Goal: Task Accomplishment & Management: Manage account settings

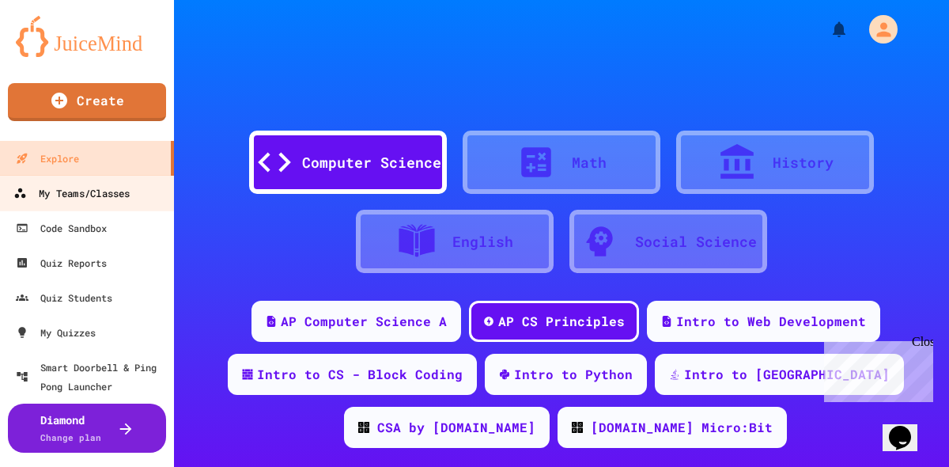
click at [50, 187] on div "My Teams/Classes" at bounding box center [71, 193] width 116 height 20
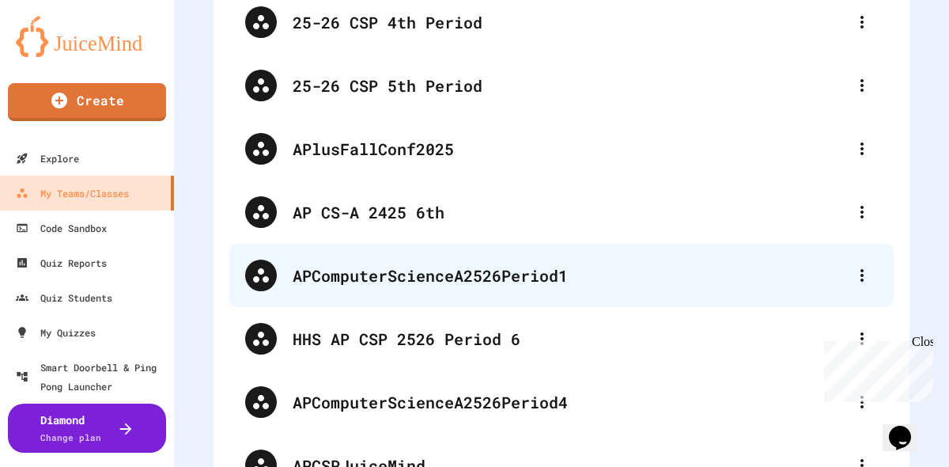
scroll to position [508, 0]
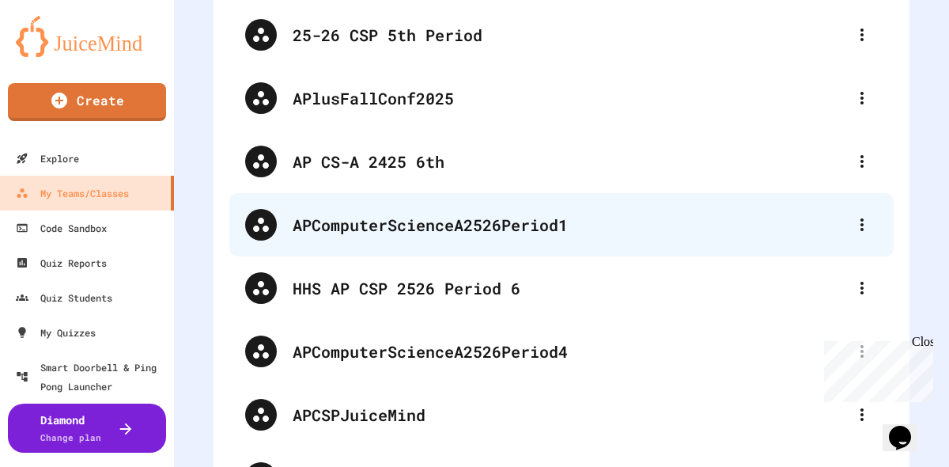
click at [434, 232] on div "APComputerScienceA2526Period1" at bounding box center [570, 225] width 554 height 24
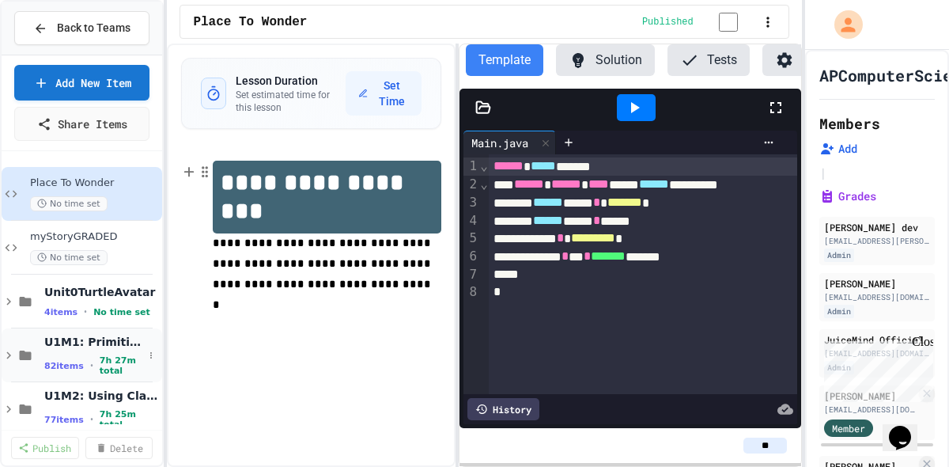
click at [264, 219] on h1 "**********" at bounding box center [327, 197] width 229 height 73
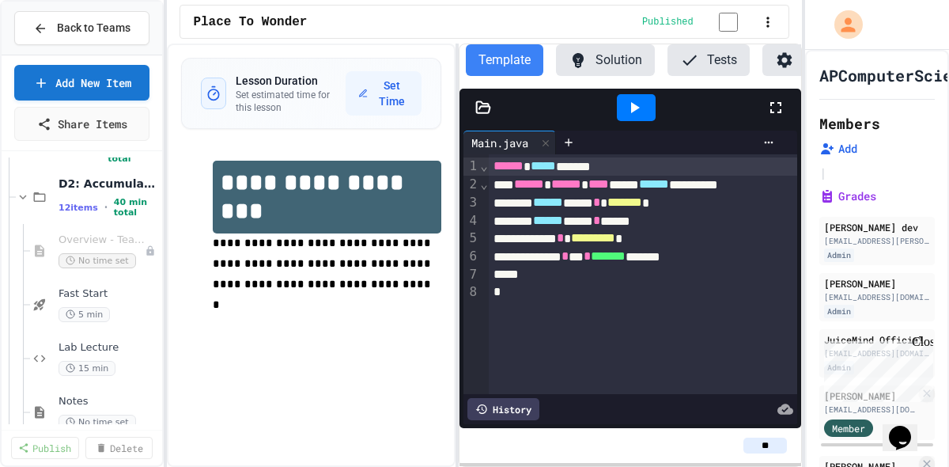
scroll to position [429, 0]
click at [104, 296] on span "Fast Start" at bounding box center [101, 291] width 85 height 13
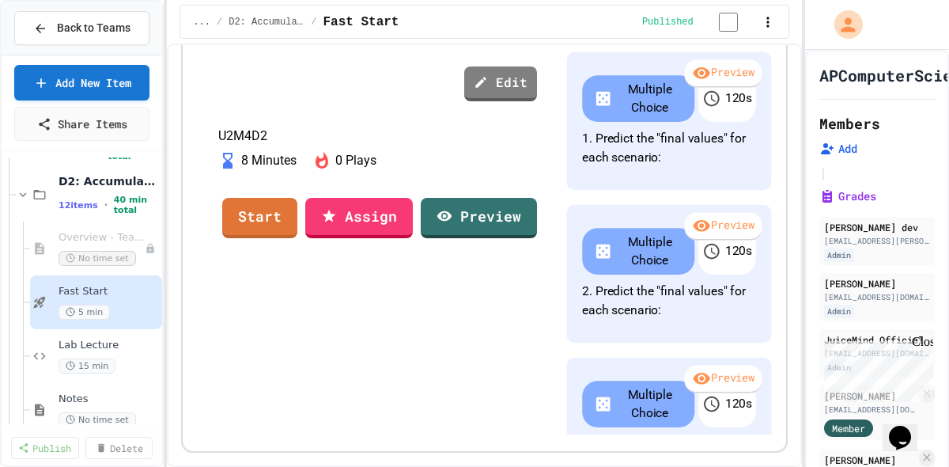
scroll to position [346, 0]
click at [297, 237] on link "Start" at bounding box center [260, 216] width 74 height 43
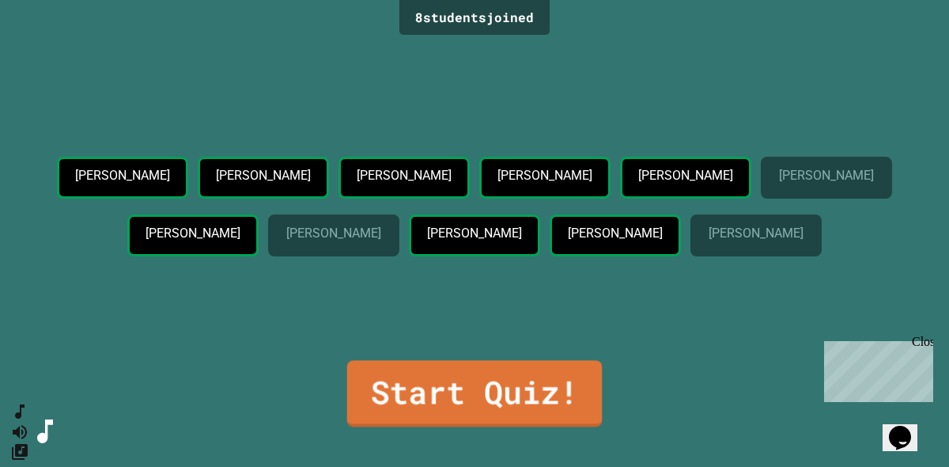
click at [232, 359] on div "[PERSON_NAME] [PERSON_NAME] [PERSON_NAME] [PERSON_NAME] [PERSON_NAME] [PERSON_N…" at bounding box center [475, 200] width 870 height 321
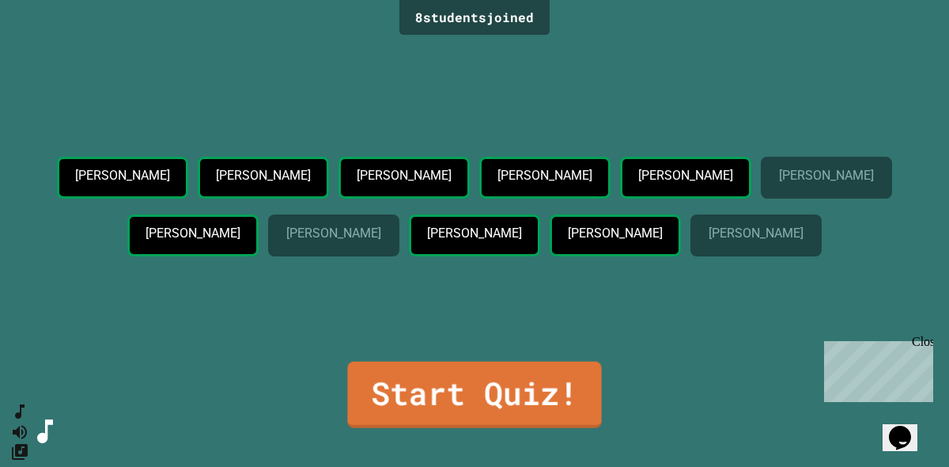
click at [508, 429] on div "8 student s joined [PERSON_NAME] [PERSON_NAME] [PERSON_NAME] [PERSON_NAME] [PER…" at bounding box center [474, 233] width 949 height 467
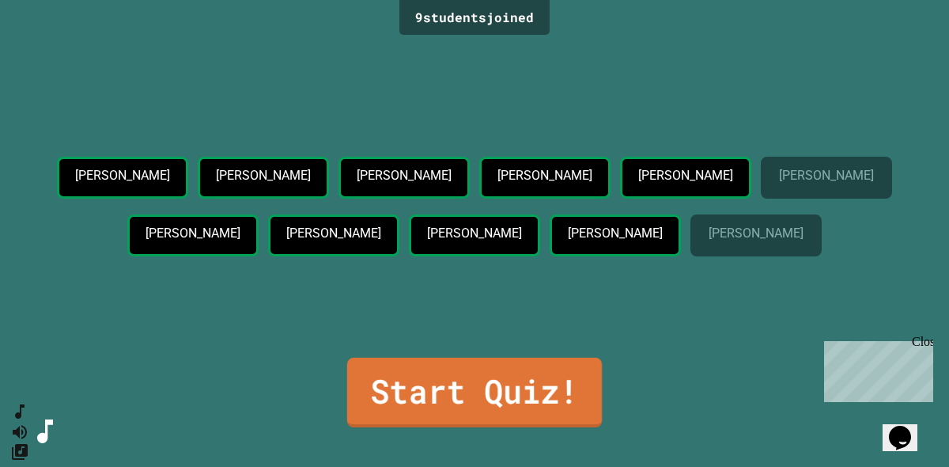
click at [504, 397] on link "Start Quiz!" at bounding box center [474, 392] width 255 height 70
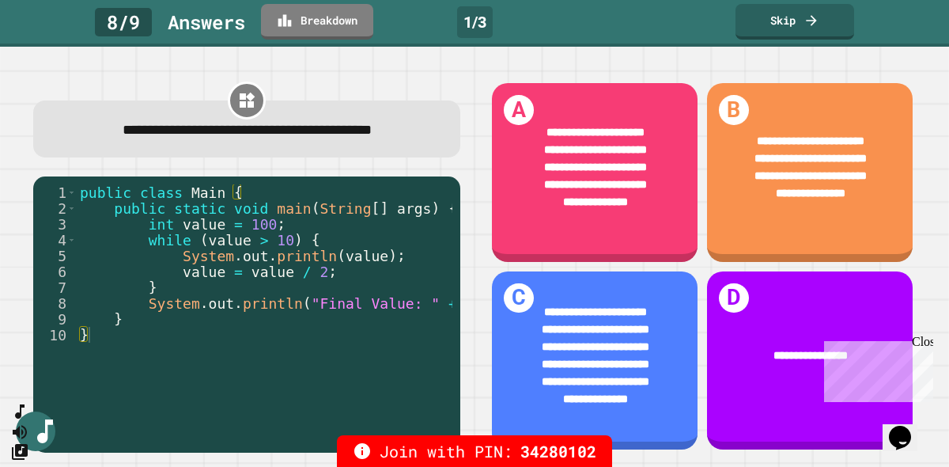
click at [921, 342] on div "Close" at bounding box center [922, 344] width 20 height 20
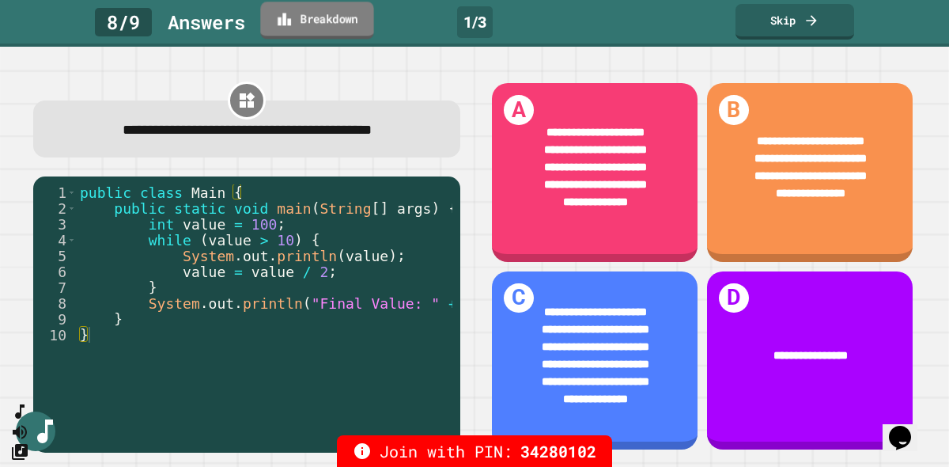
click at [297, 12] on link "Breakdown" at bounding box center [316, 20] width 113 height 37
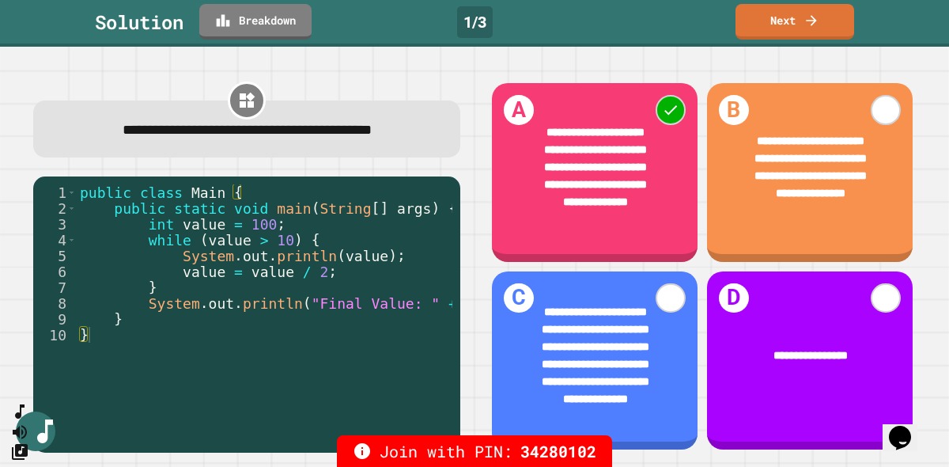
click at [824, 25] on link "Next" at bounding box center [794, 22] width 119 height 36
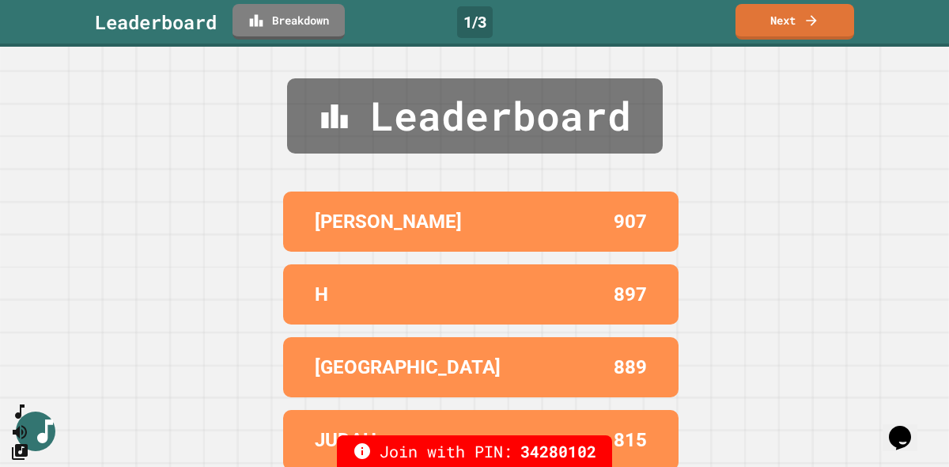
click at [818, 25] on icon at bounding box center [811, 21] width 16 height 16
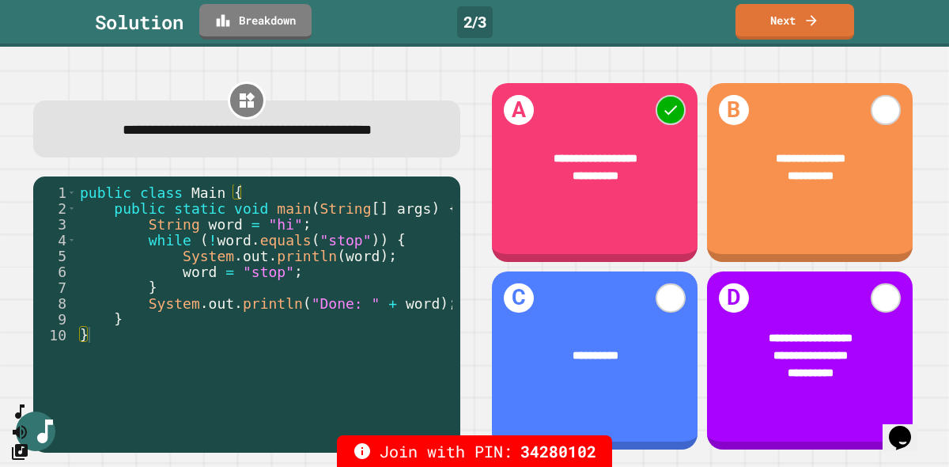
click at [277, 17] on link "Breakdown" at bounding box center [255, 22] width 112 height 36
click at [816, 23] on icon at bounding box center [811, 21] width 16 height 16
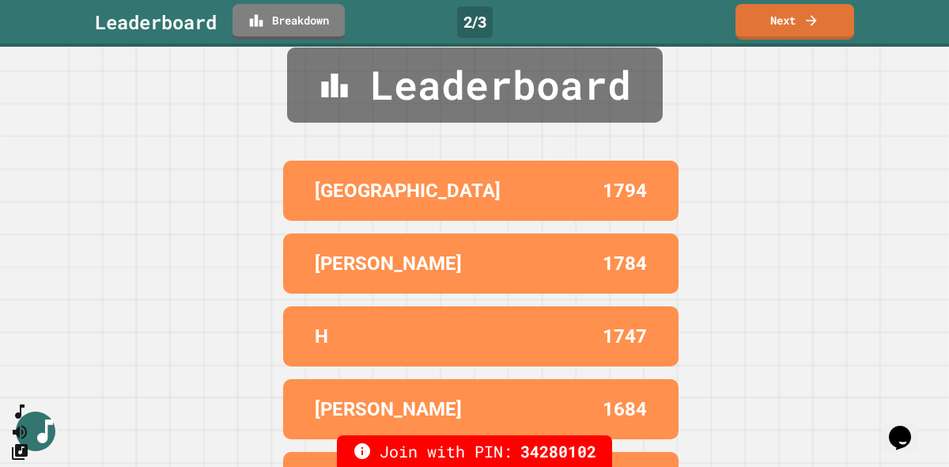
scroll to position [81, 0]
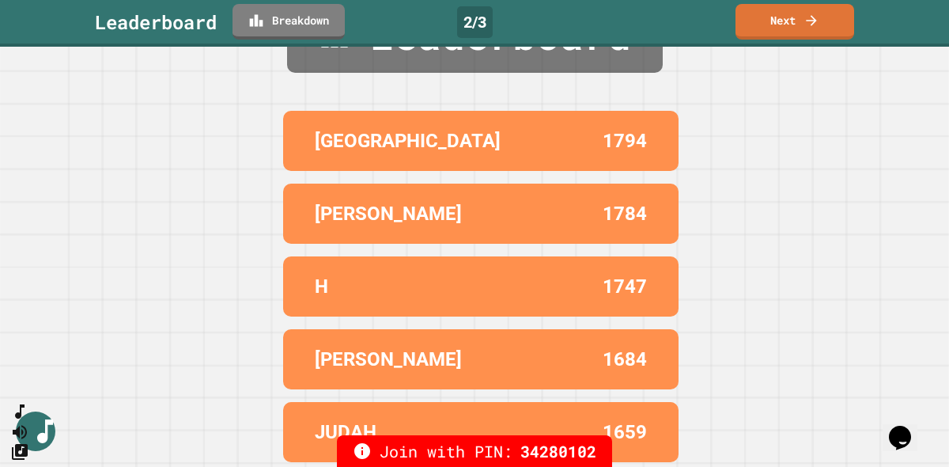
click at [801, 22] on link "Next" at bounding box center [794, 22] width 119 height 36
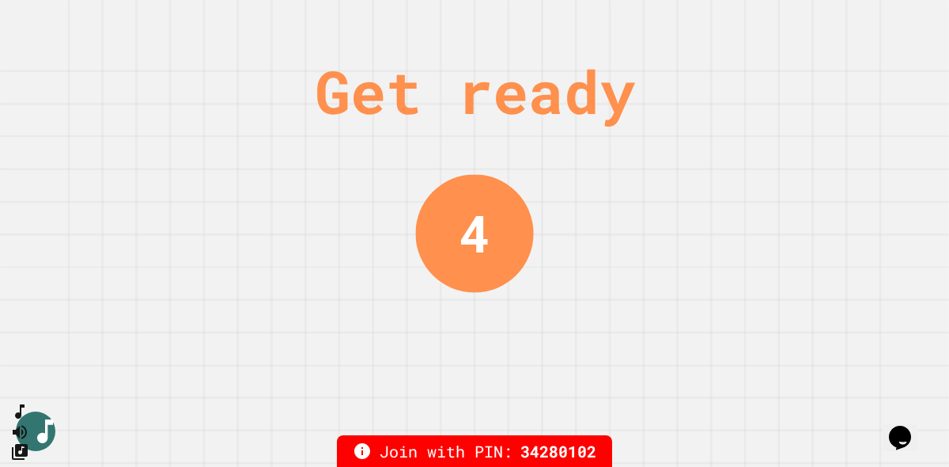
scroll to position [0, 0]
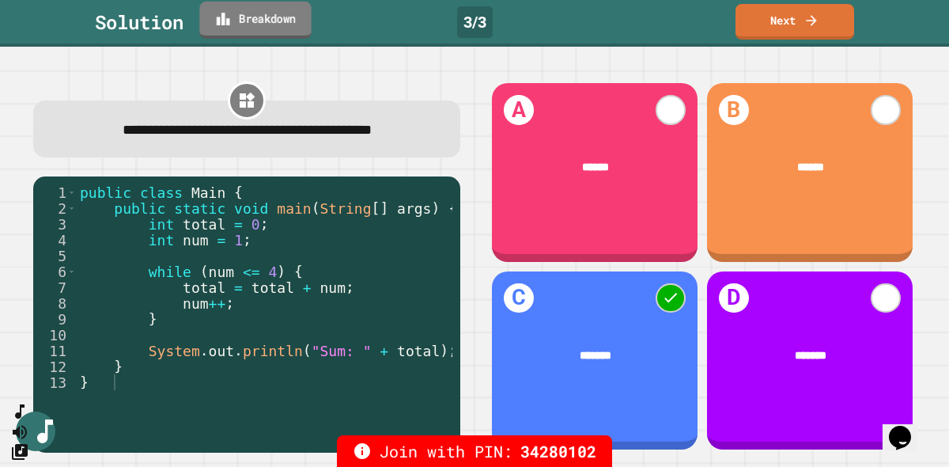
click at [257, 36] on link "Breakdown" at bounding box center [254, 20] width 111 height 37
click at [801, 20] on link "Next" at bounding box center [794, 20] width 117 height 37
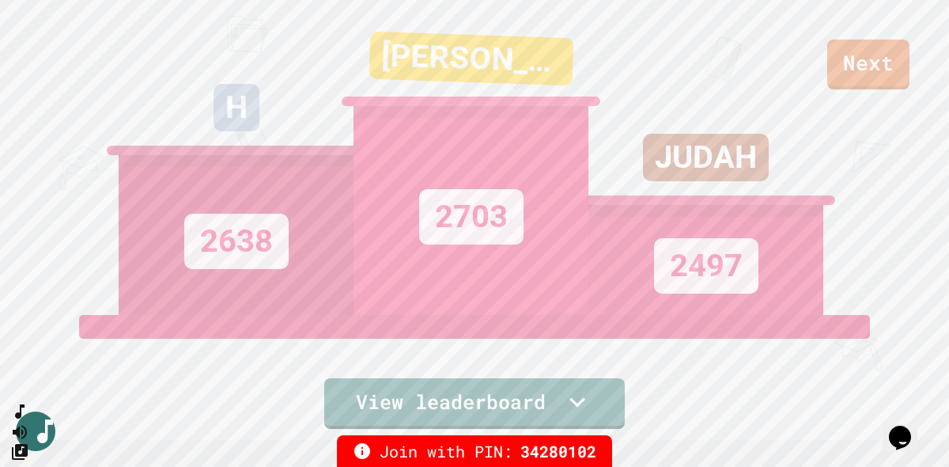
scroll to position [13, 0]
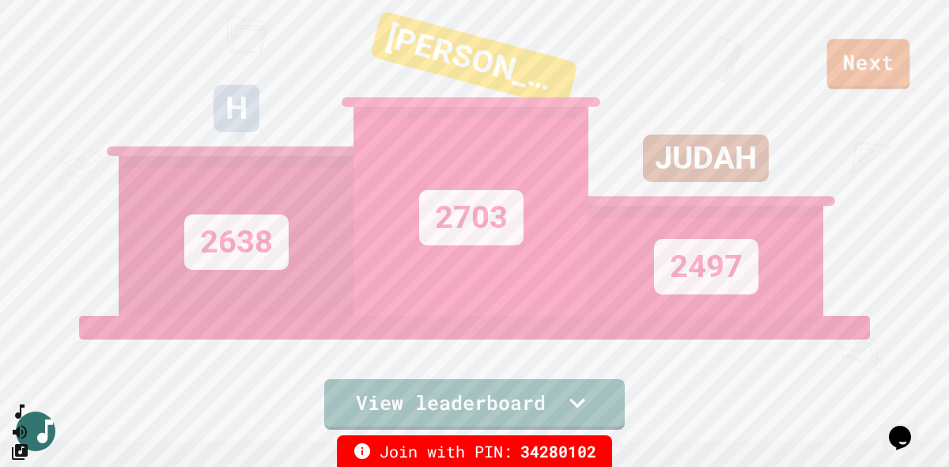
click at [871, 66] on link "Next" at bounding box center [868, 64] width 83 height 51
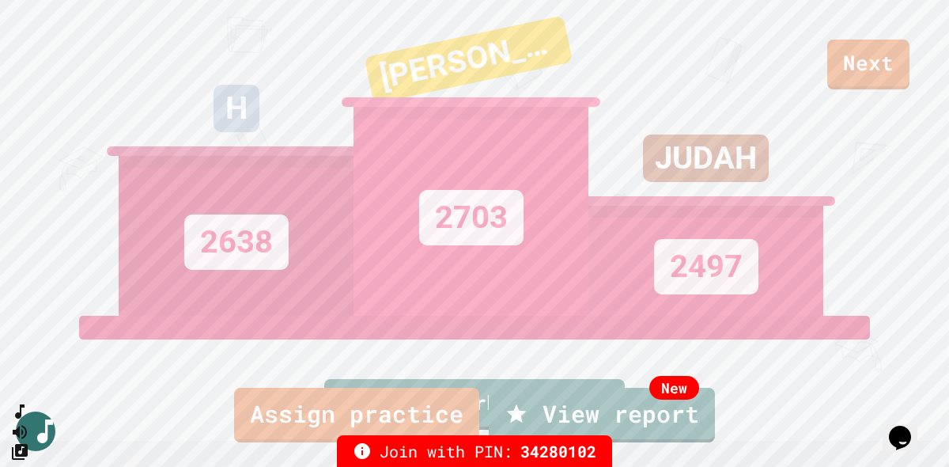
scroll to position [76, 0]
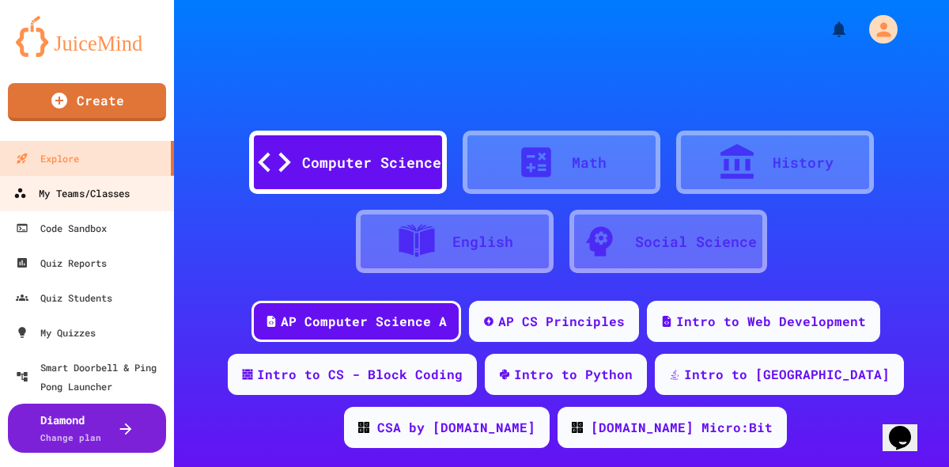
click at [84, 202] on div "My Teams/Classes" at bounding box center [71, 193] width 116 height 20
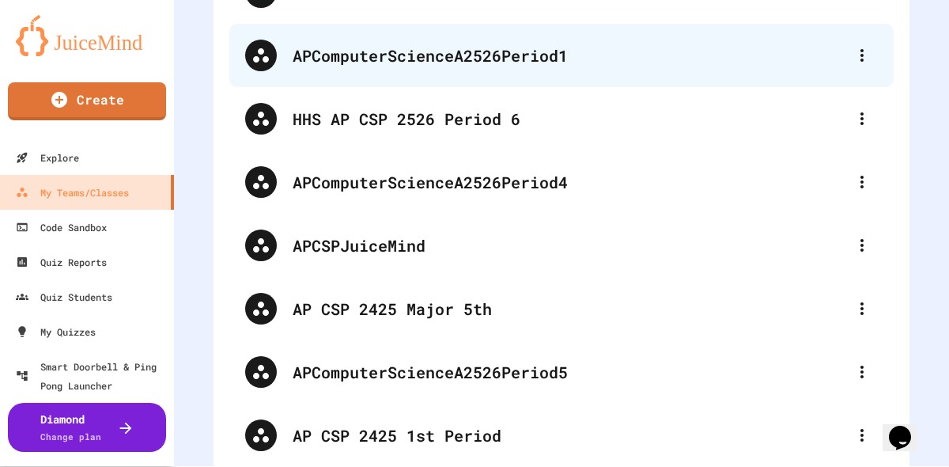
scroll to position [480, 0]
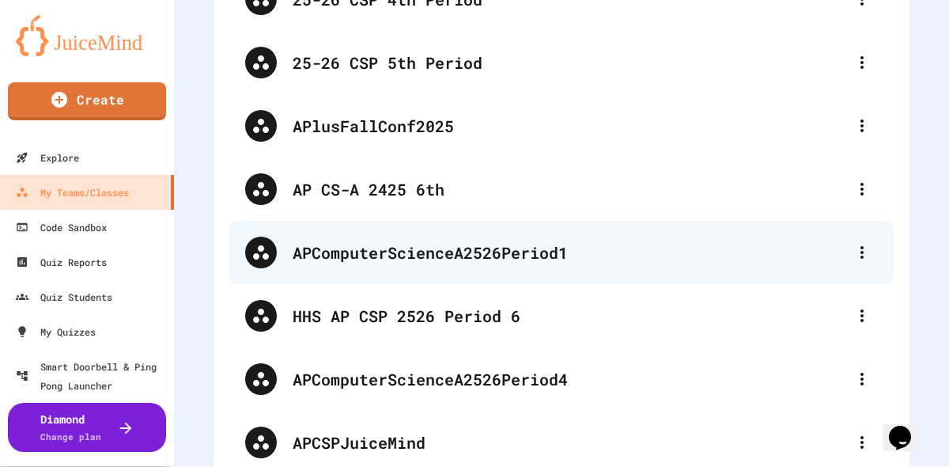
click at [519, 255] on div "APComputerScienceA2526Period1" at bounding box center [570, 252] width 554 height 24
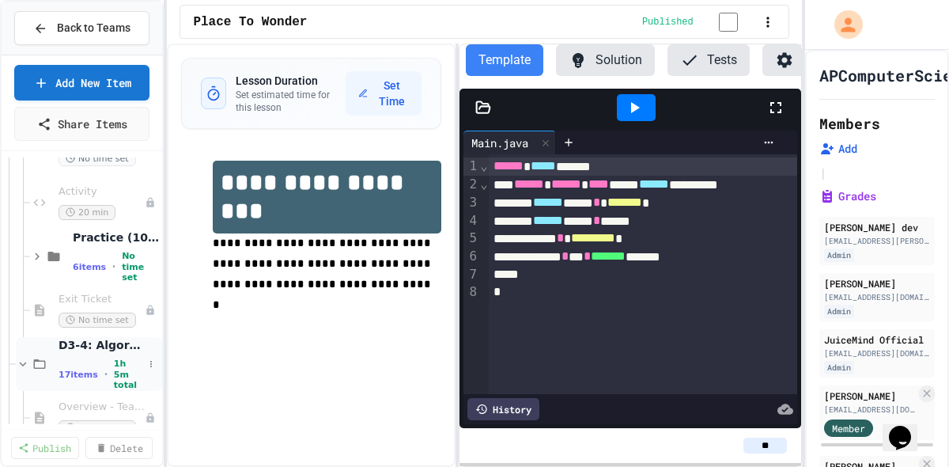
scroll to position [693, 0]
click at [25, 361] on icon at bounding box center [23, 360] width 14 height 14
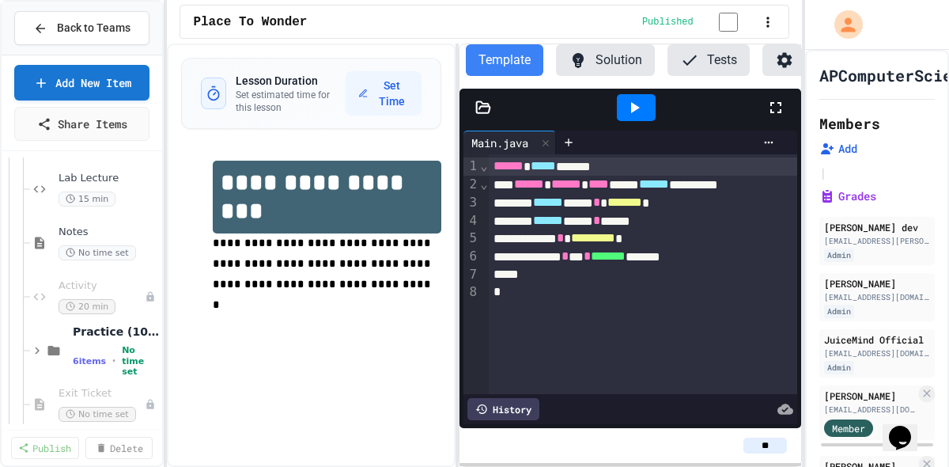
scroll to position [576, 0]
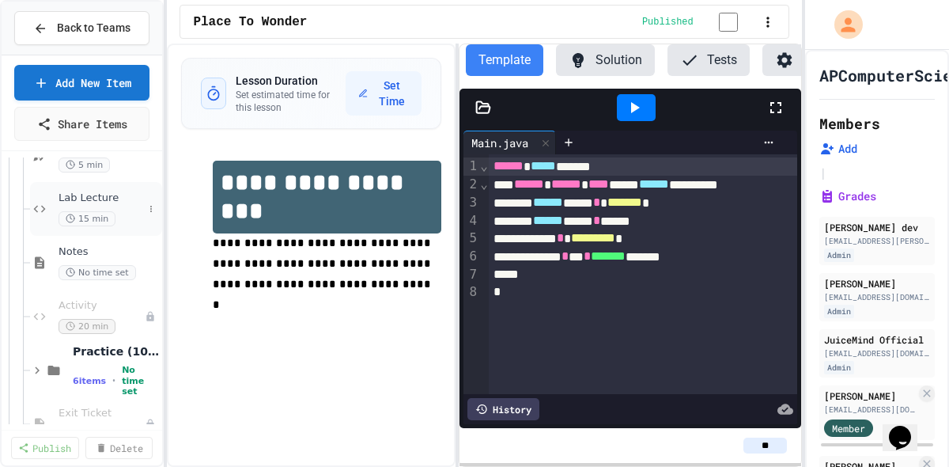
click at [97, 187] on div "Lab Lecture 15 min" at bounding box center [96, 209] width 132 height 54
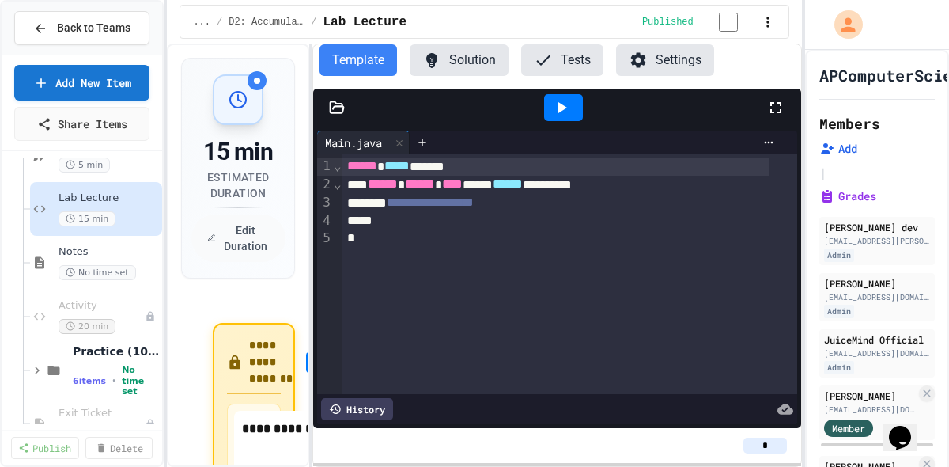
click at [312, 206] on div "**********" at bounding box center [484, 254] width 634 height 423
click at [588, 222] on div "*" at bounding box center [569, 220] width 455 height 17
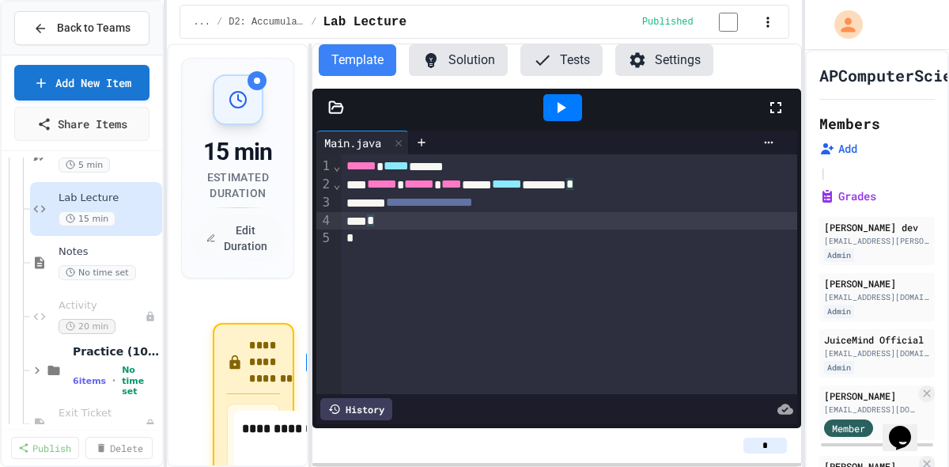
click at [592, 209] on div "**********" at bounding box center [569, 203] width 455 height 18
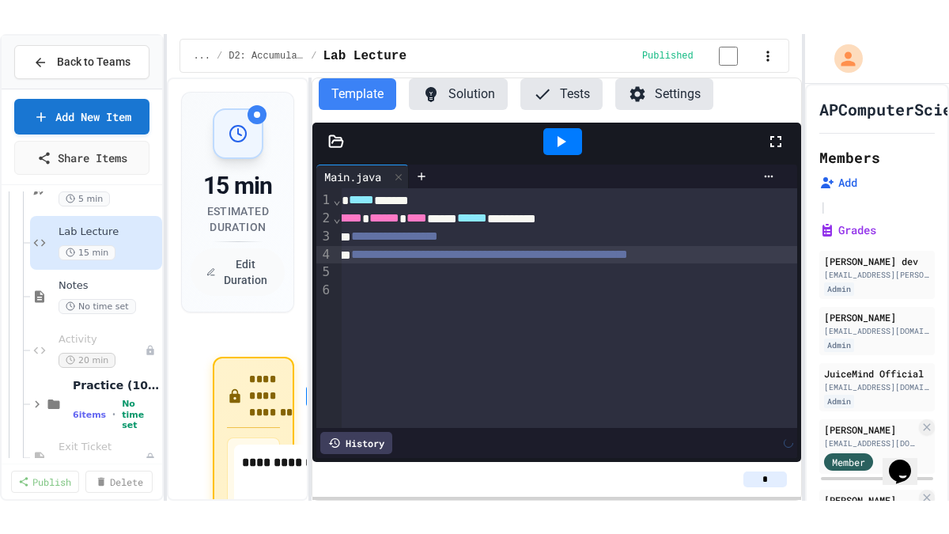
scroll to position [0, 51]
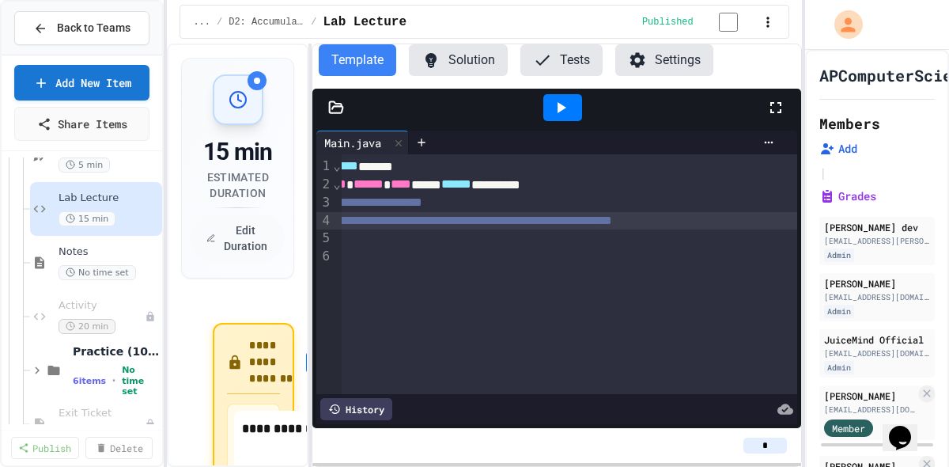
click at [777, 109] on icon at bounding box center [775, 107] width 19 height 19
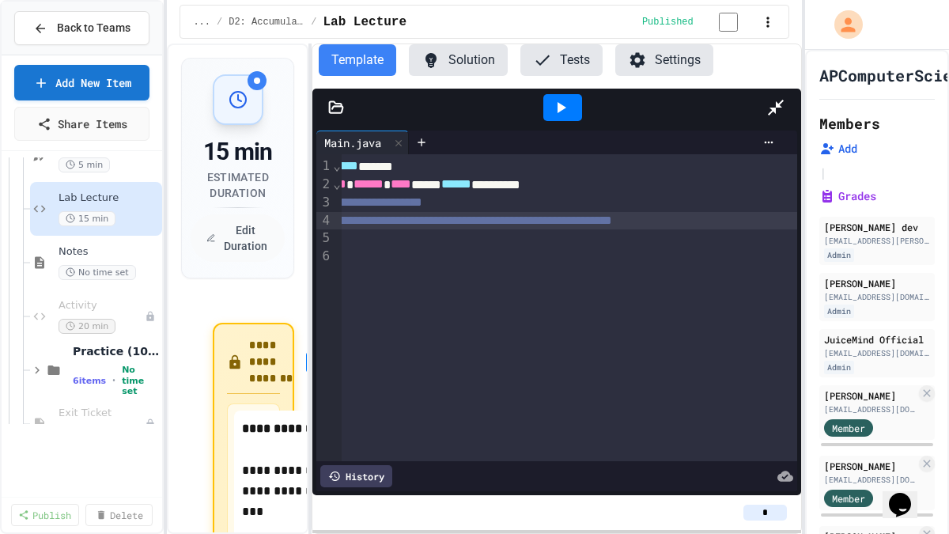
scroll to position [0, 0]
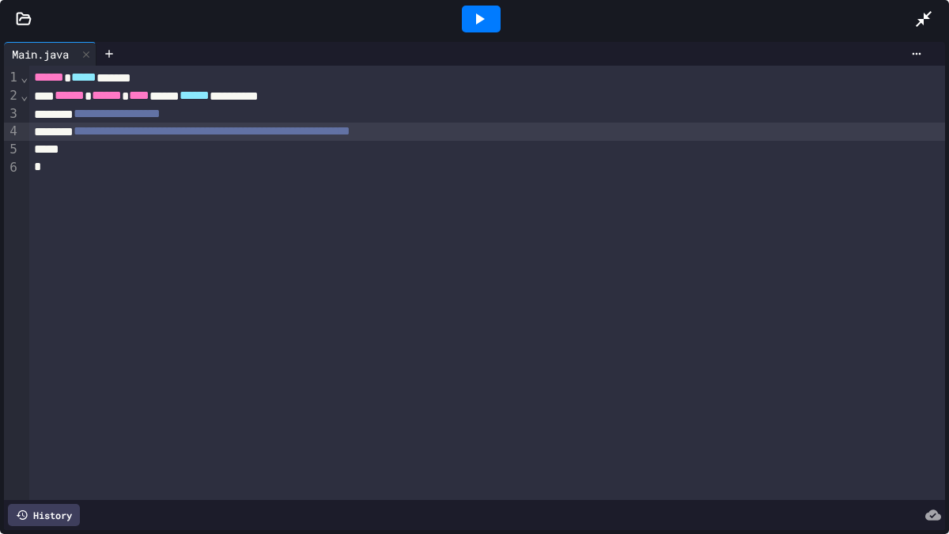
click at [32, 75] on div "****** ***** ******" at bounding box center [487, 78] width 916 height 18
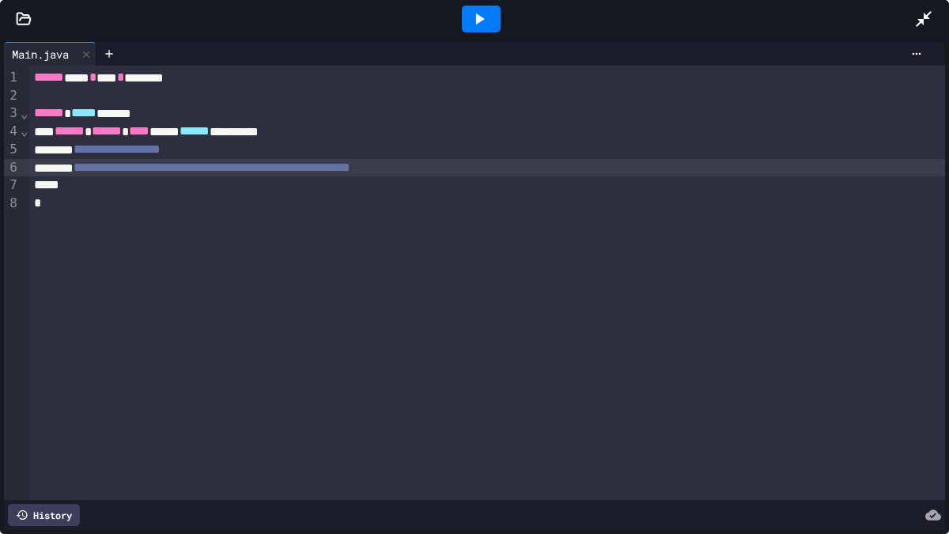
click at [607, 159] on div "**********" at bounding box center [487, 168] width 916 height 18
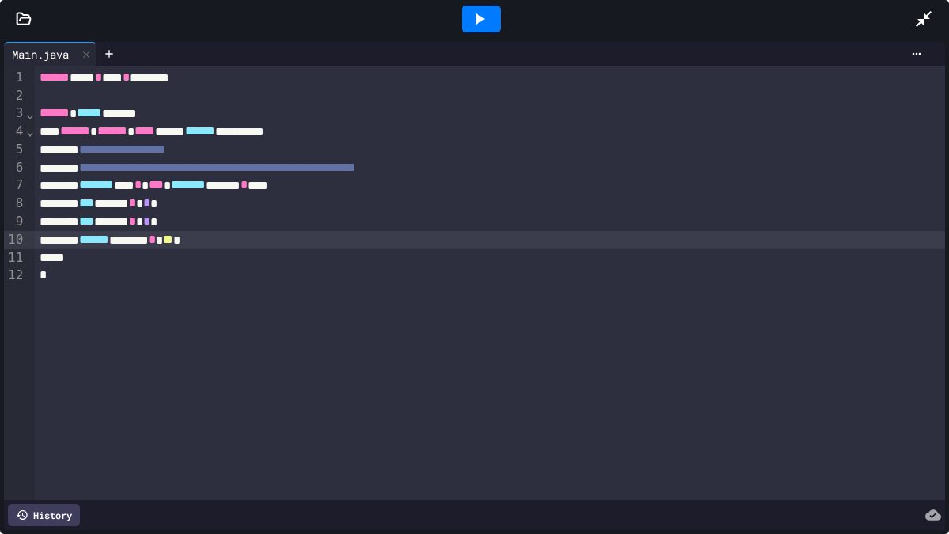
click at [400, 241] on div "****** ****** * ** *" at bounding box center [490, 240] width 910 height 18
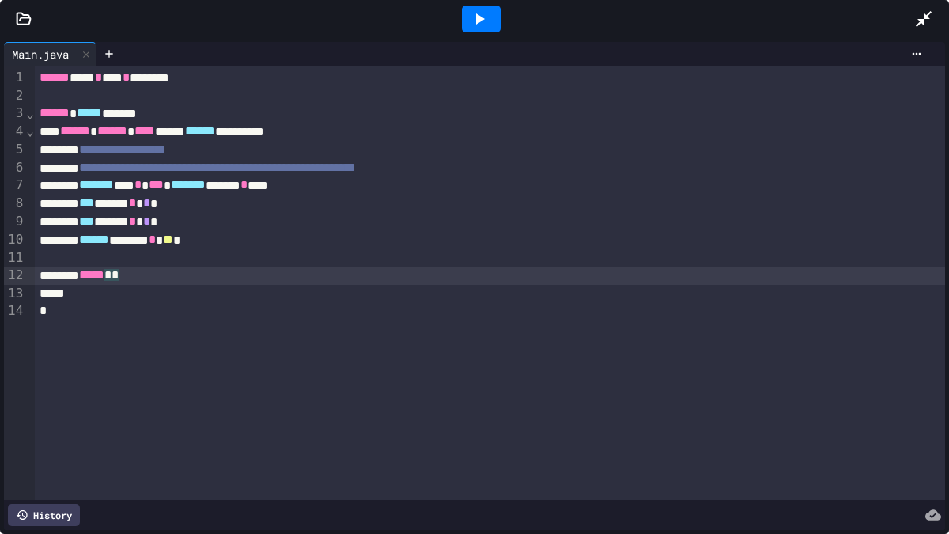
click at [167, 208] on div "*** ***** * * *" at bounding box center [490, 204] width 910 height 18
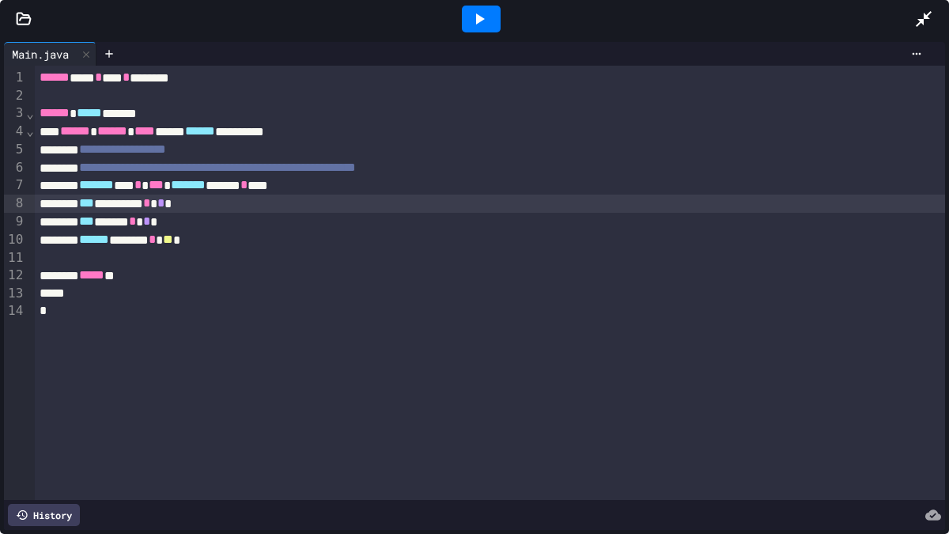
click at [146, 274] on div "***** **" at bounding box center [490, 275] width 910 height 18
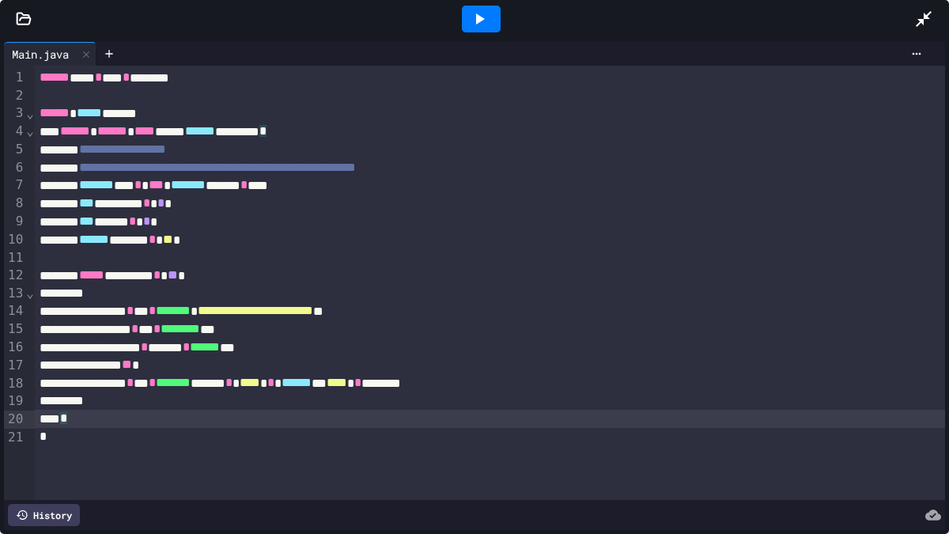
click at [240, 410] on div "*" at bounding box center [490, 418] width 910 height 17
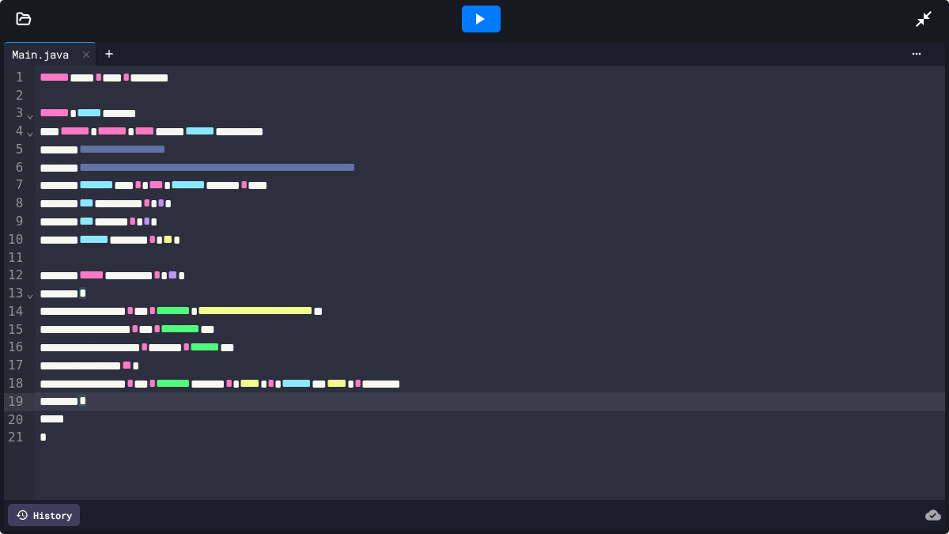
click at [240, 401] on div "*" at bounding box center [490, 401] width 910 height 18
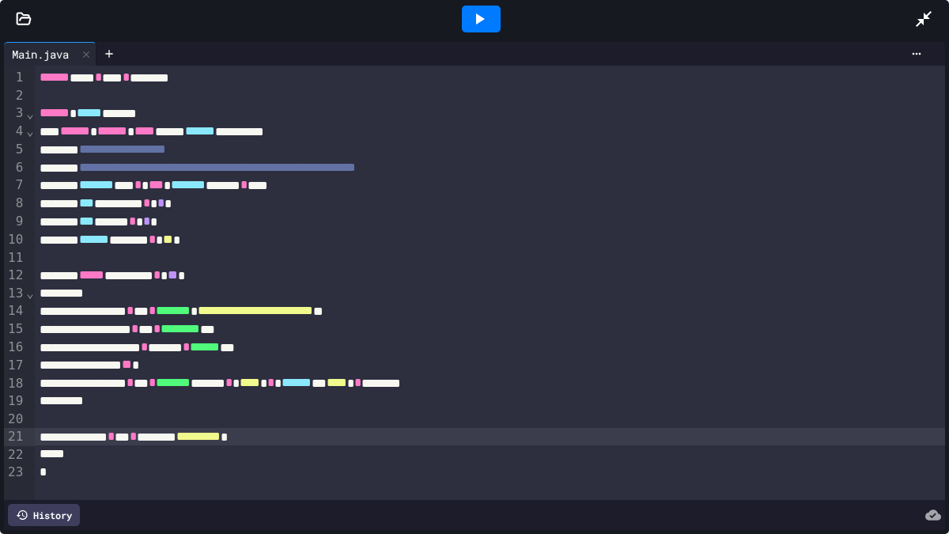
click at [454, 380] on div "****** * *** * ******* ****** * **** * ****** * **** * *******" at bounding box center [490, 383] width 910 height 18
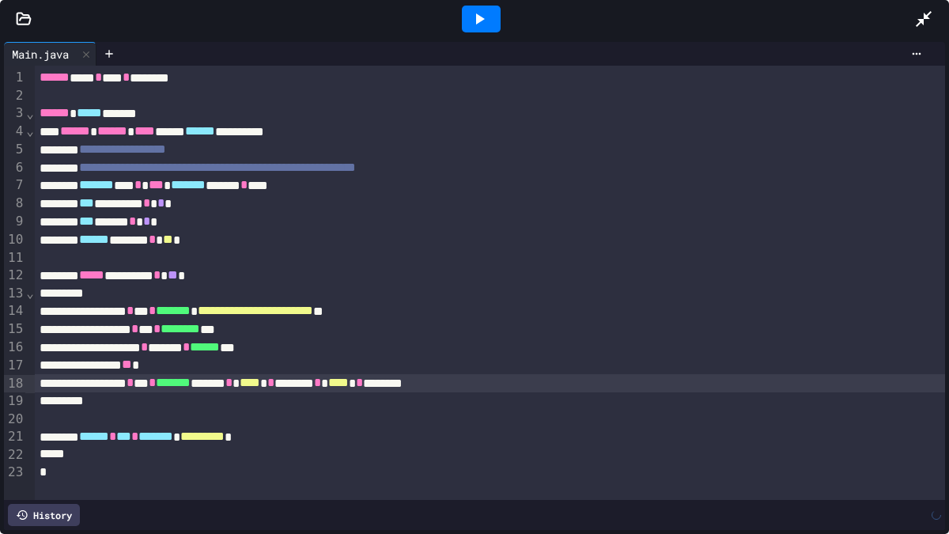
click at [549, 380] on div "****** * *** * ******* ****** * **** * ****** * **** * *******" at bounding box center [490, 383] width 910 height 18
click at [651, 388] on div "****** * *** * ******* * ***** * **** * ****** * **** * ******** *" at bounding box center [490, 383] width 910 height 18
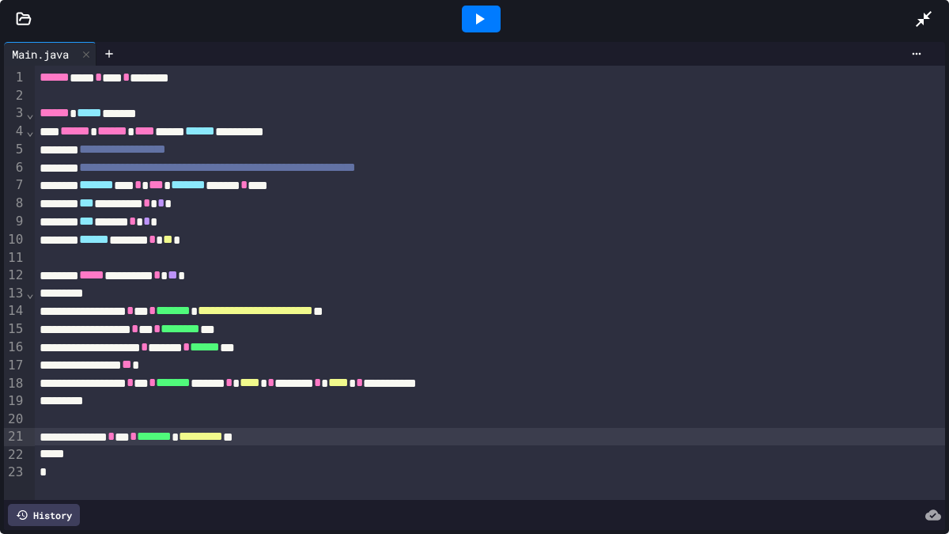
click at [496, 22] on div at bounding box center [481, 19] width 39 height 27
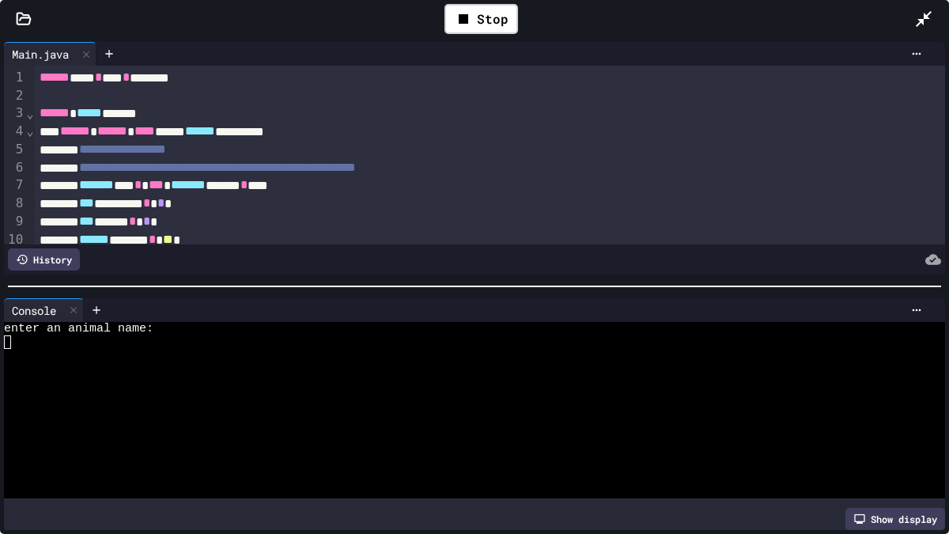
click at [318, 332] on div "enter an animal name:" at bounding box center [466, 328] width 925 height 13
type textarea "*"
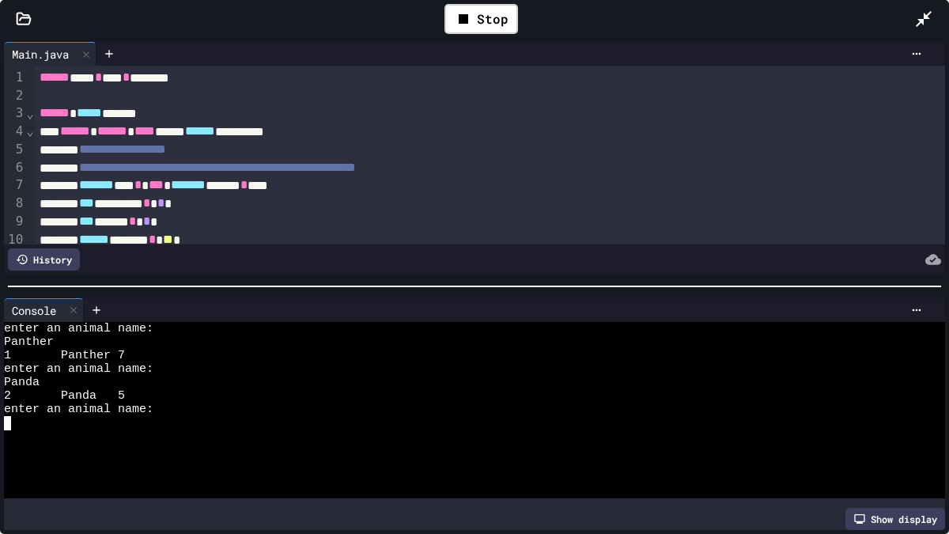
type textarea "*"
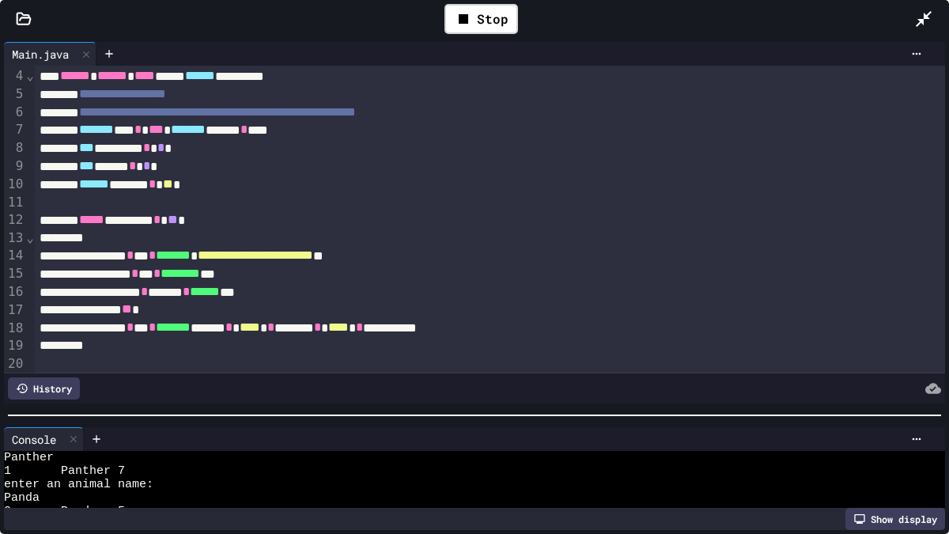
scroll to position [135, 0]
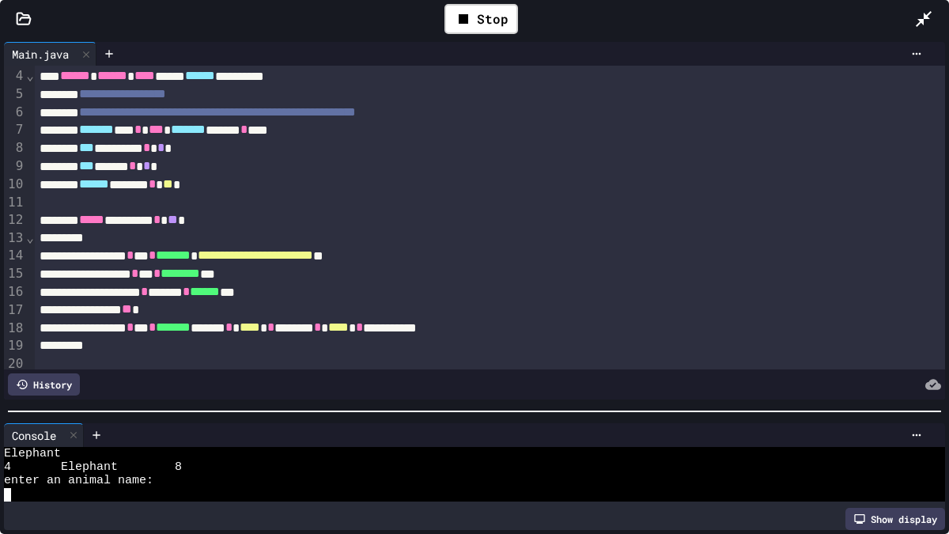
click at [430, 414] on div at bounding box center [474, 411] width 949 height 16
click at [197, 272] on div "****** * ** * ******** ***" at bounding box center [490, 274] width 910 height 18
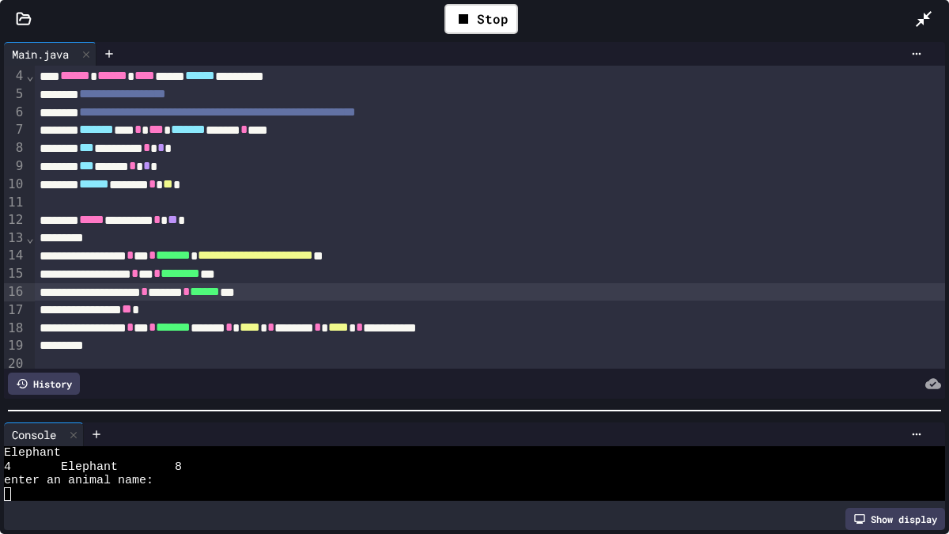
click at [217, 289] on div "******** * ****** * ****** ***" at bounding box center [490, 292] width 910 height 18
click at [470, 19] on icon at bounding box center [463, 18] width 19 height 19
click at [480, 22] on icon at bounding box center [479, 18] width 19 height 19
click at [350, 410] on div at bounding box center [474, 410] width 949 height 16
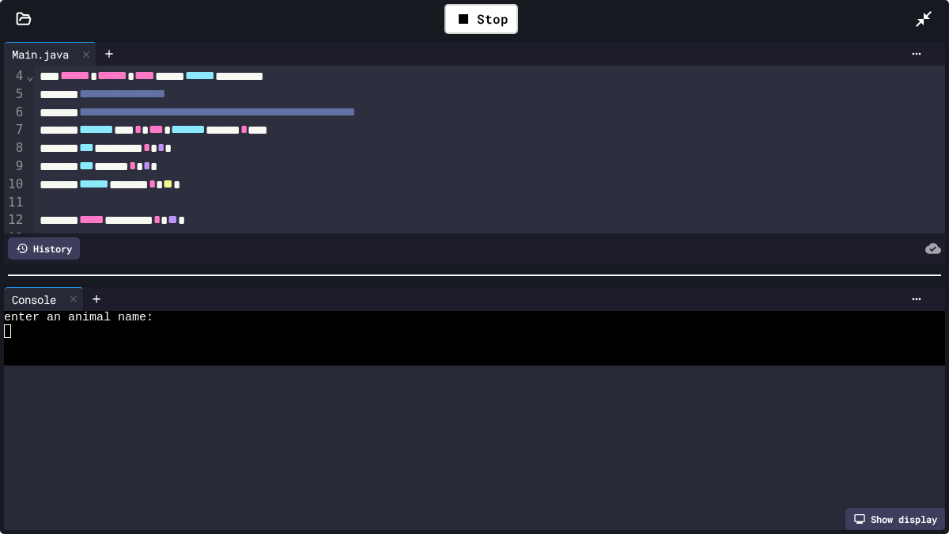
click at [364, 269] on div at bounding box center [474, 275] width 949 height 16
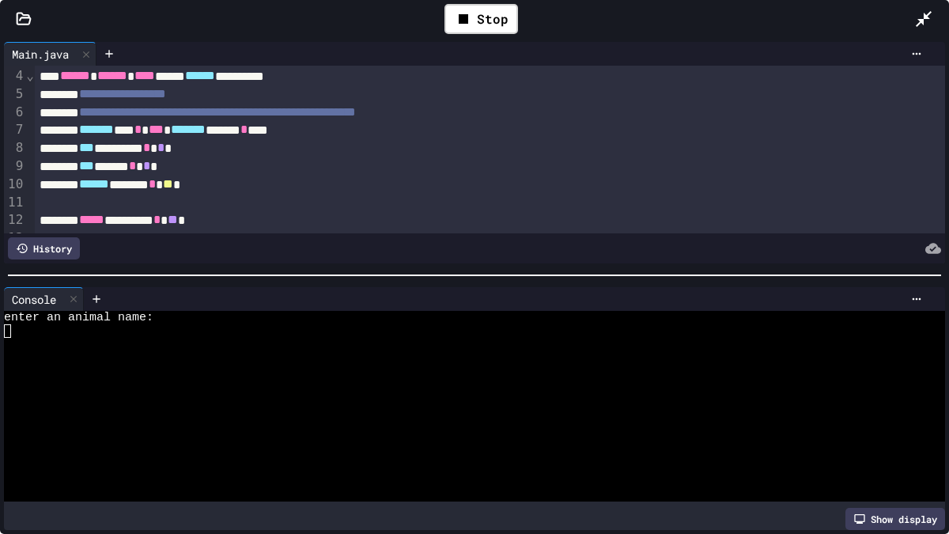
click at [393, 325] on div at bounding box center [466, 330] width 925 height 13
type textarea "*"
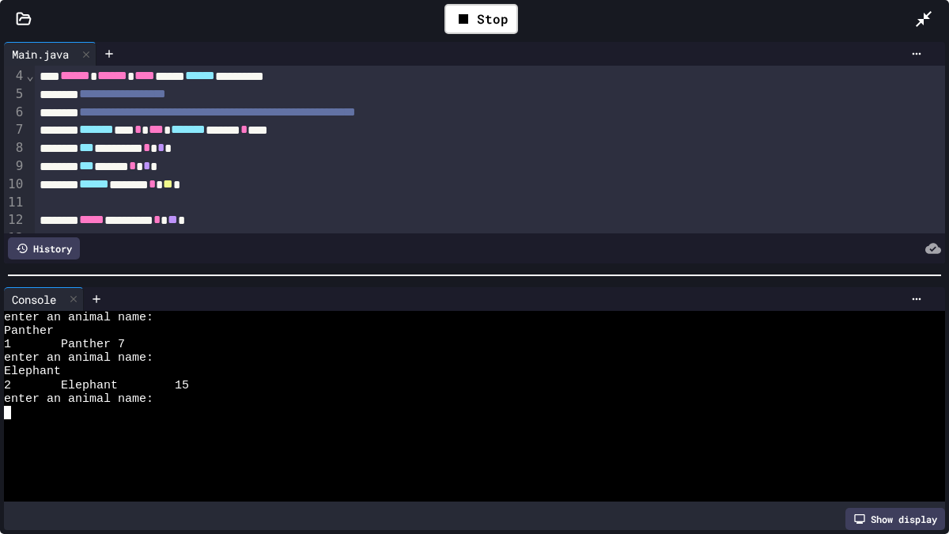
type textarea "*"
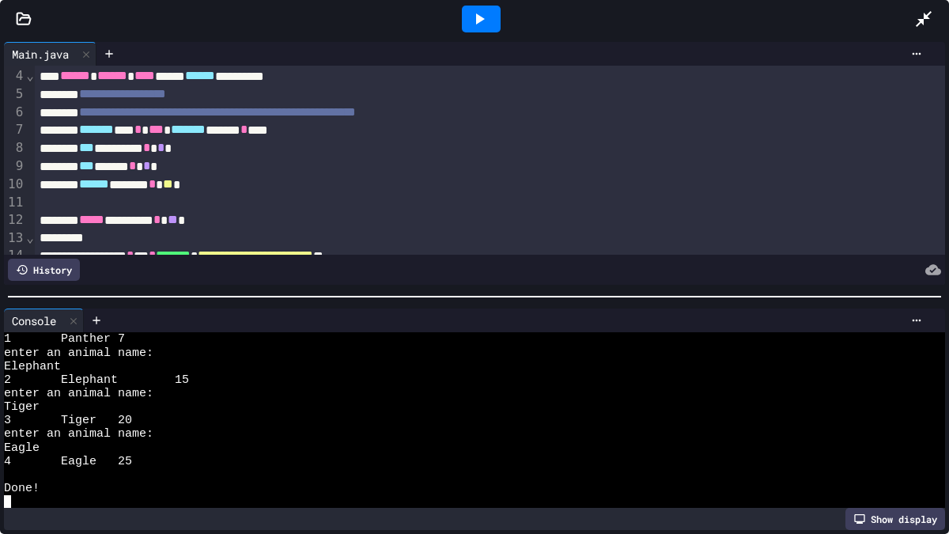
scroll to position [27, 0]
click at [362, 298] on div at bounding box center [474, 297] width 949 height 16
click at [482, 11] on icon at bounding box center [479, 18] width 19 height 19
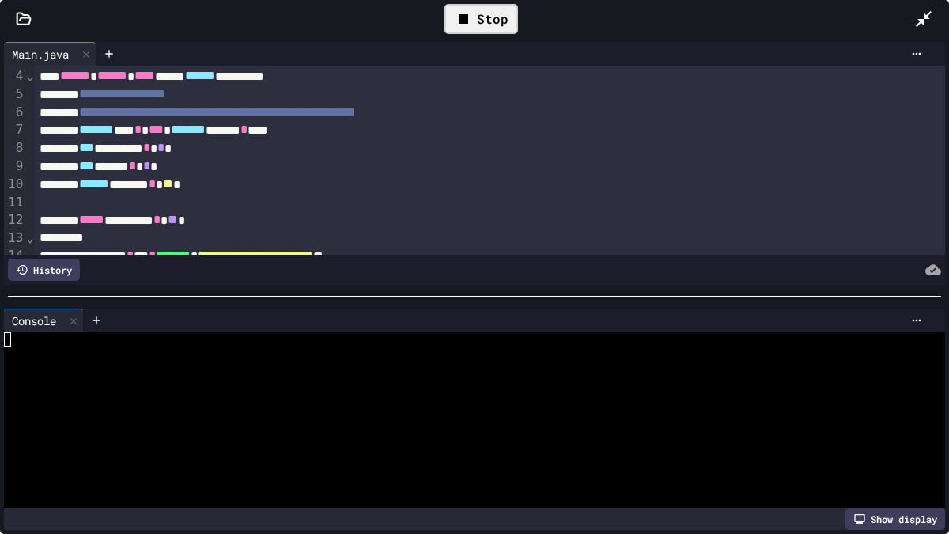
scroll to position [0, 0]
click at [109, 399] on div at bounding box center [466, 420] width 925 height 176
click at [132, 359] on div "enter an animal name:" at bounding box center [466, 420] width 925 height 176
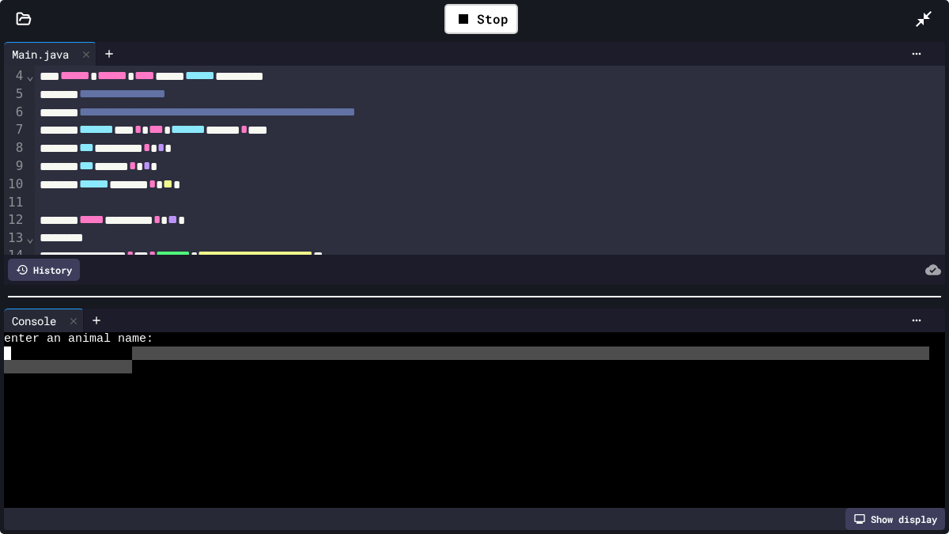
click at [93, 347] on div at bounding box center [466, 352] width 925 height 13
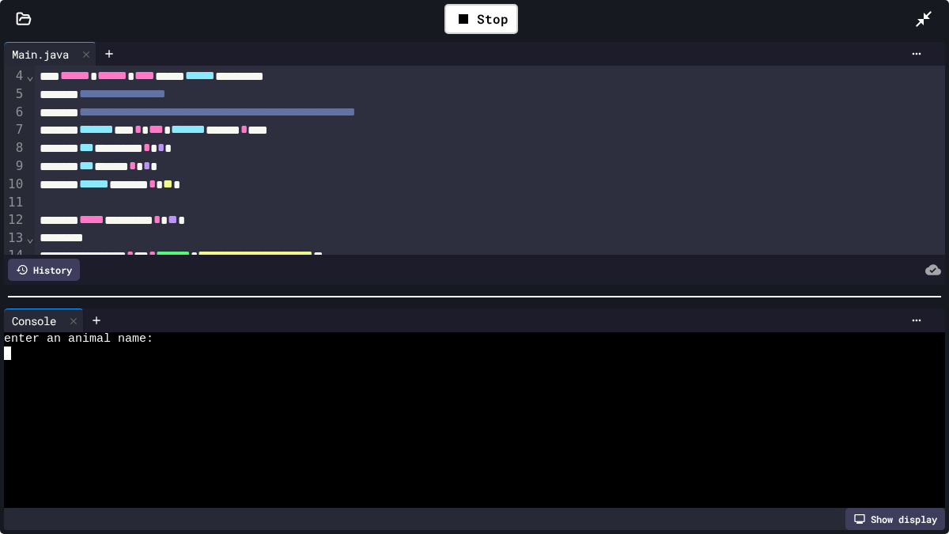
type textarea "*"
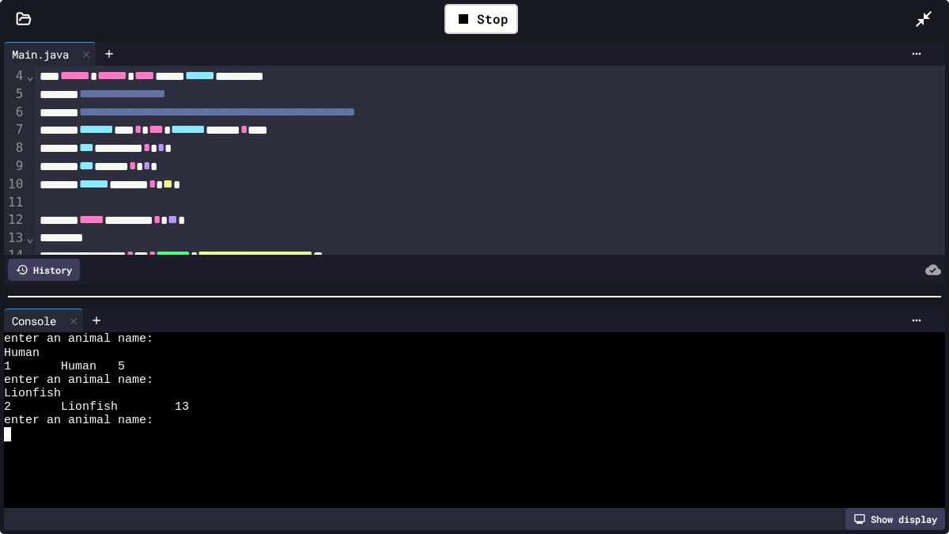
type textarea "*"
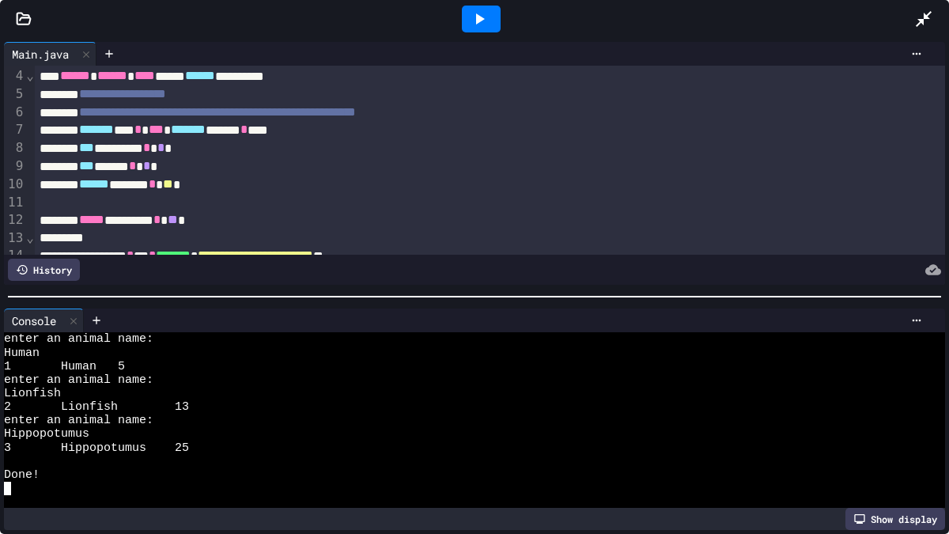
click at [479, 15] on icon at bounding box center [479, 18] width 19 height 19
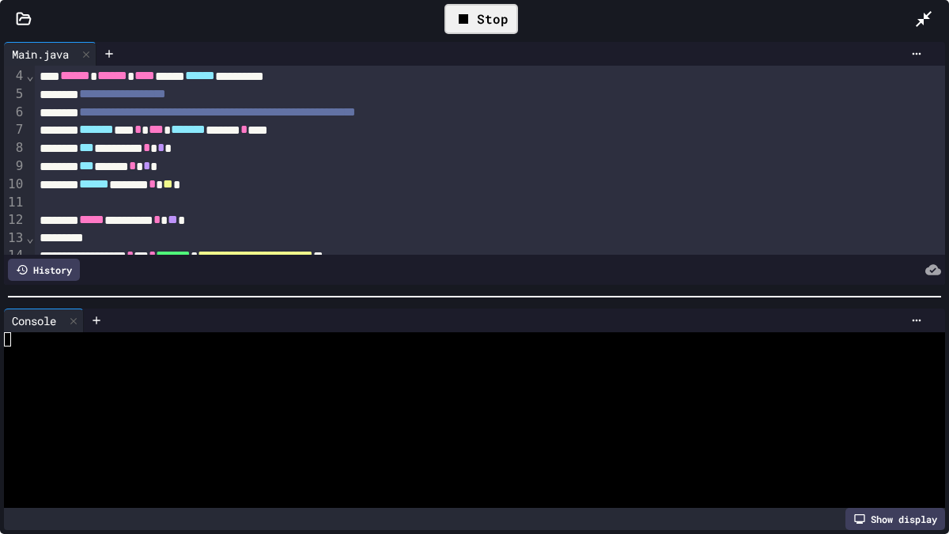
click at [259, 379] on div at bounding box center [466, 379] width 925 height 13
type textarea "*"
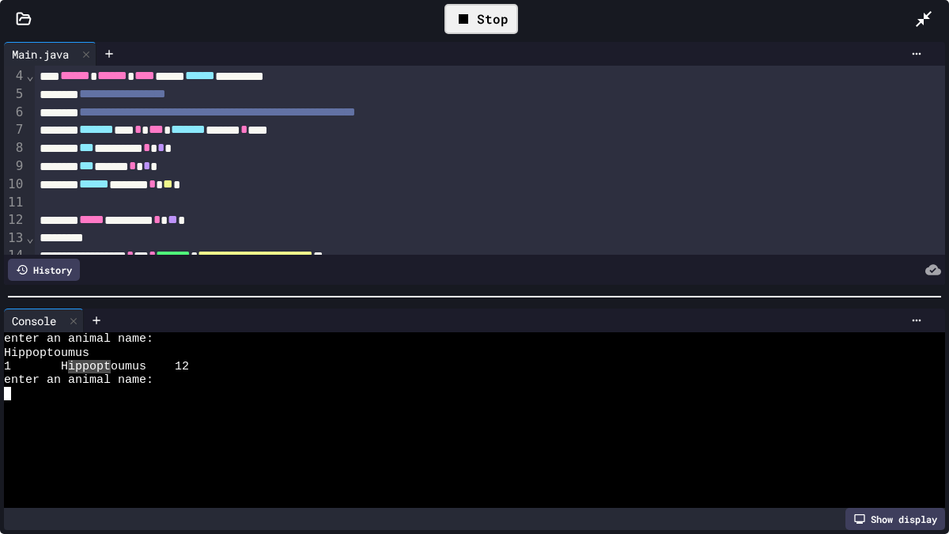
drag, startPoint x: 65, startPoint y: 365, endPoint x: 113, endPoint y: 368, distance: 48.3
drag, startPoint x: 59, startPoint y: 364, endPoint x: 143, endPoint y: 369, distance: 84.8
type textarea "**********"
drag, startPoint x: 65, startPoint y: 395, endPoint x: 0, endPoint y: 393, distance: 64.9
click at [0, 393] on div "Console WWWWWWWWWWWWWWWWWWWWWWWWWWWWWWWW enter an animal name: Hippoptoumus 1 H…" at bounding box center [474, 418] width 949 height 229
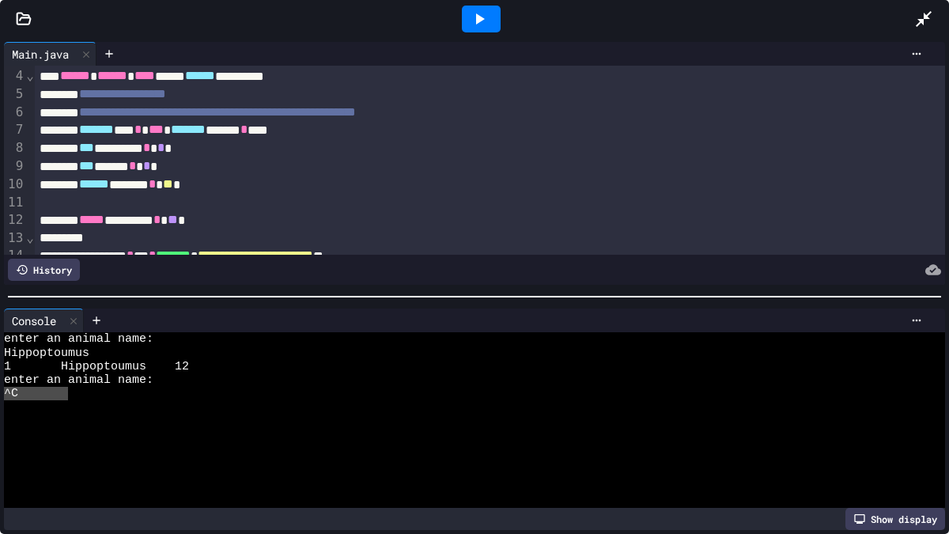
type textarea "**"
drag, startPoint x: 1, startPoint y: 395, endPoint x: 0, endPoint y: 377, distance: 18.2
click at [1, 395] on div "Console WWWWWWWWWWWWWWWWWWWWWWWWWWWWWWWW enter an animal name: Hippoptoumus 1 H…" at bounding box center [474, 418] width 949 height 229
click at [489, 16] on div at bounding box center [481, 19] width 39 height 27
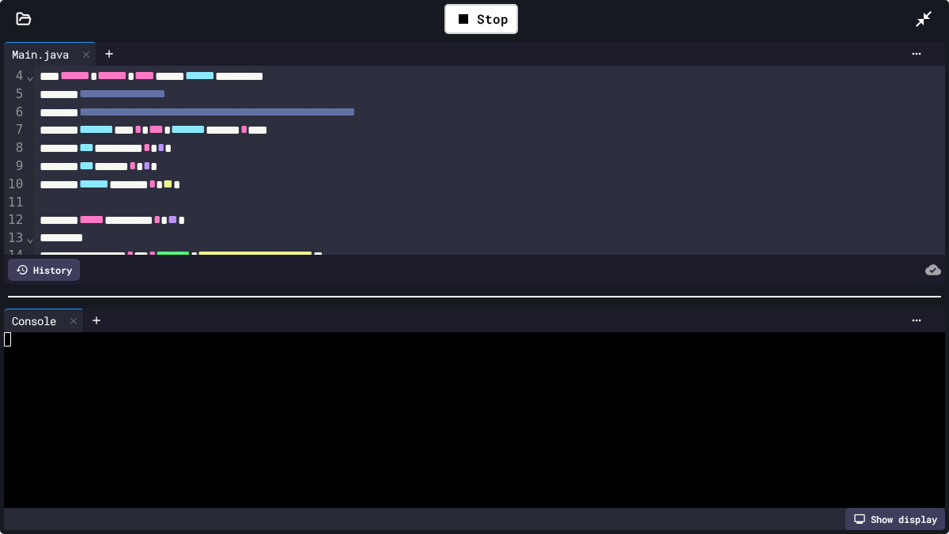
click at [293, 452] on div at bounding box center [466, 447] width 925 height 13
type textarea "*"
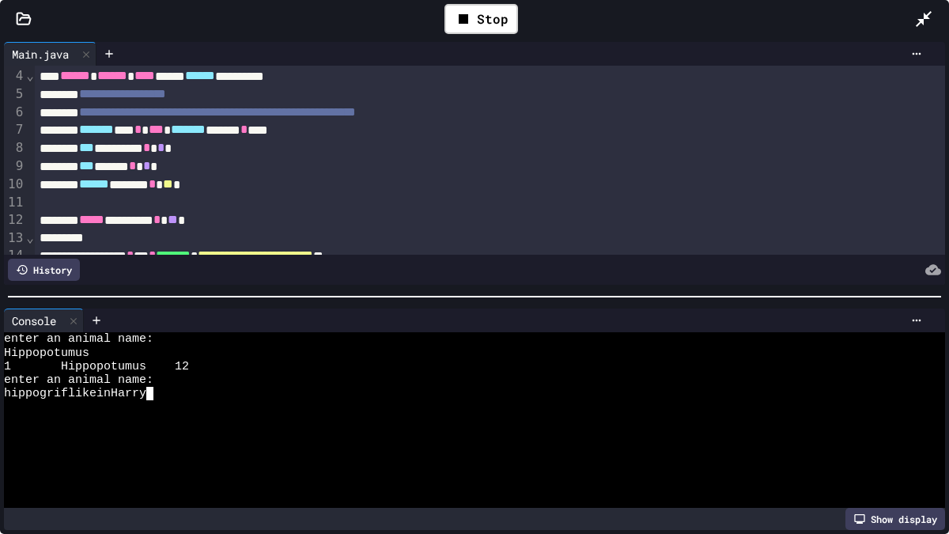
scroll to position [0, 5]
type textarea "*"
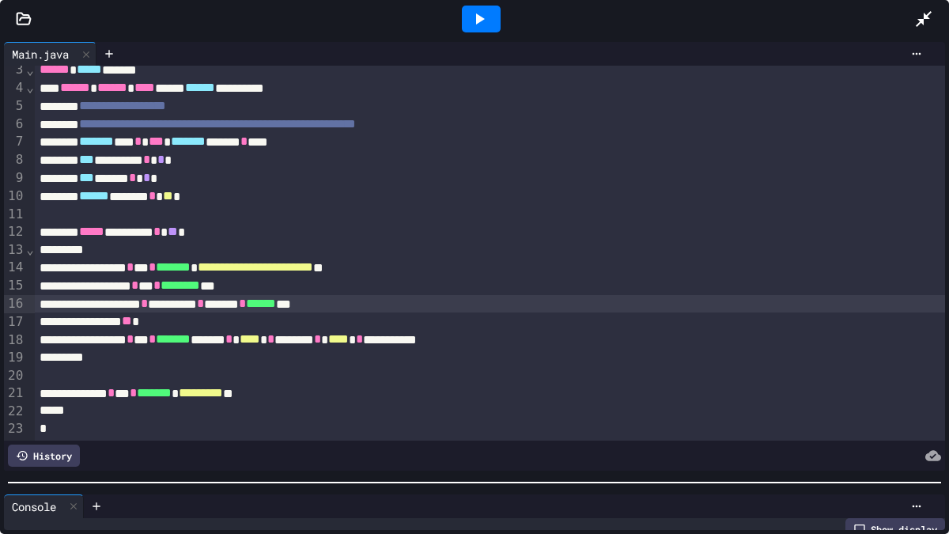
scroll to position [108, 0]
click at [512, 466] on div at bounding box center [474, 482] width 949 height 16
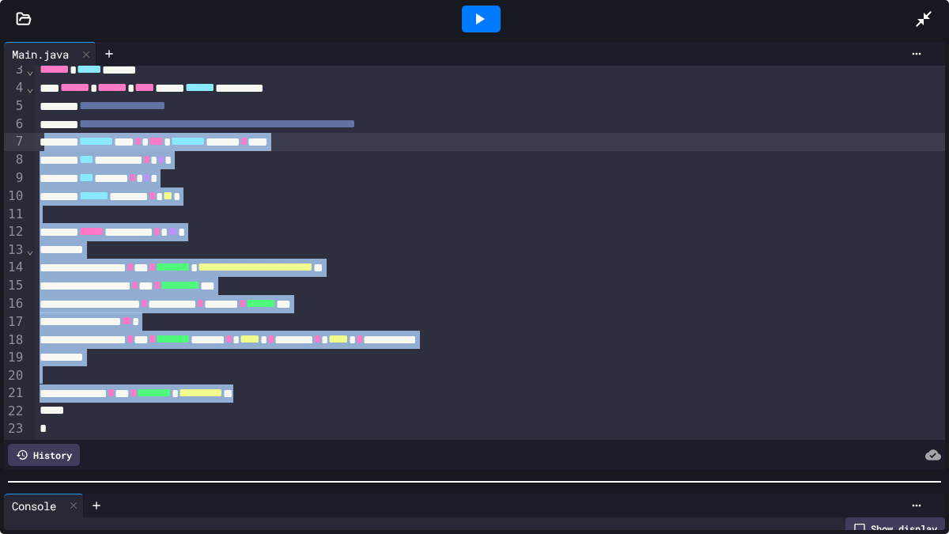
drag, startPoint x: 342, startPoint y: 395, endPoint x: 55, endPoint y: 140, distance: 383.7
click at [50, 138] on div "**********" at bounding box center [490, 231] width 910 height 418
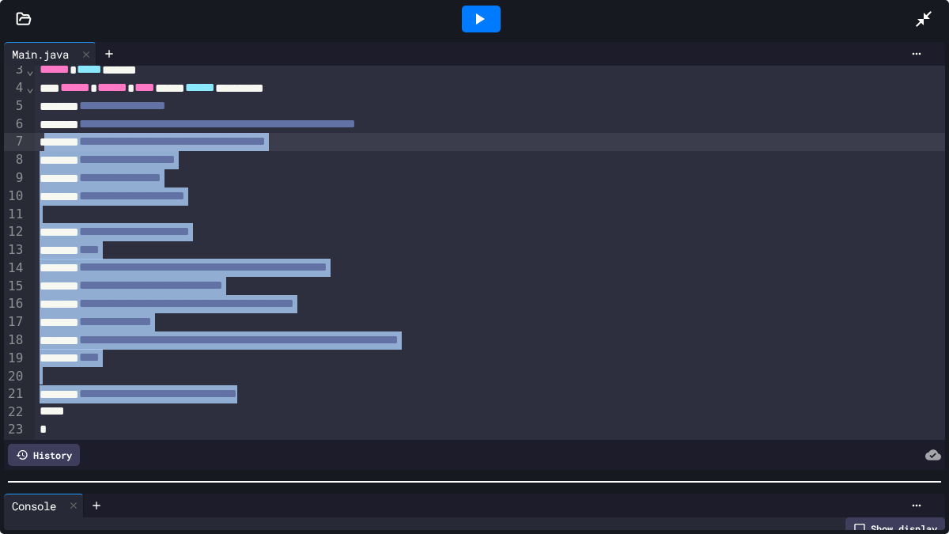
scroll to position [45, 0]
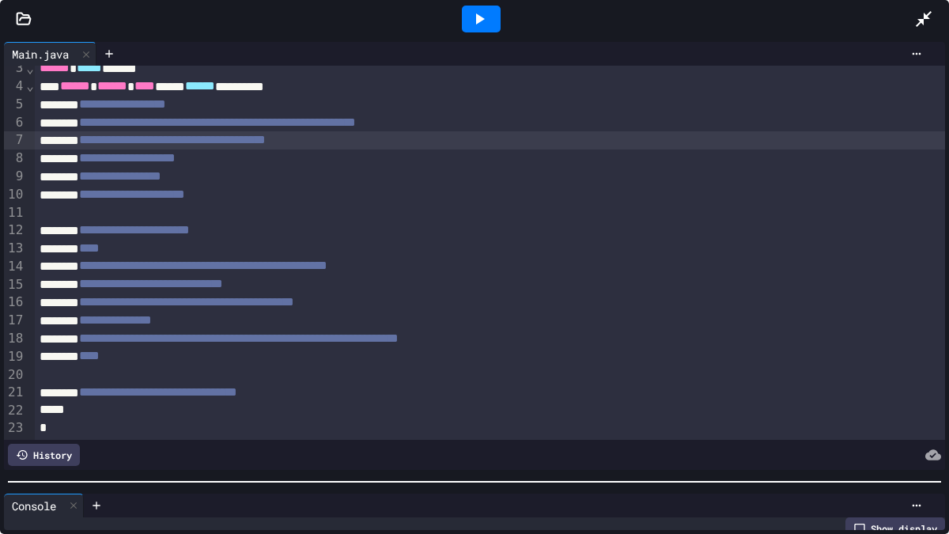
click at [440, 385] on div "**********" at bounding box center [490, 393] width 910 height 18
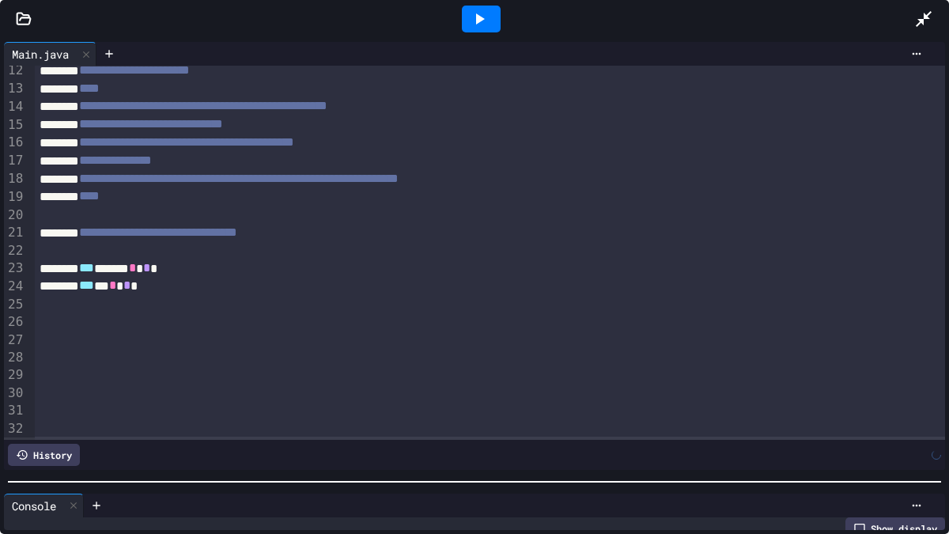
scroll to position [222, 0]
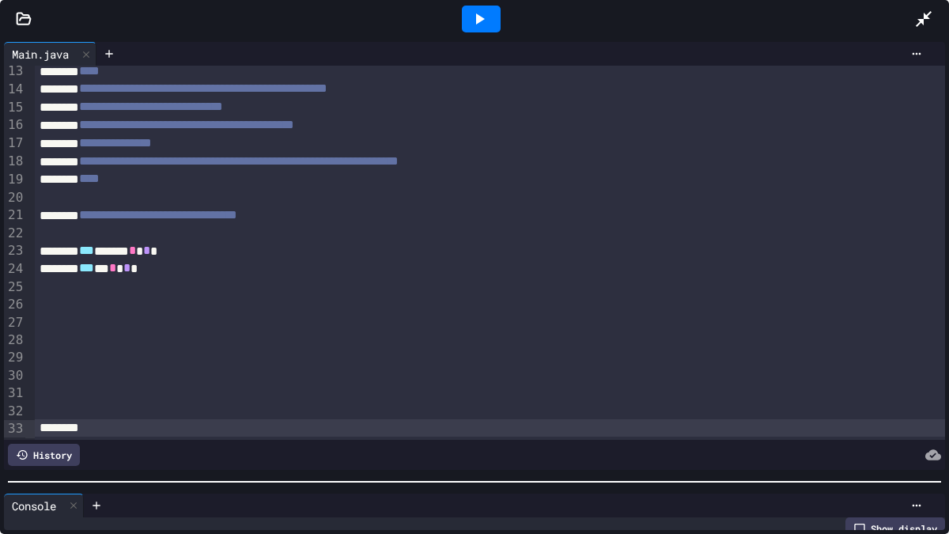
click at [123, 292] on div at bounding box center [490, 286] width 910 height 17
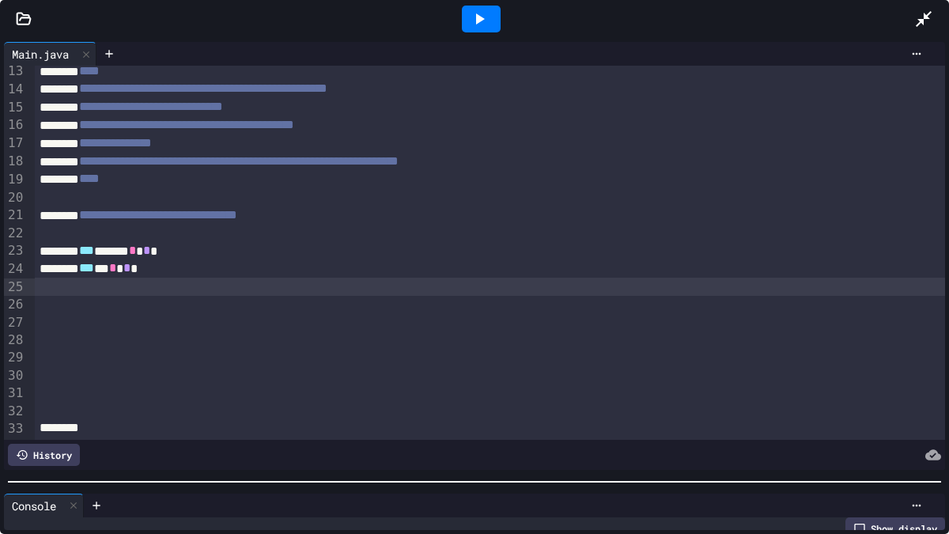
click at [125, 307] on div at bounding box center [490, 304] width 910 height 17
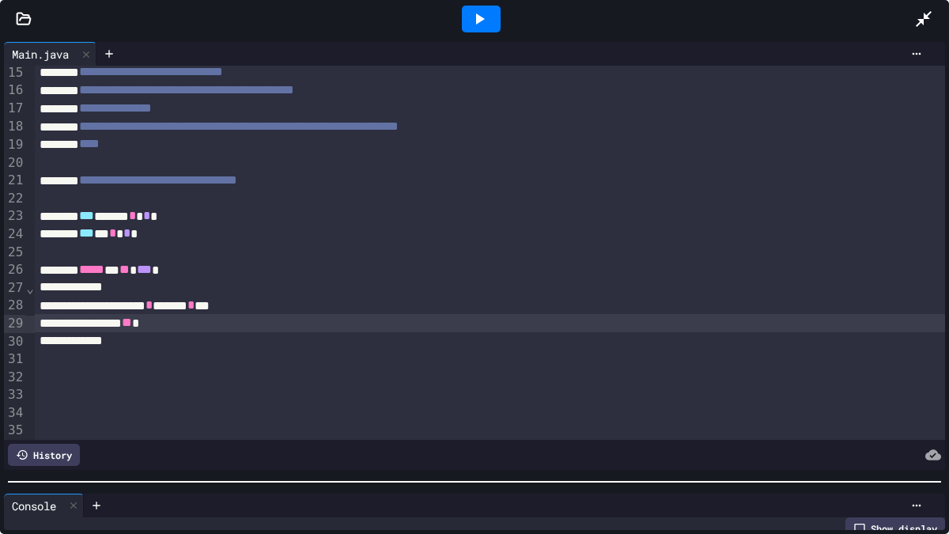
scroll to position [288, 0]
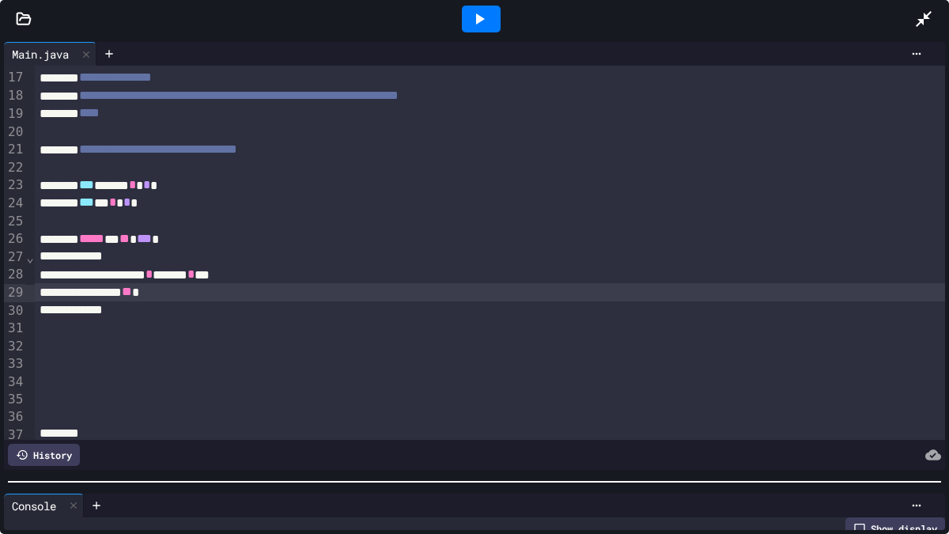
click at [162, 305] on div "*" at bounding box center [490, 309] width 910 height 17
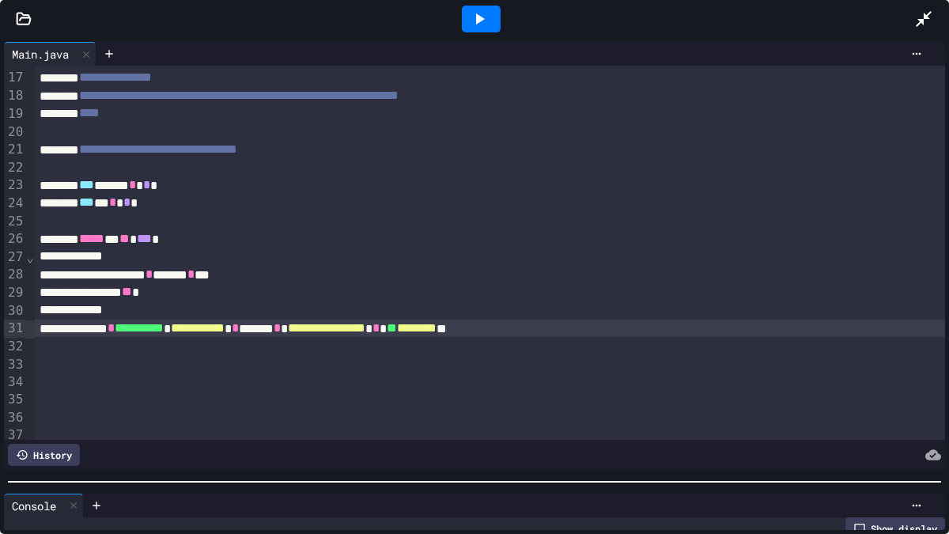
click at [164, 327] on span "**********" at bounding box center [139, 328] width 49 height 12
click at [444, 325] on span "********" at bounding box center [425, 328] width 40 height 12
click at [493, 19] on div at bounding box center [481, 19] width 39 height 27
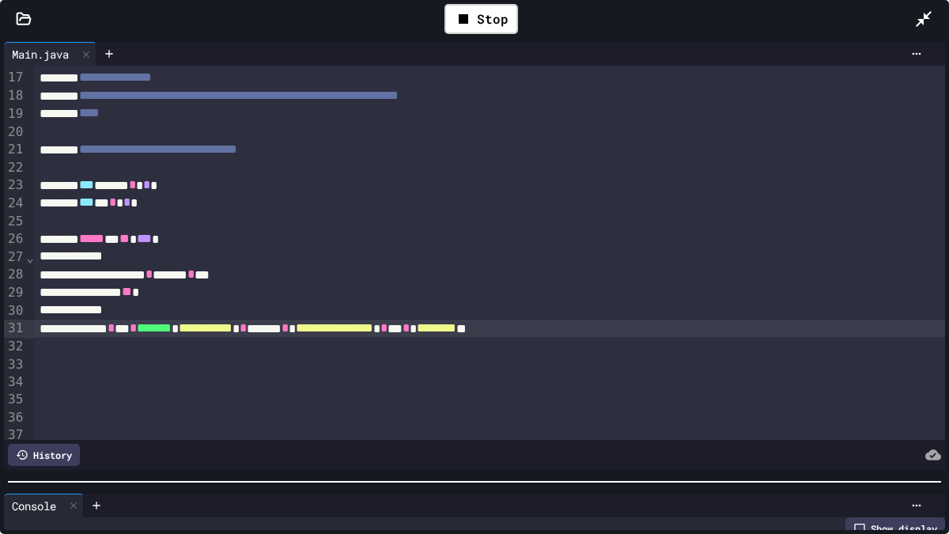
scroll to position [13, 0]
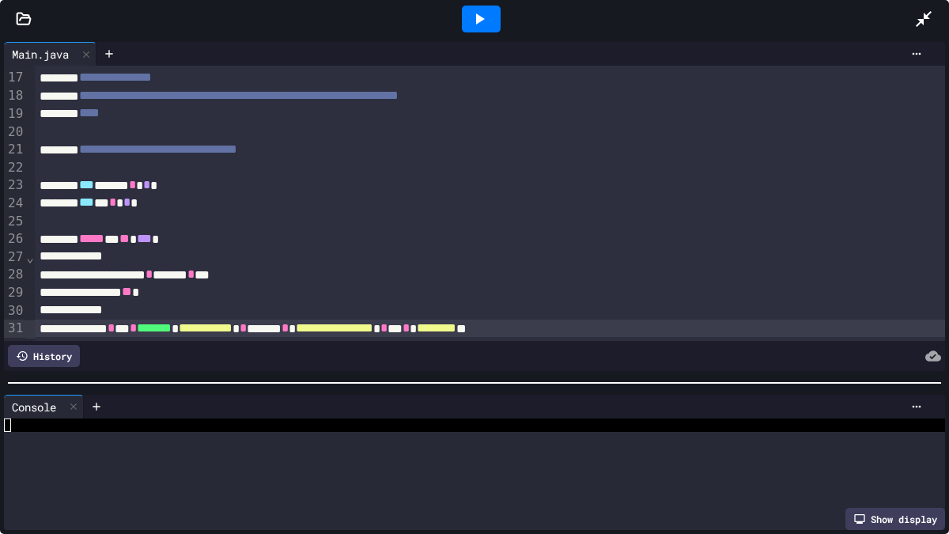
click at [462, 380] on div at bounding box center [474, 383] width 949 height 16
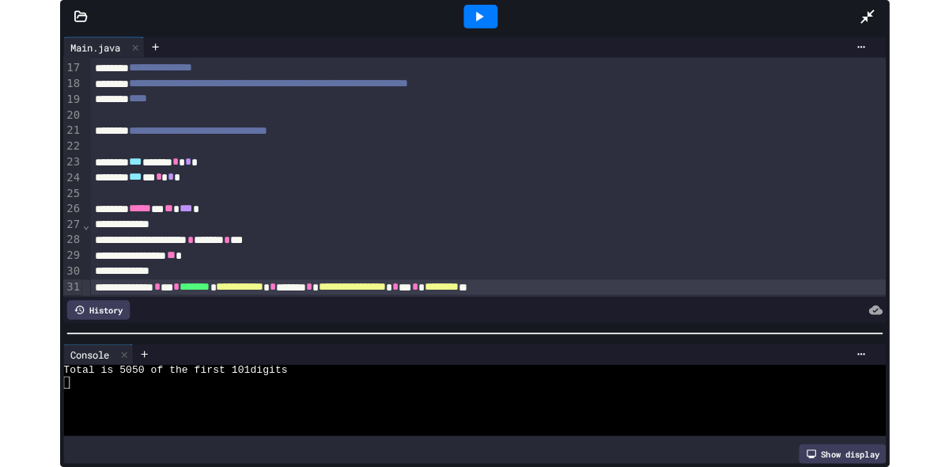
scroll to position [0, 0]
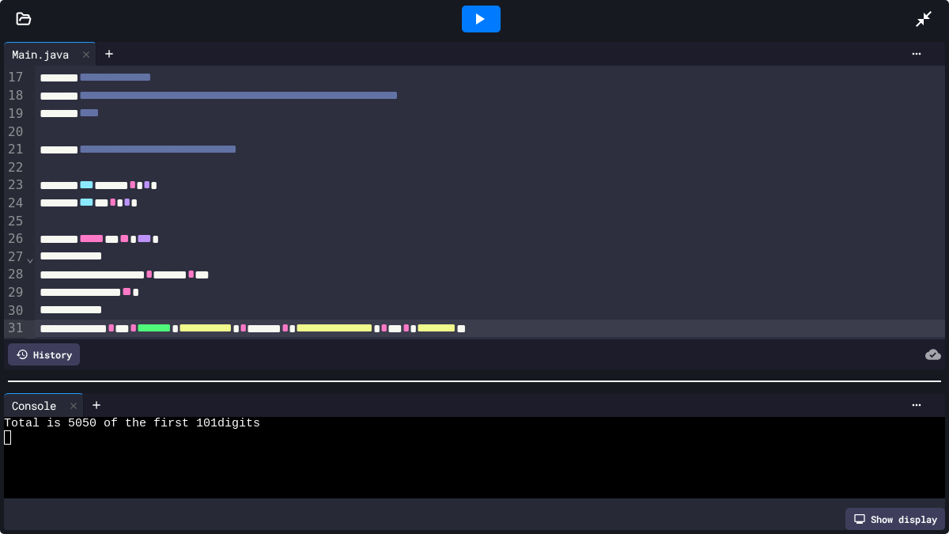
click at [565, 329] on div "**********" at bounding box center [490, 328] width 910 height 18
click at [926, 12] on icon at bounding box center [923, 18] width 19 height 19
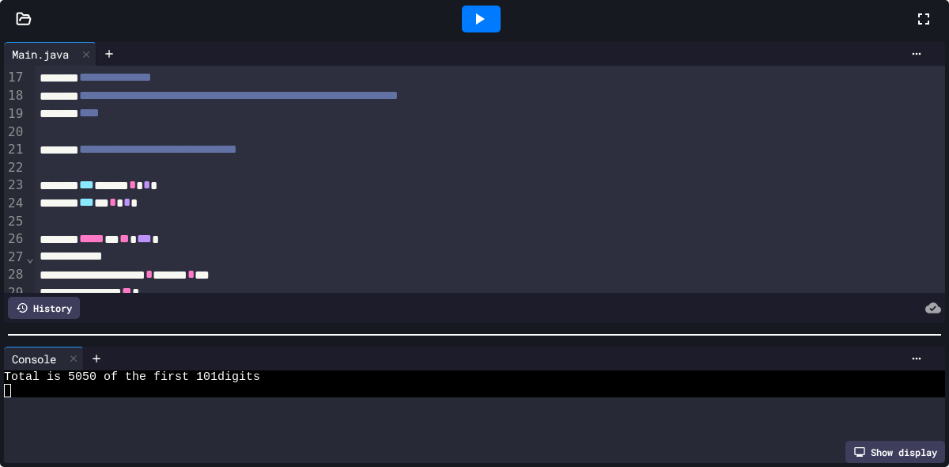
scroll to position [655, 0]
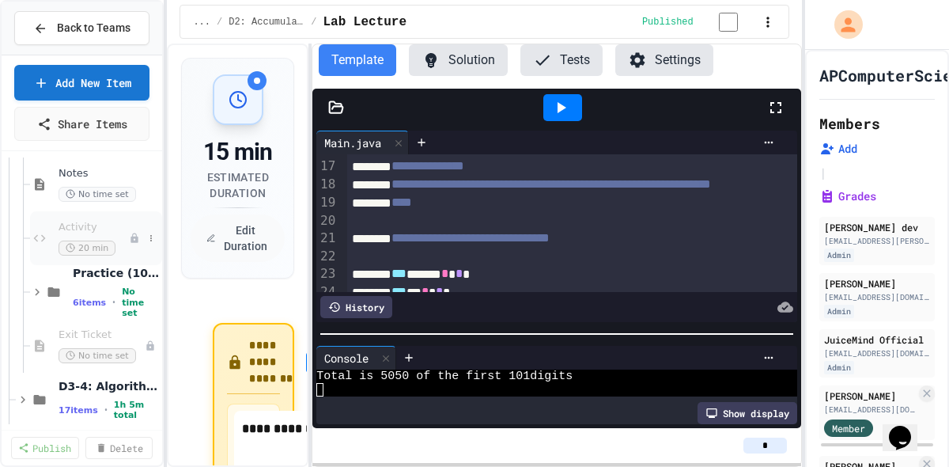
click at [90, 231] on span "Activity" at bounding box center [94, 227] width 70 height 13
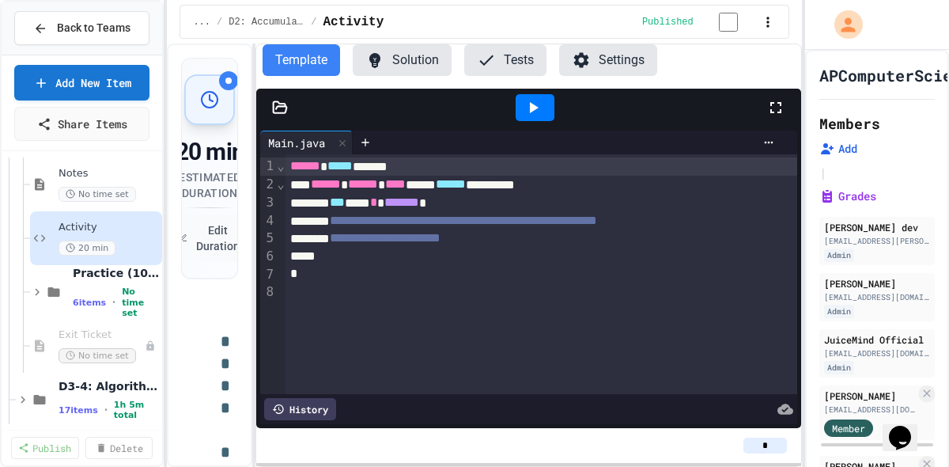
click at [252, 240] on div "**********" at bounding box center [484, 254] width 634 height 423
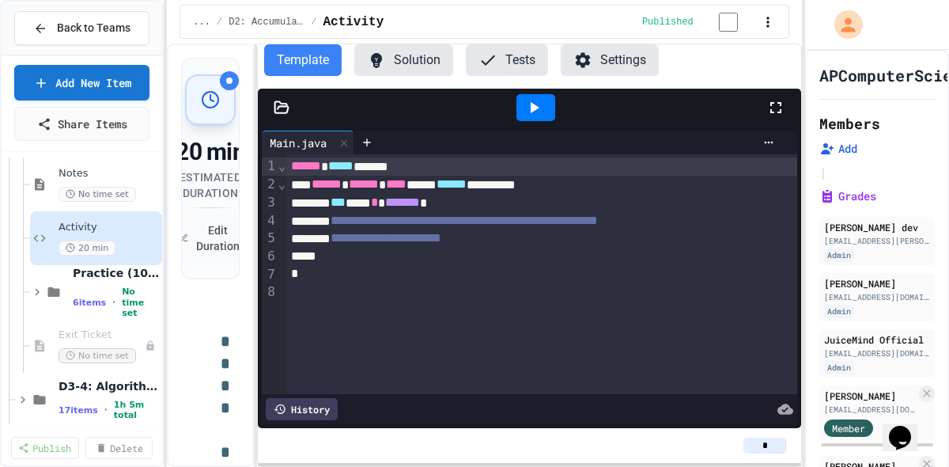
click at [573, 243] on div "**********" at bounding box center [541, 238] width 510 height 18
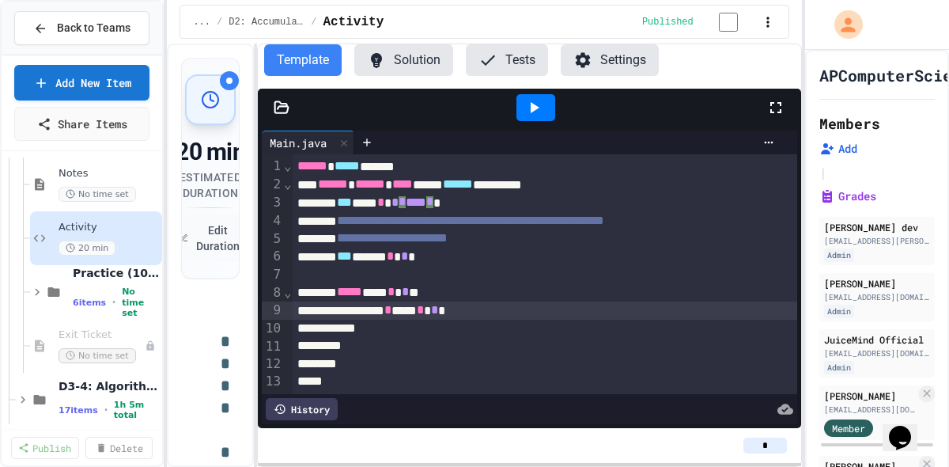
click at [438, 312] on span "*" at bounding box center [434, 310] width 7 height 12
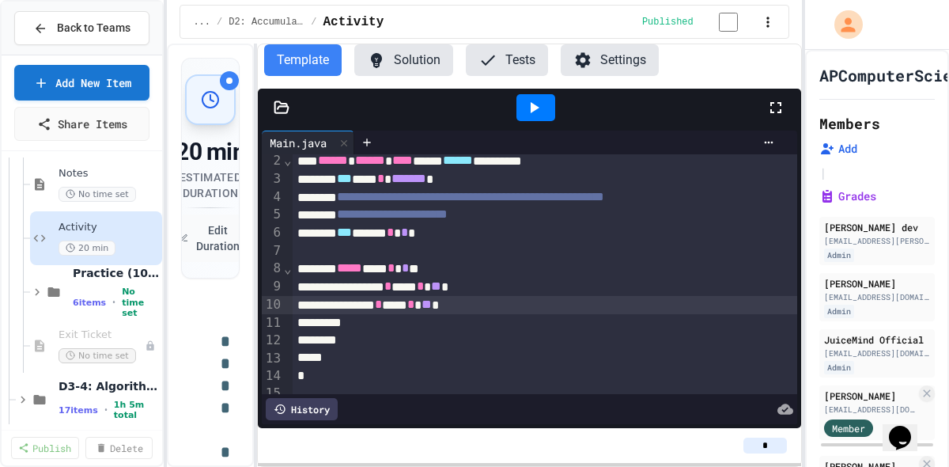
scroll to position [38, 0]
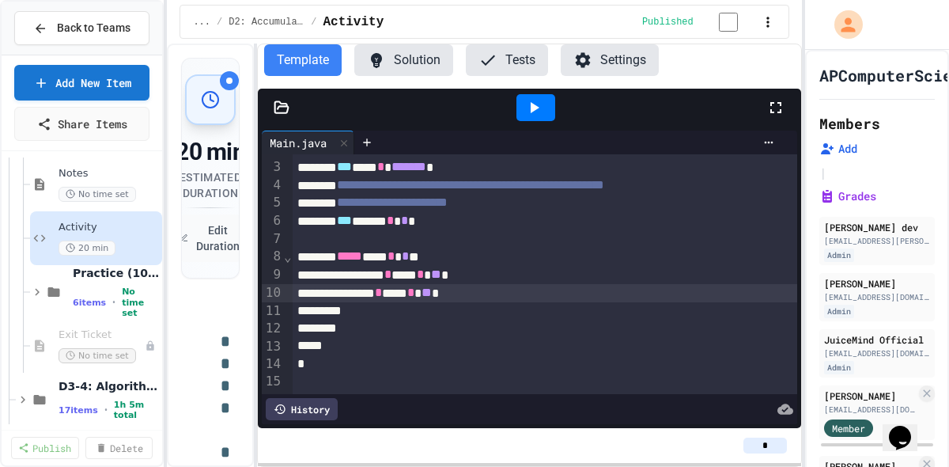
click at [482, 222] on div "*** ***** * * *" at bounding box center [545, 221] width 505 height 18
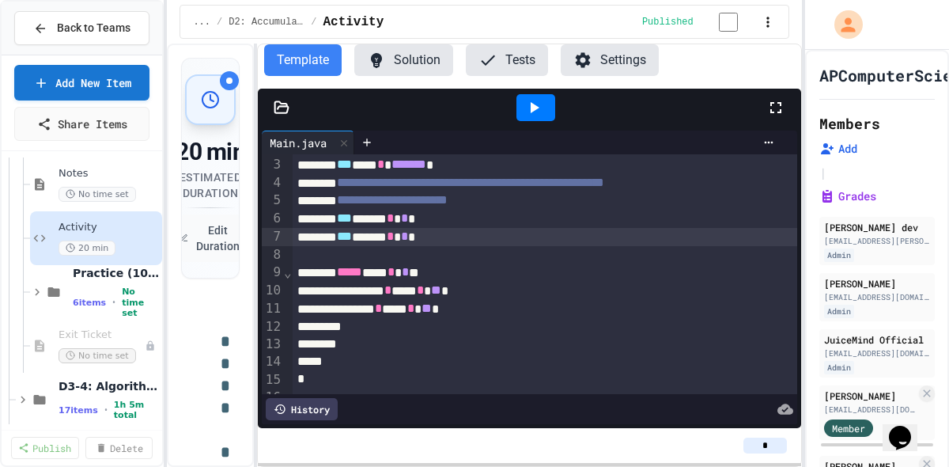
click at [518, 316] on div "*** * *** * ** *" at bounding box center [545, 309] width 505 height 18
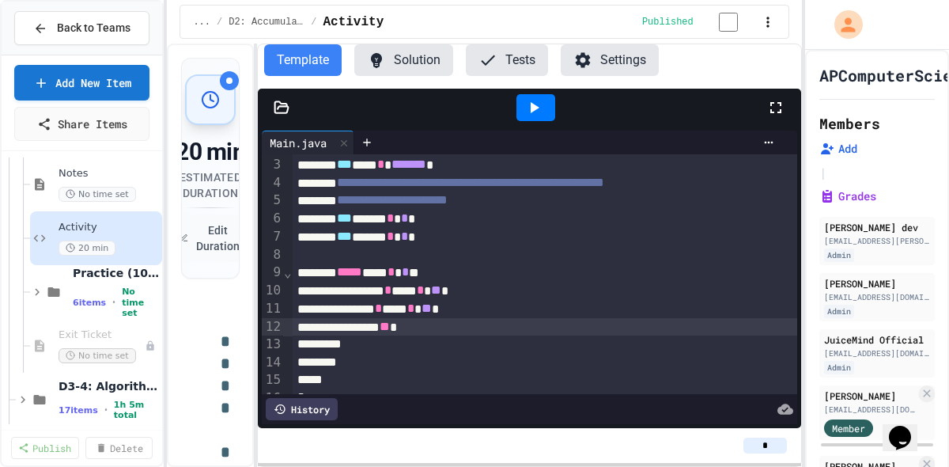
click at [449, 292] on div "***** * *** * ** *" at bounding box center [545, 291] width 505 height 18
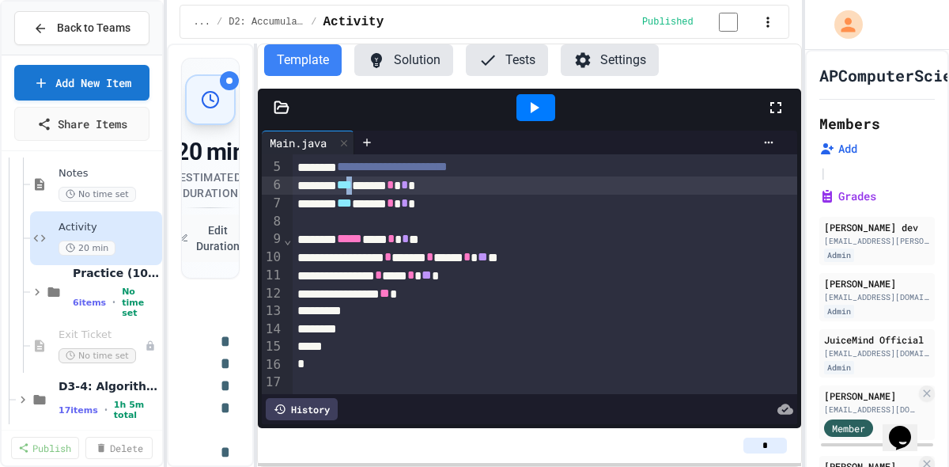
scroll to position [75, 0]
drag, startPoint x: 378, startPoint y: 186, endPoint x: 360, endPoint y: 188, distance: 18.3
click at [352, 188] on span "***" at bounding box center [344, 184] width 15 height 12
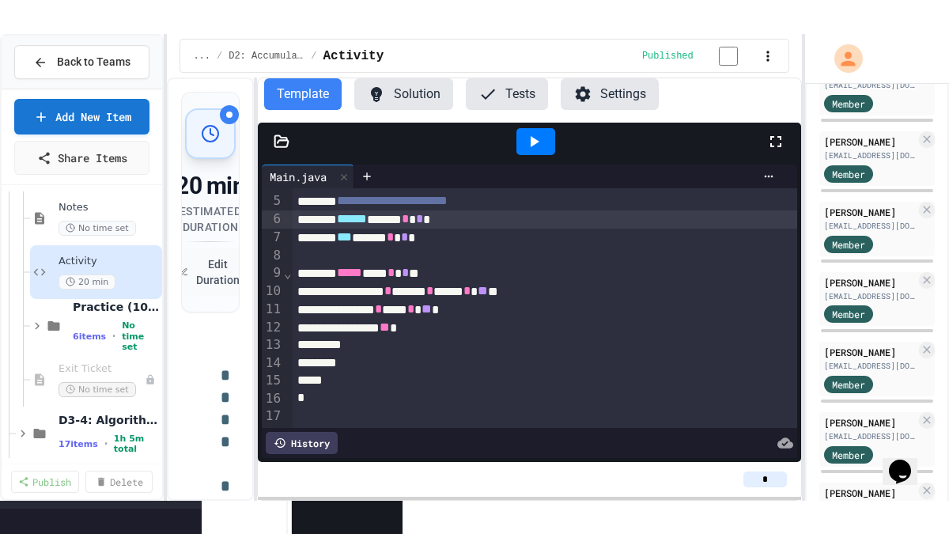
scroll to position [722, 0]
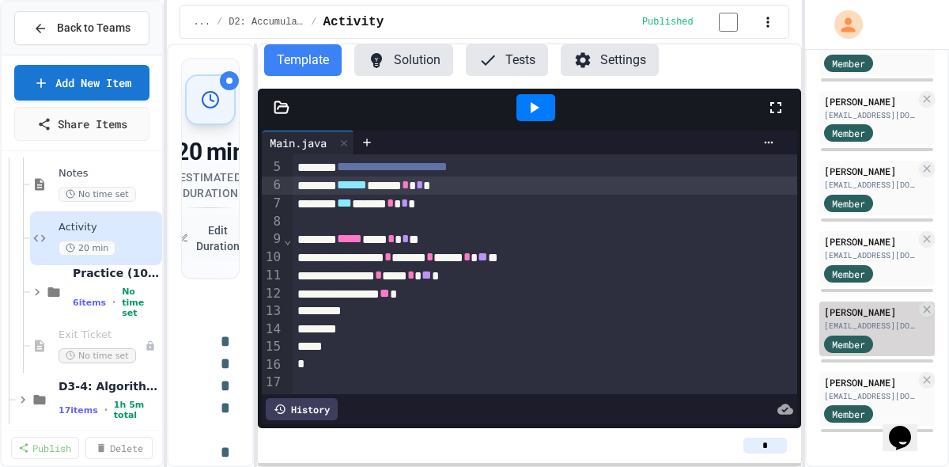
click at [879, 308] on div "[PERSON_NAME]" at bounding box center [870, 311] width 92 height 14
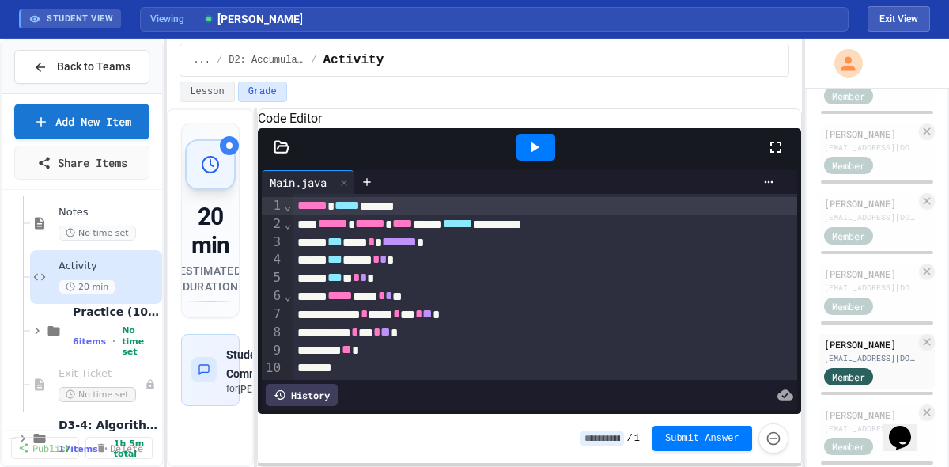
click at [777, 157] on icon at bounding box center [775, 147] width 19 height 19
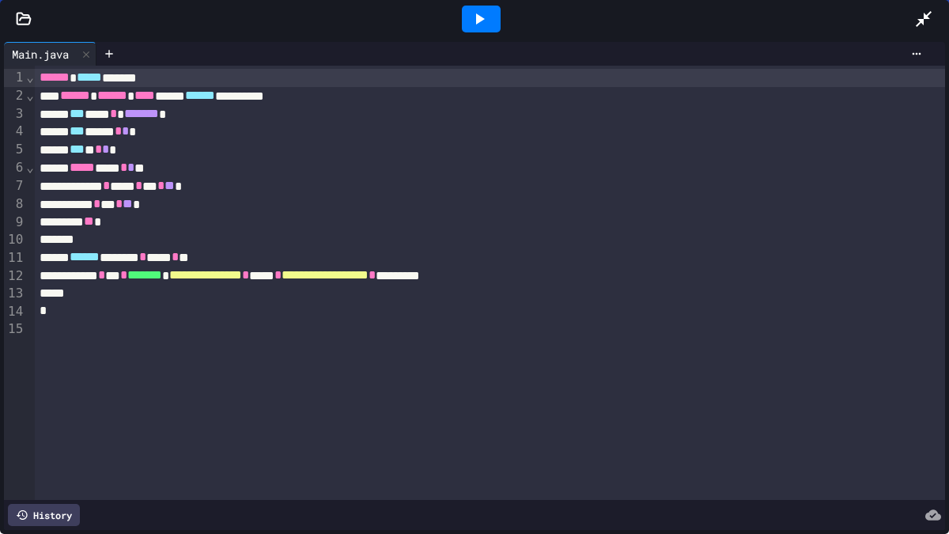
click at [486, 8] on div at bounding box center [481, 19] width 39 height 27
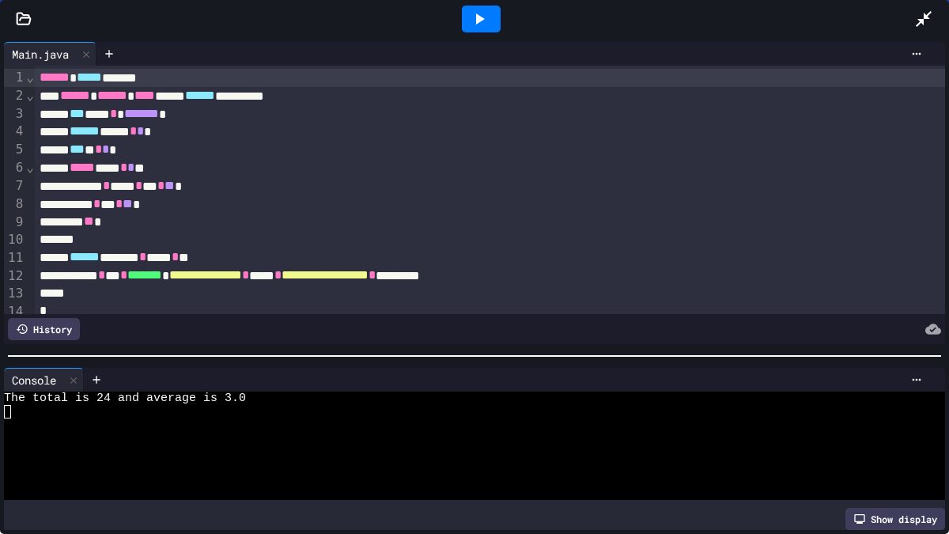
click at [454, 357] on div at bounding box center [474, 356] width 949 height 16
click at [924, 20] on icon at bounding box center [923, 18] width 19 height 19
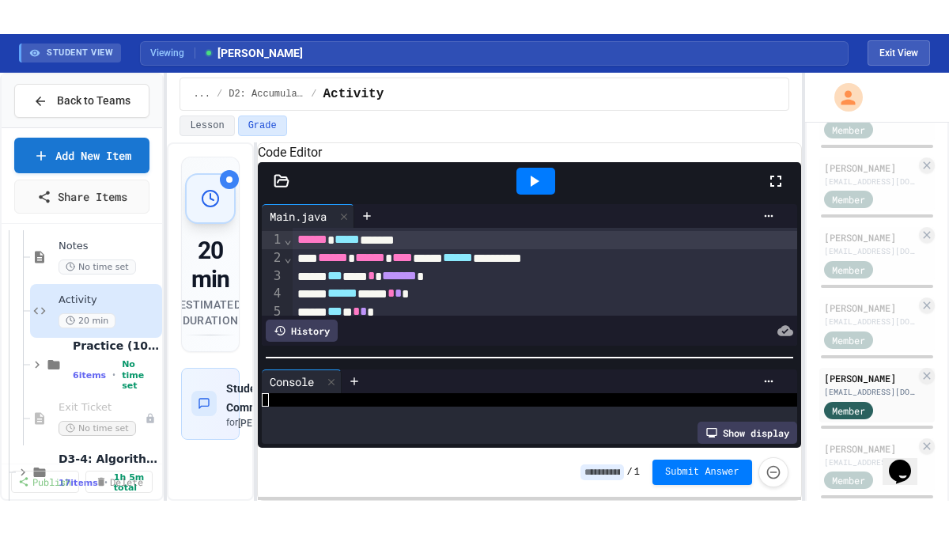
scroll to position [13, 0]
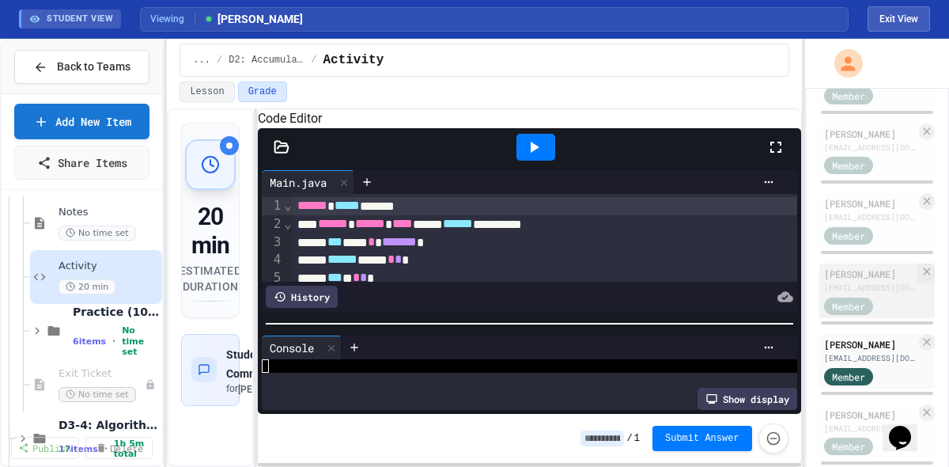
click at [881, 281] on div "[PERSON_NAME]" at bounding box center [870, 273] width 92 height 14
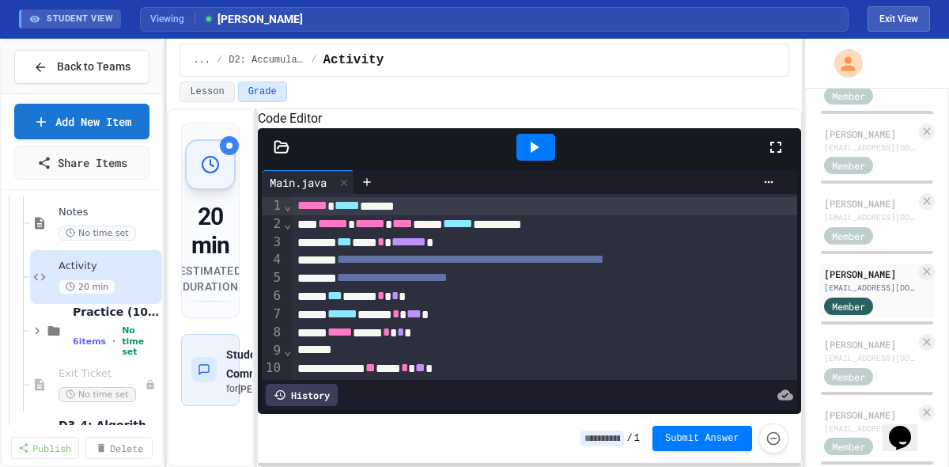
click at [777, 157] on icon at bounding box center [775, 147] width 19 height 19
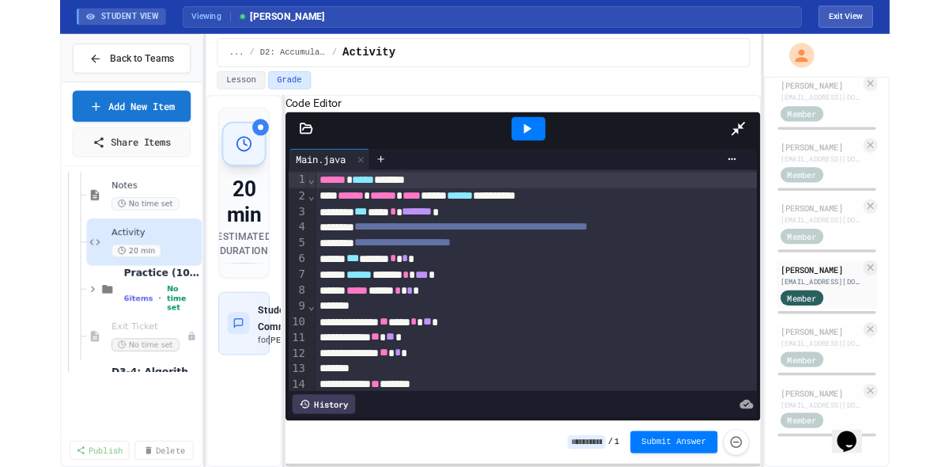
scroll to position [694, 0]
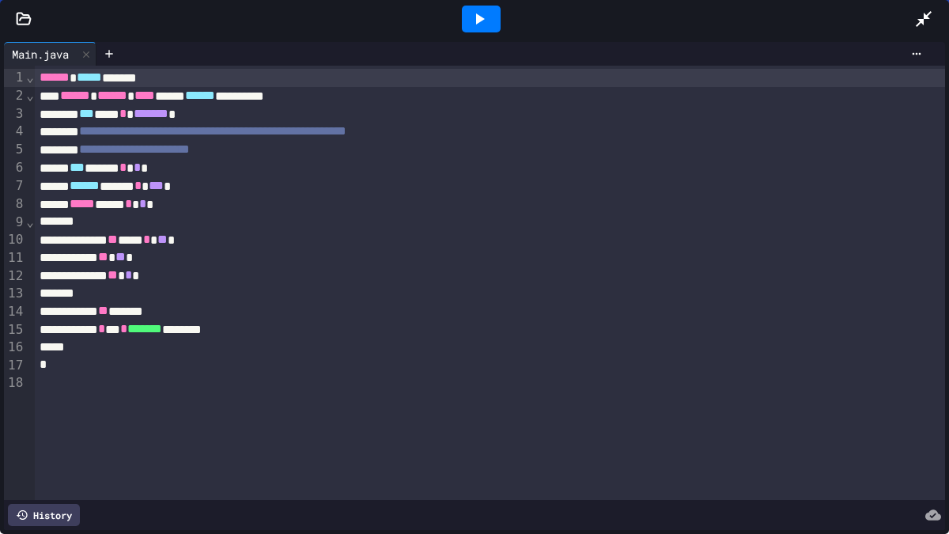
click at [492, 17] on div at bounding box center [481, 19] width 39 height 27
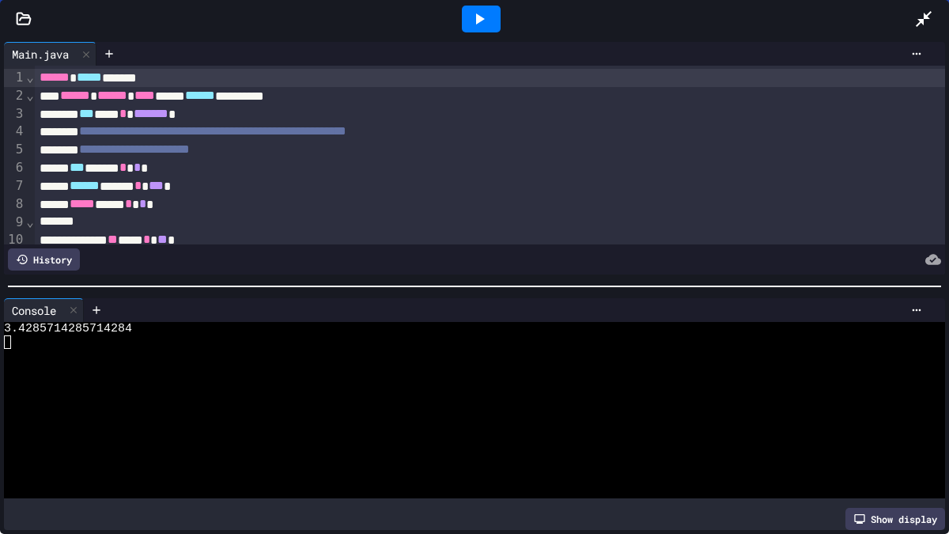
click at [923, 16] on icon at bounding box center [923, 18] width 19 height 19
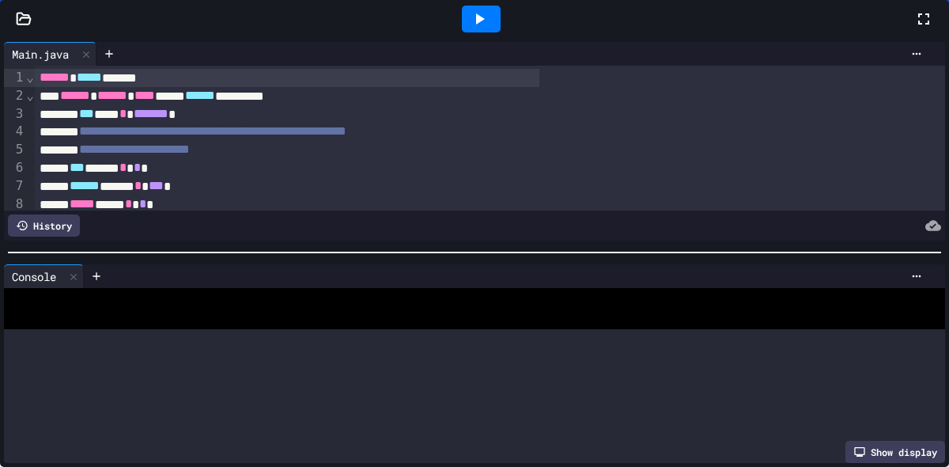
scroll to position [722, 0]
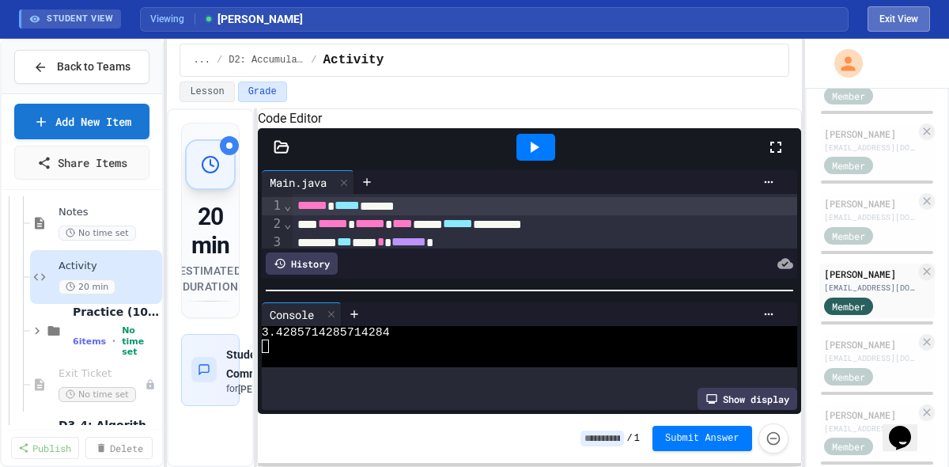
click at [885, 18] on button "Exit View" at bounding box center [898, 18] width 62 height 25
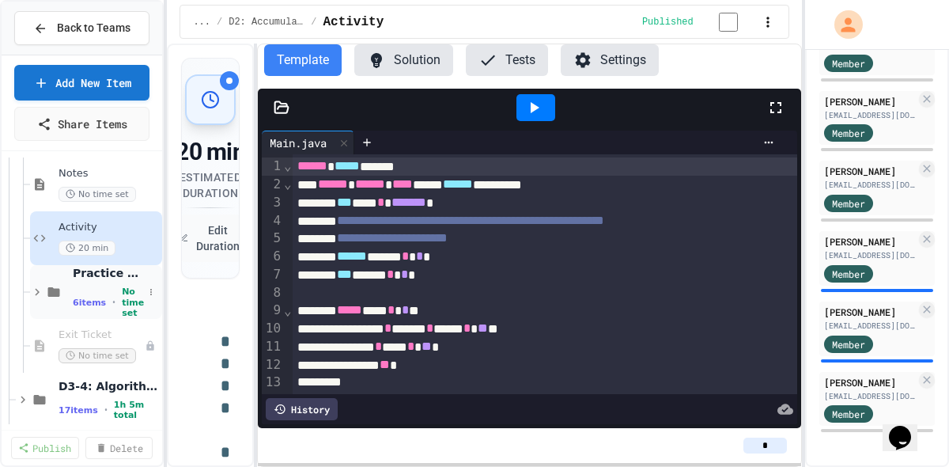
click at [51, 289] on icon at bounding box center [54, 291] width 12 height 9
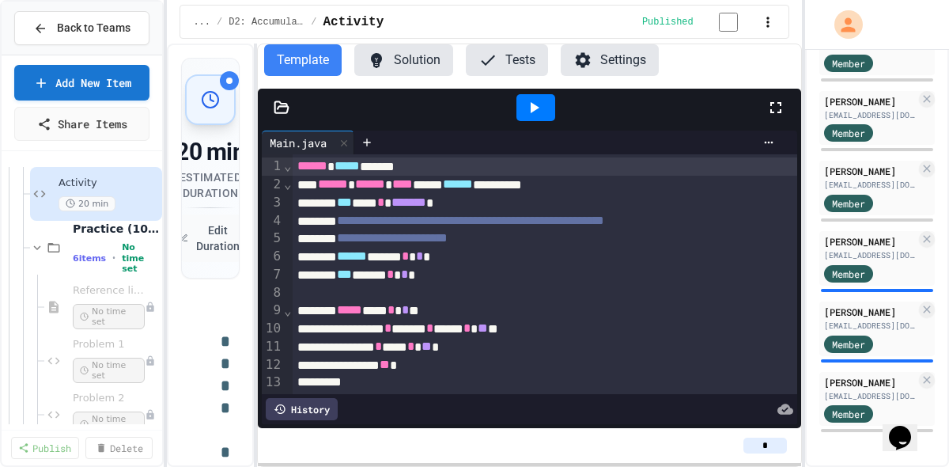
scroll to position [757, 0]
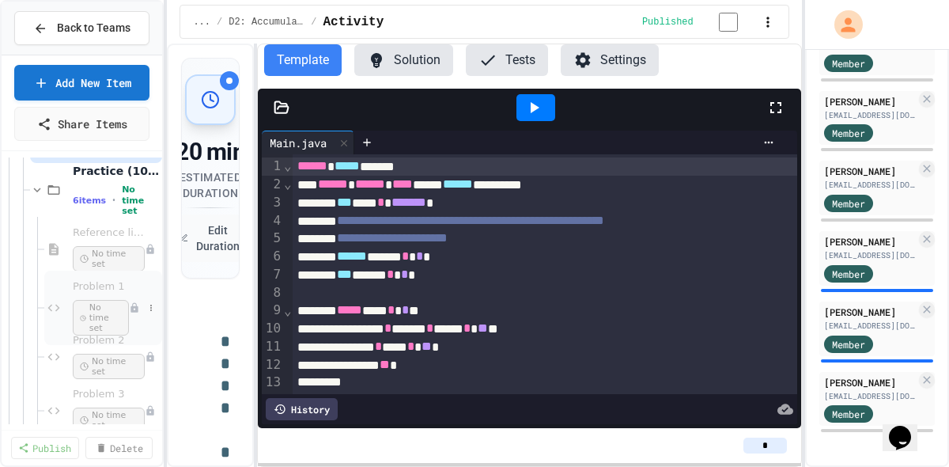
click at [79, 285] on span "Problem 1" at bounding box center [101, 286] width 56 height 13
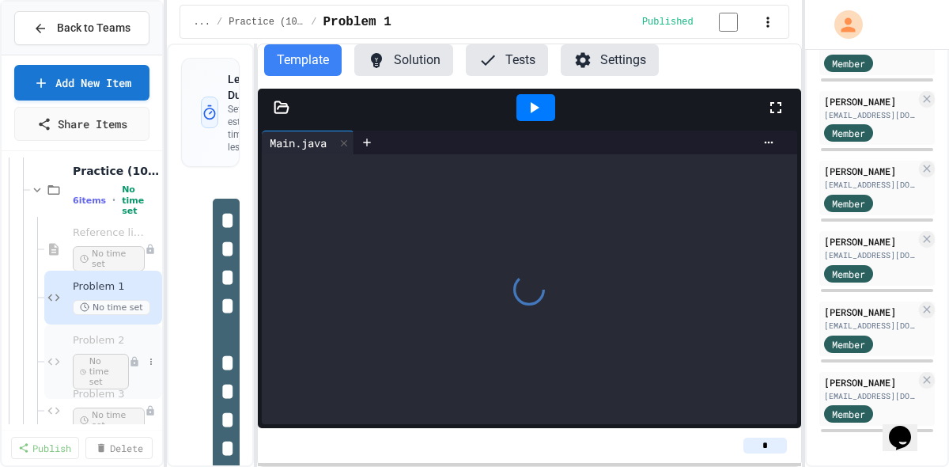
click at [100, 338] on span "Problem 2" at bounding box center [101, 340] width 56 height 13
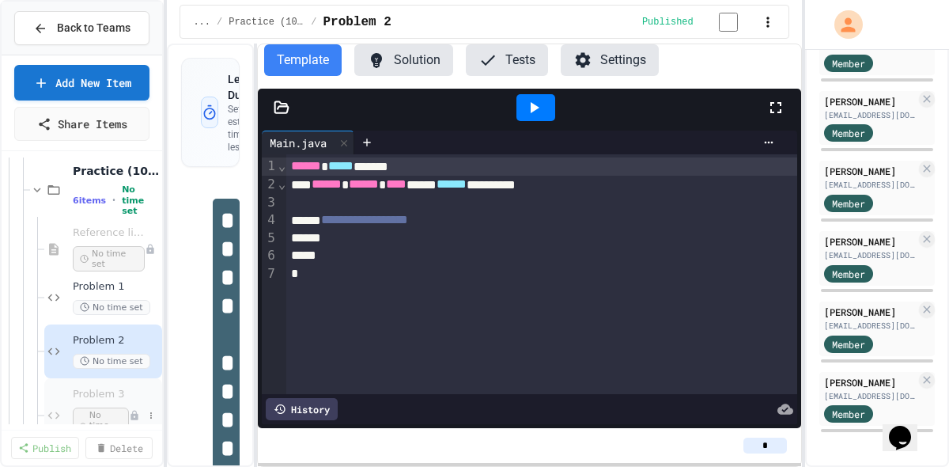
click at [93, 388] on span "Problem 3" at bounding box center [101, 393] width 56 height 13
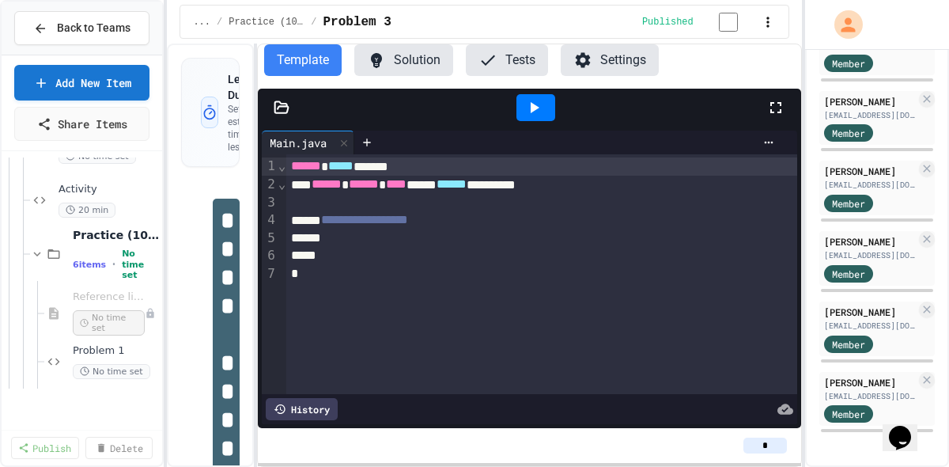
scroll to position [572, 0]
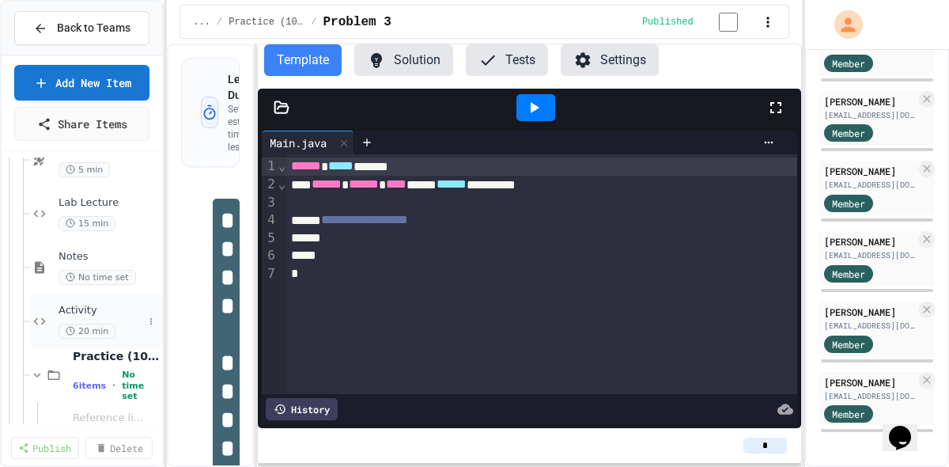
click at [70, 308] on span "Activity" at bounding box center [101, 310] width 85 height 13
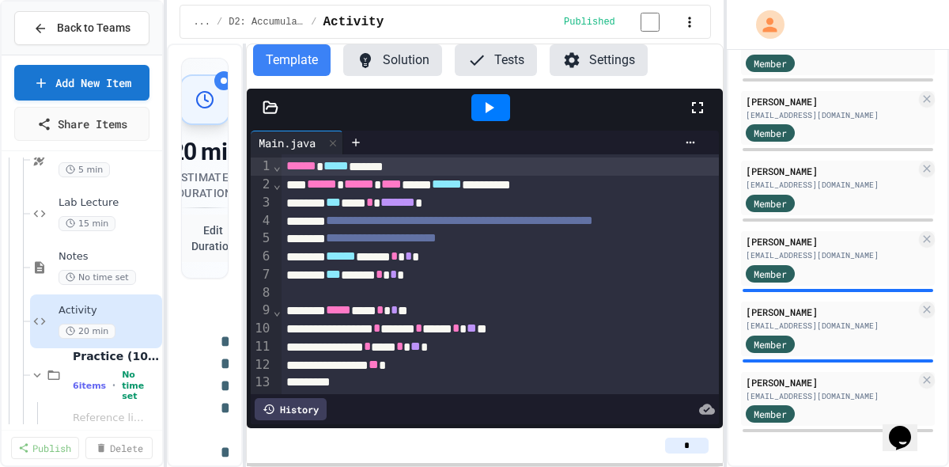
click at [655, 150] on div "**********" at bounding box center [474, 233] width 949 height 467
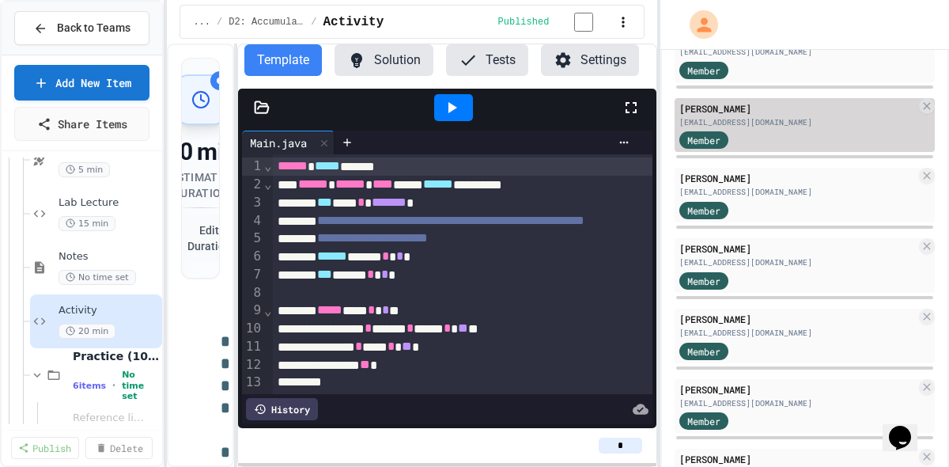
scroll to position [300, 0]
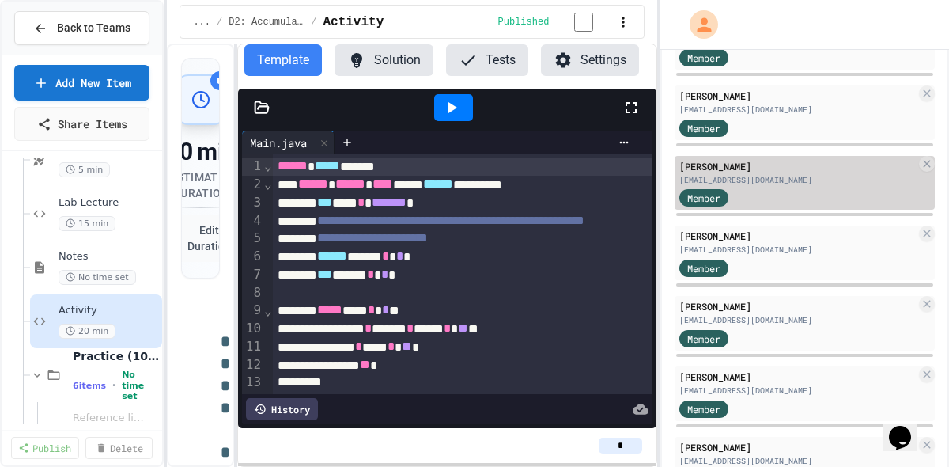
click at [743, 180] on div "[EMAIL_ADDRESS][DOMAIN_NAME]" at bounding box center [797, 180] width 236 height 12
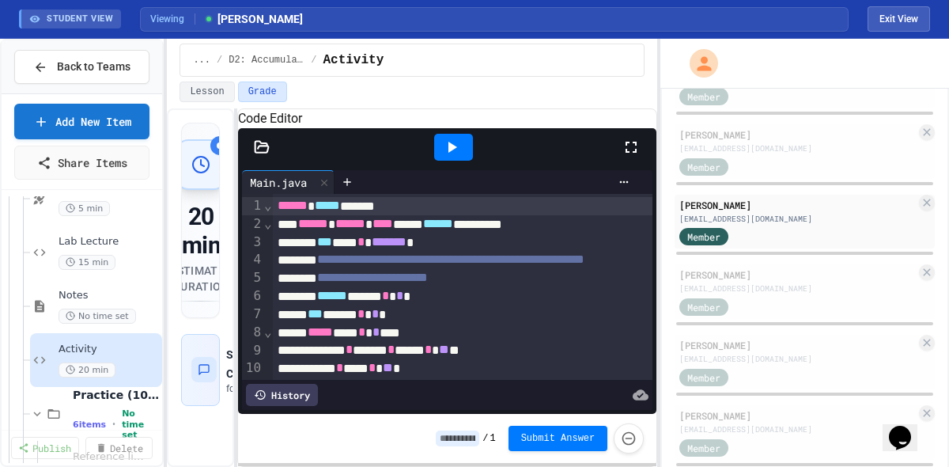
click at [629, 157] on icon at bounding box center [631, 147] width 19 height 19
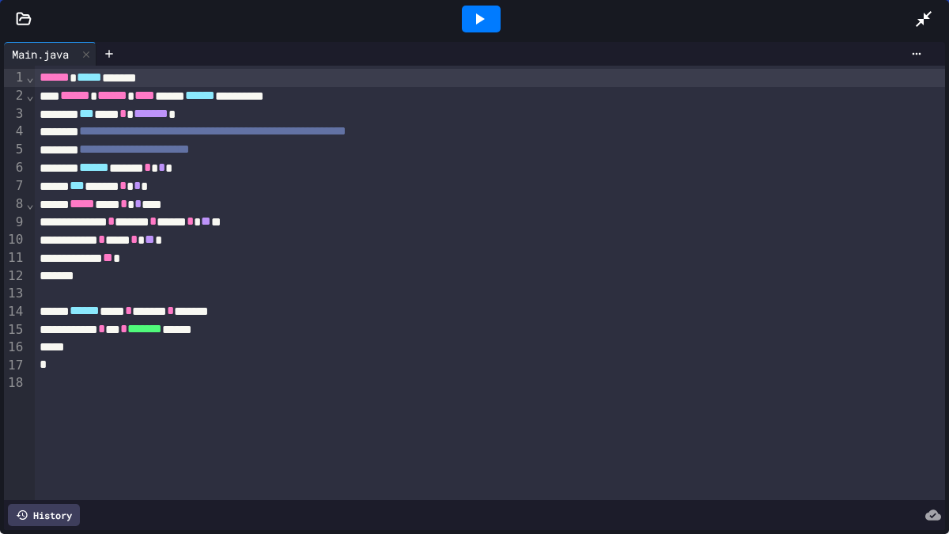
click at [500, 7] on div at bounding box center [481, 19] width 55 height 43
click at [484, 14] on icon at bounding box center [479, 18] width 19 height 19
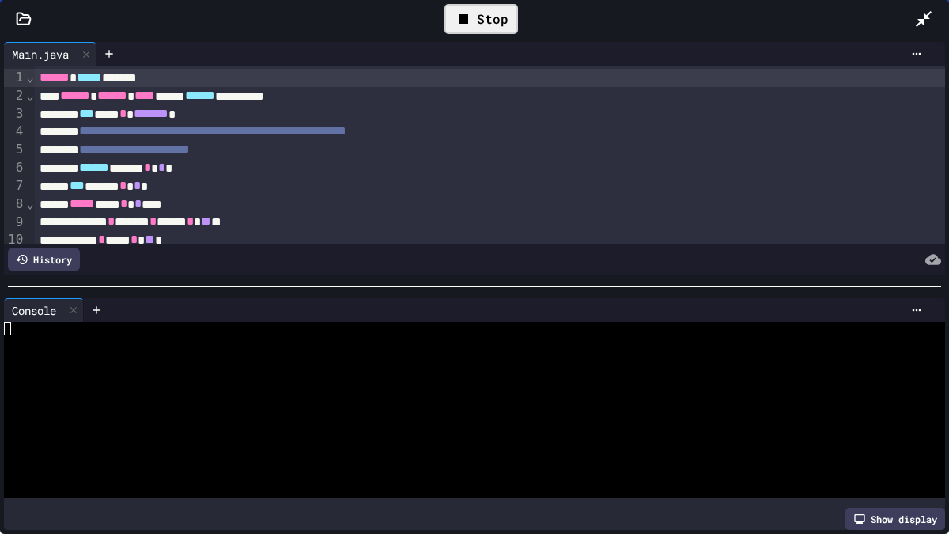
click at [498, 31] on div "Stop" at bounding box center [481, 19] width 74 height 30
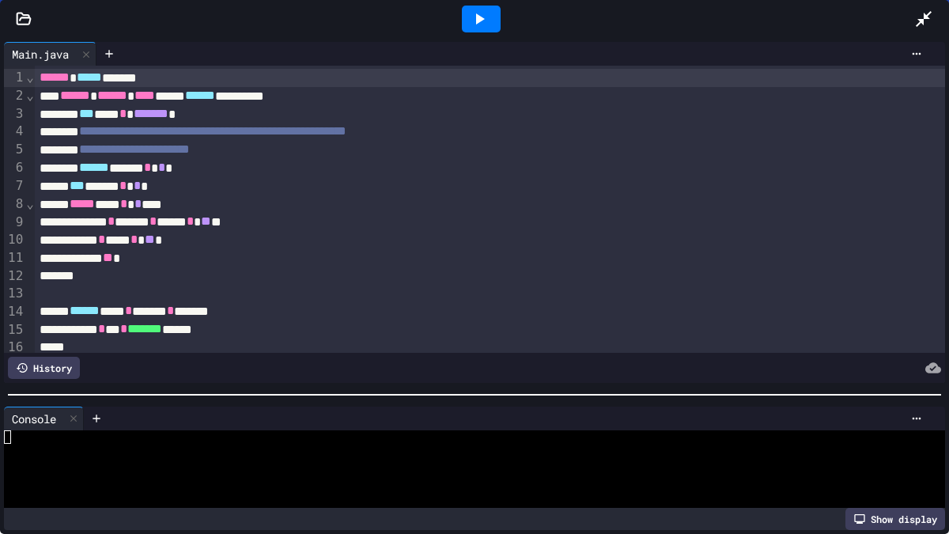
click at [478, 396] on div at bounding box center [474, 395] width 949 height 16
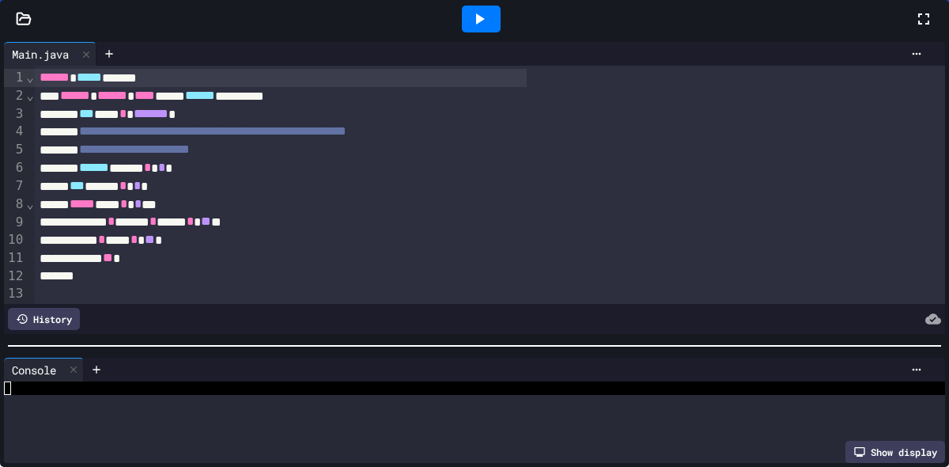
scroll to position [964, 0]
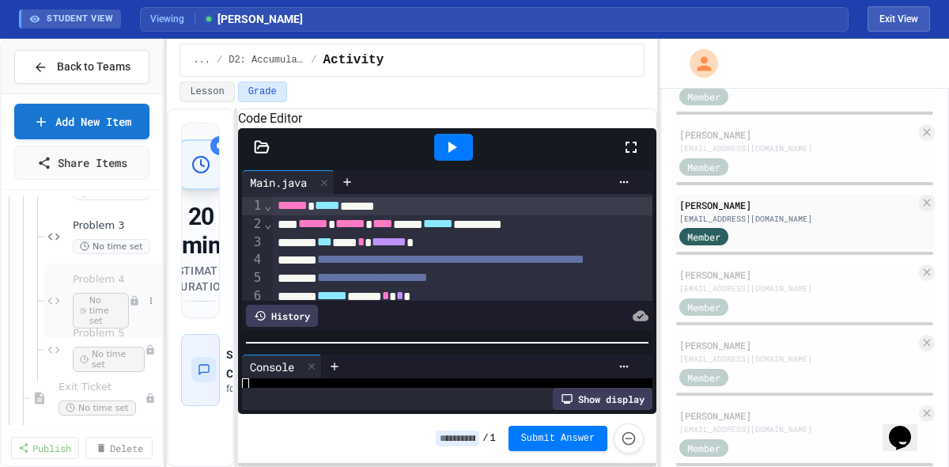
click at [94, 278] on span "Problem 4" at bounding box center [101, 279] width 56 height 13
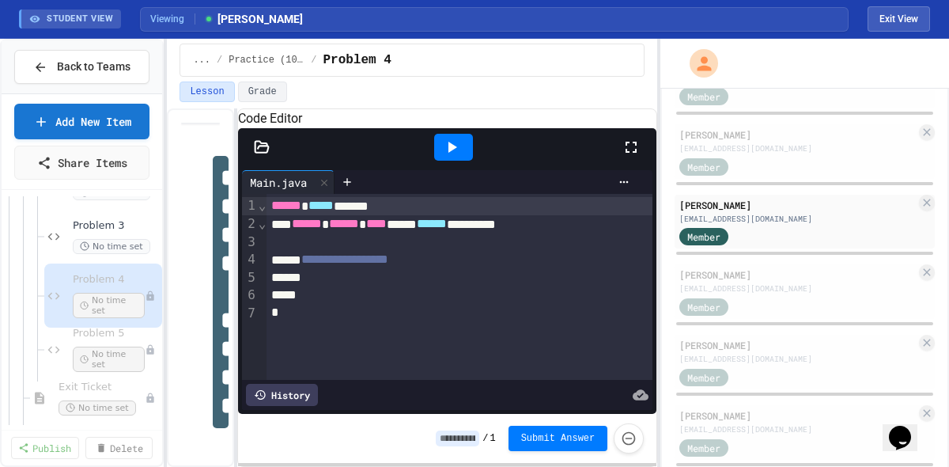
click at [901, 20] on button "Exit View" at bounding box center [898, 18] width 62 height 25
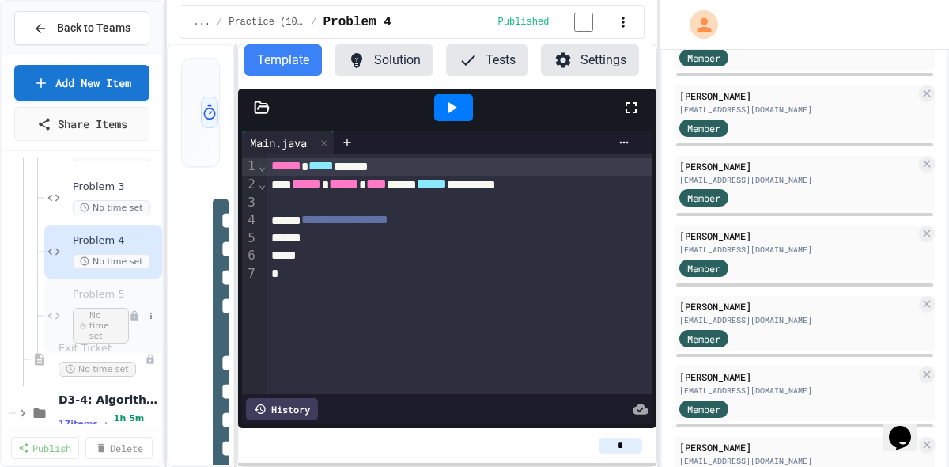
click at [102, 294] on span "Problem 5" at bounding box center [101, 294] width 56 height 13
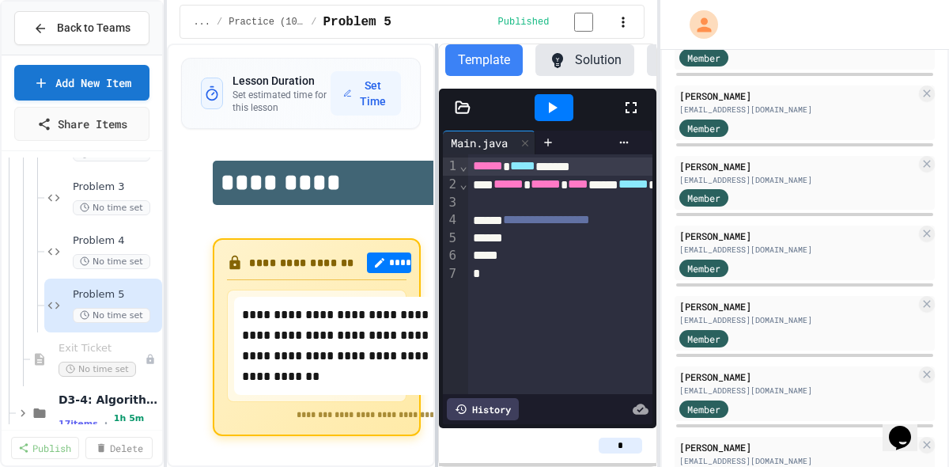
click at [438, 296] on div at bounding box center [436, 254] width 3 height 423
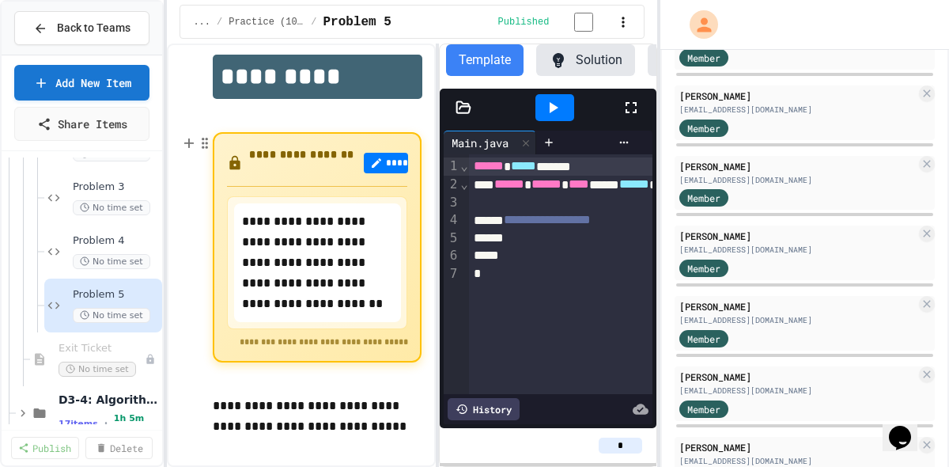
scroll to position [108, 0]
click at [98, 242] on span "Problem 4" at bounding box center [108, 240] width 70 height 13
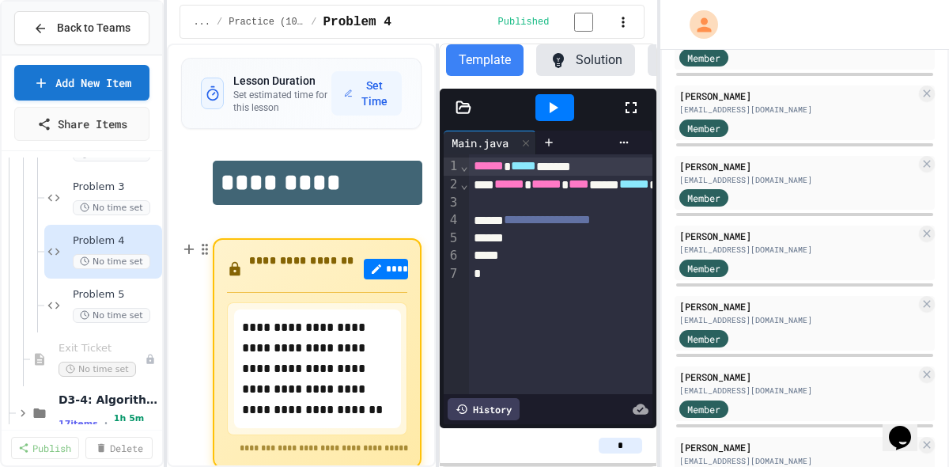
scroll to position [108, 0]
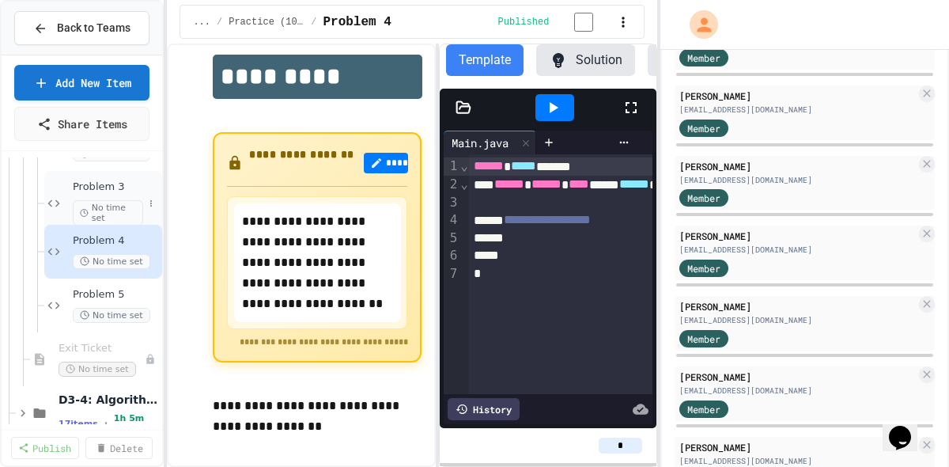
click at [87, 184] on span "Problem 3" at bounding box center [108, 186] width 70 height 13
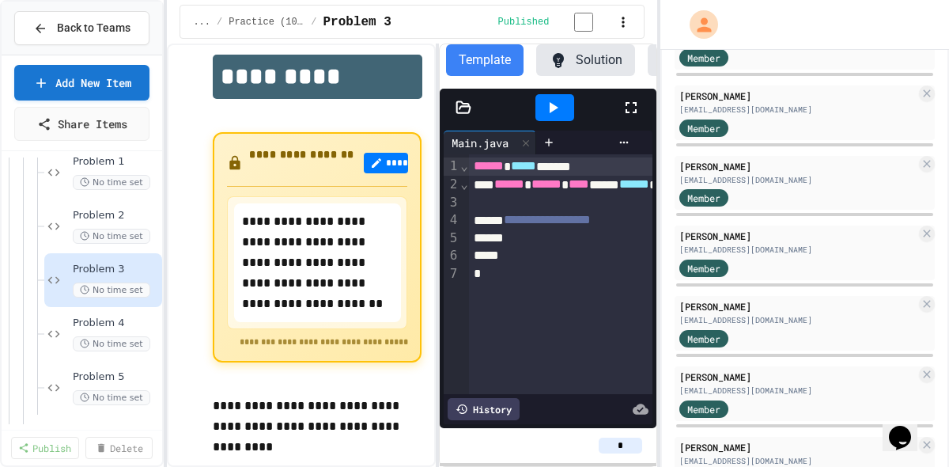
scroll to position [876, 0]
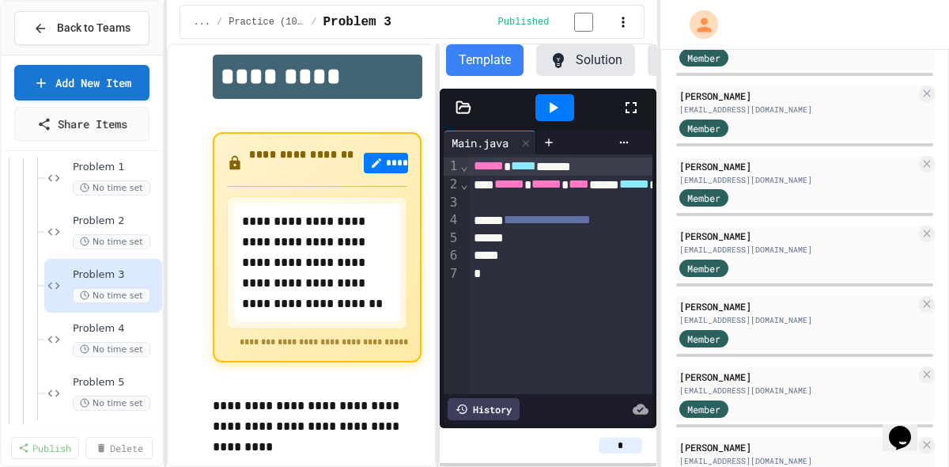
click at [98, 217] on span "Problem 2" at bounding box center [116, 220] width 86 height 13
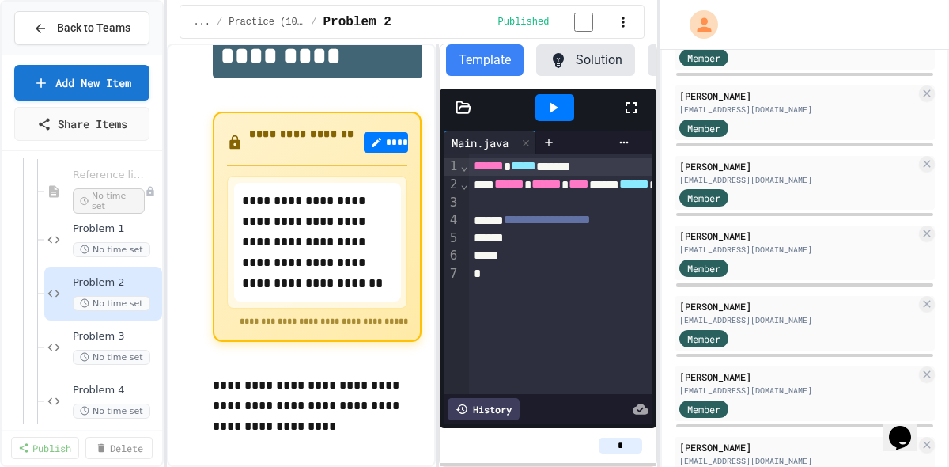
scroll to position [814, 0]
click at [105, 228] on span "Problem 1" at bounding box center [108, 229] width 70 height 13
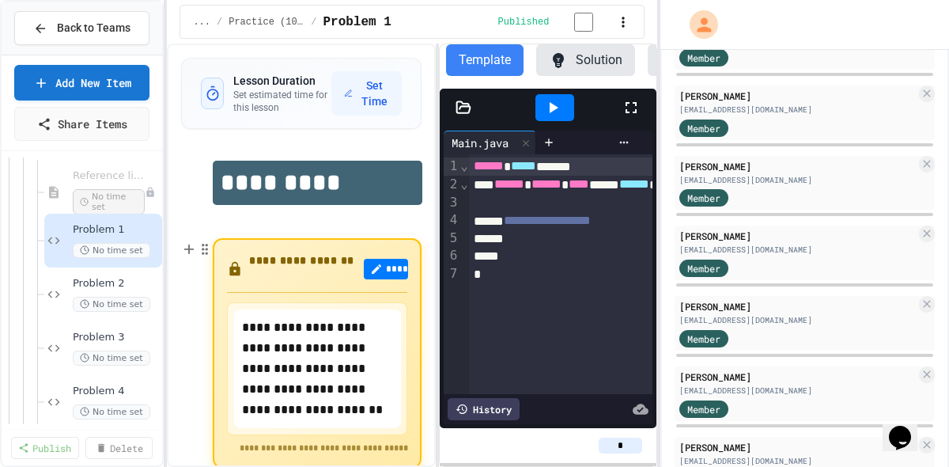
scroll to position [129, 0]
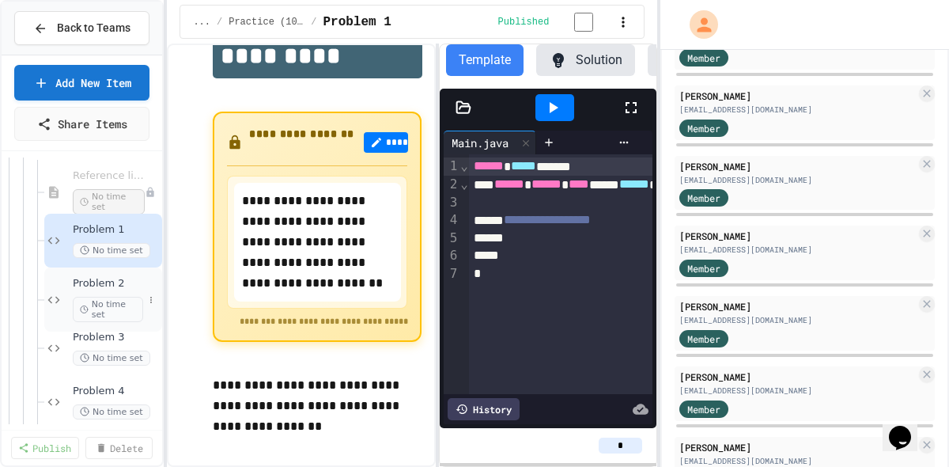
click at [114, 285] on span "Problem 2" at bounding box center [108, 283] width 70 height 13
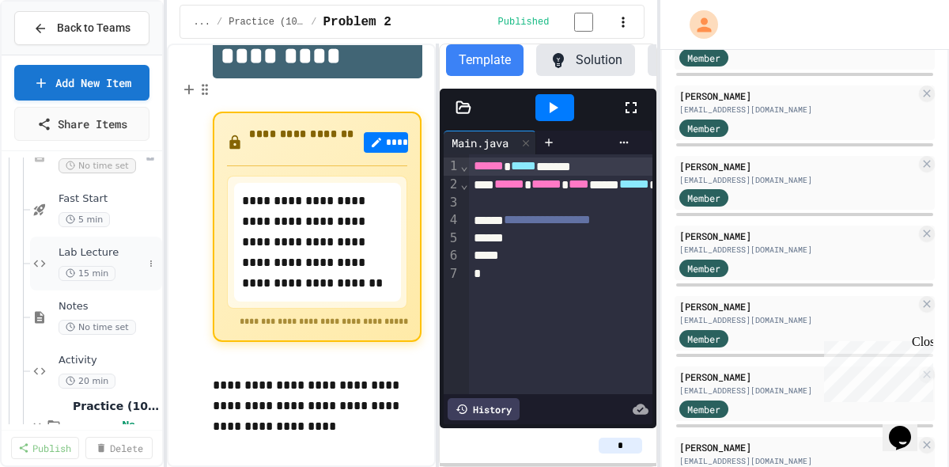
scroll to position [508, 0]
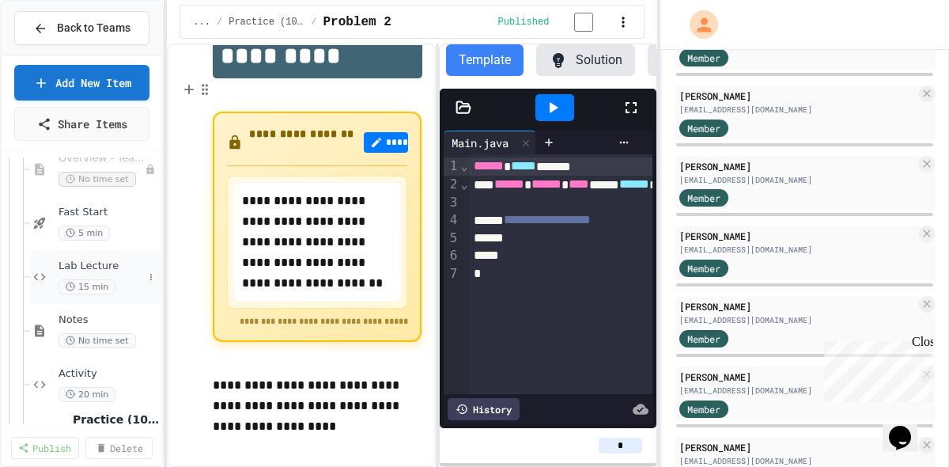
click at [97, 216] on span "Fast Start" at bounding box center [109, 212] width 100 height 13
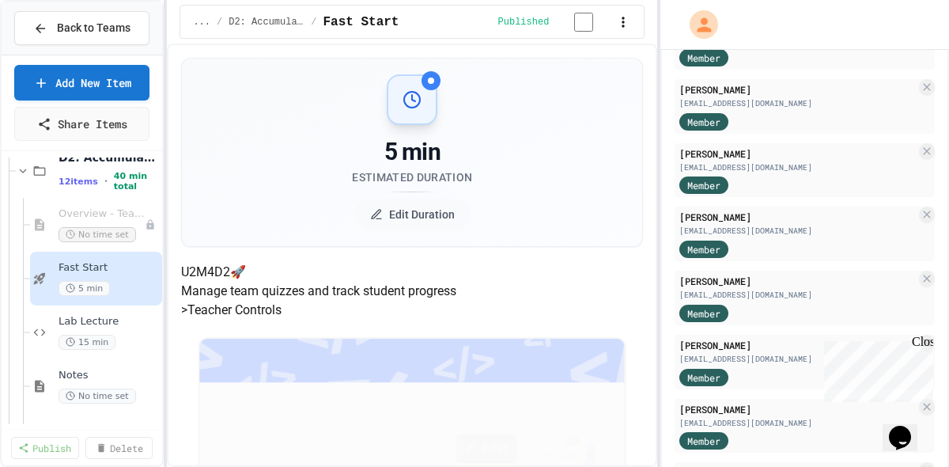
scroll to position [512, 0]
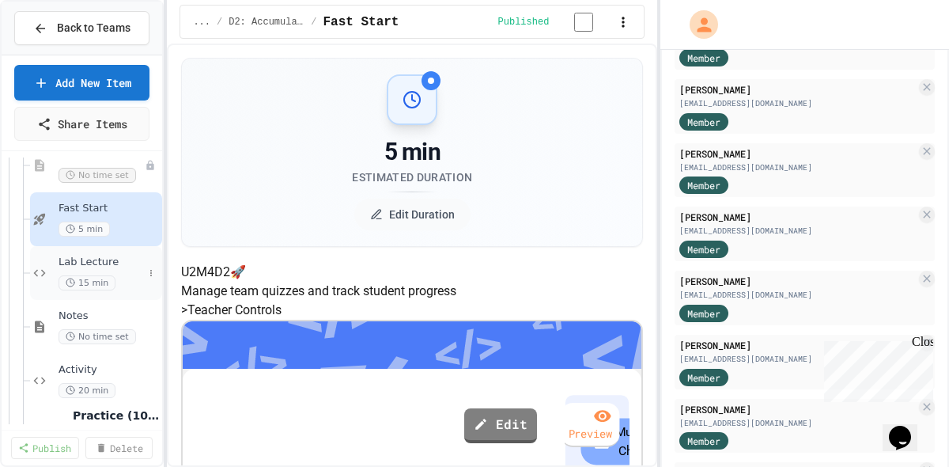
click at [93, 261] on span "Lab Lecture" at bounding box center [101, 261] width 85 height 13
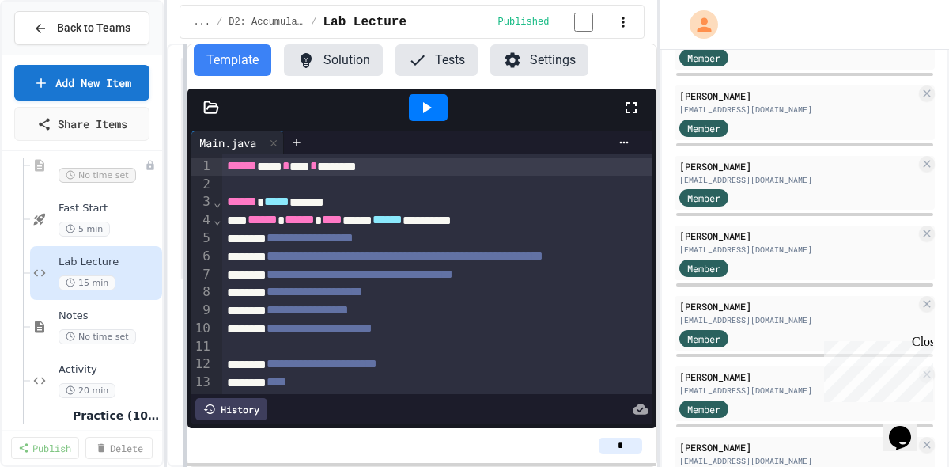
click at [183, 191] on div "**********" at bounding box center [412, 254] width 490 height 423
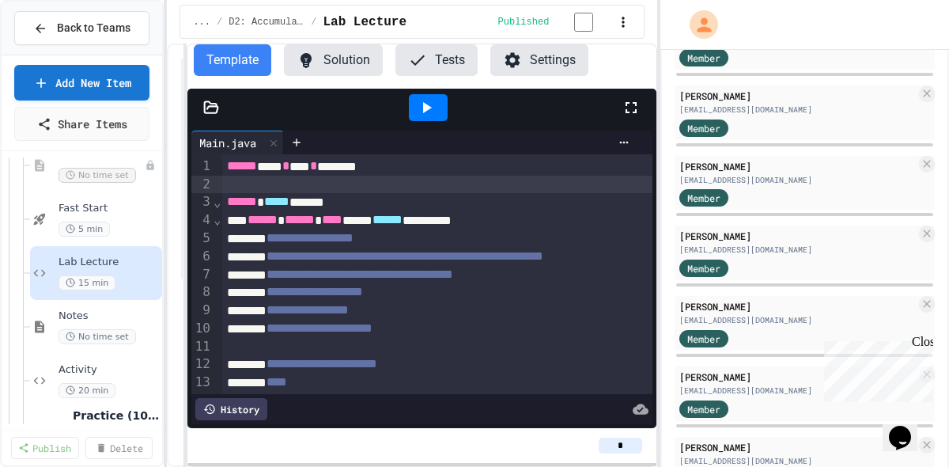
click at [297, 190] on div at bounding box center [555, 184] width 667 height 17
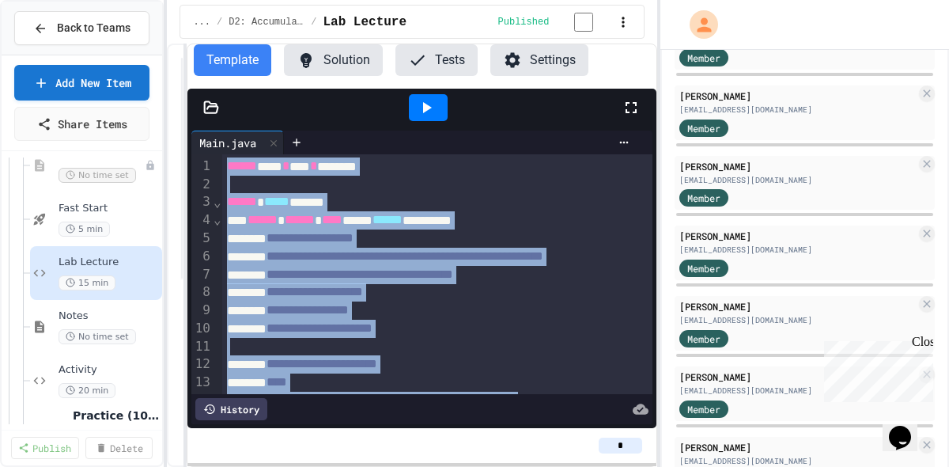
copy div "**********"
click at [62, 30] on span "Back to Teams" at bounding box center [94, 28] width 74 height 17
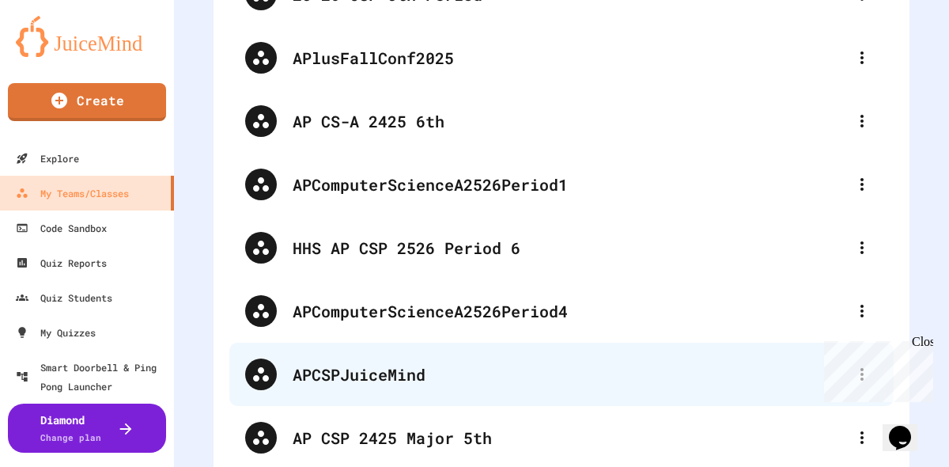
scroll to position [557, 0]
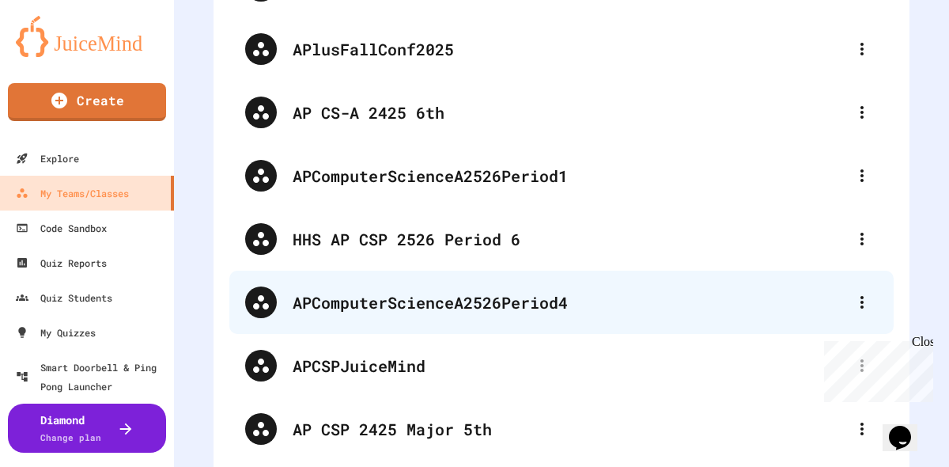
click at [461, 310] on div "APComputerScienceA2526Period4" at bounding box center [570, 302] width 554 height 24
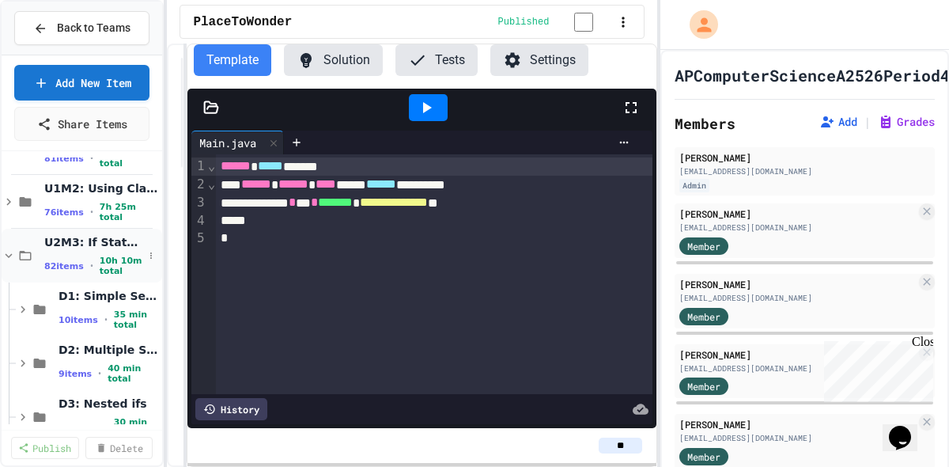
scroll to position [202, 0]
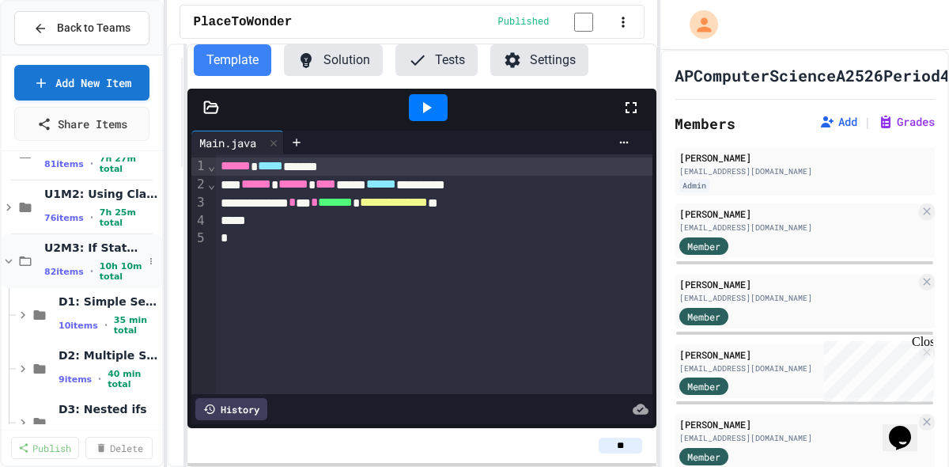
click at [7, 261] on icon at bounding box center [9, 261] width 14 height 14
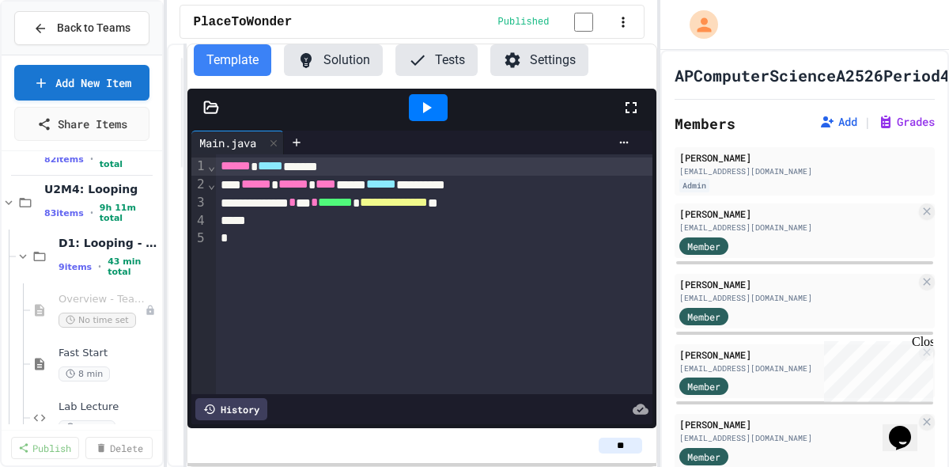
scroll to position [316, 0]
click at [14, 246] on div "D1: Looping - While Loops 9 items • 43 min total" at bounding box center [82, 254] width 161 height 54
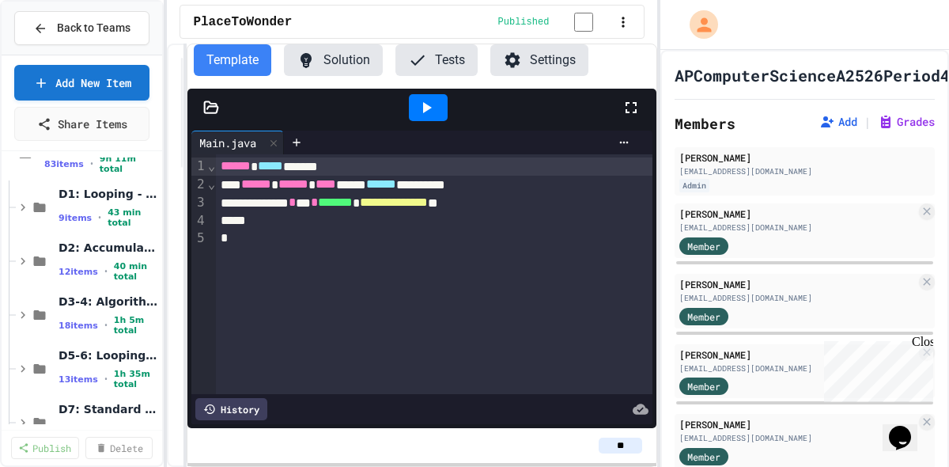
scroll to position [375, 0]
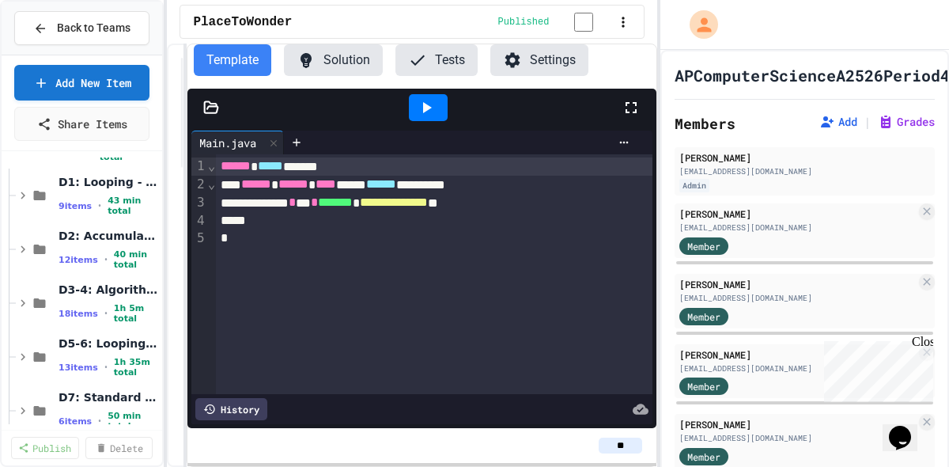
click at [17, 248] on icon at bounding box center [23, 249] width 14 height 14
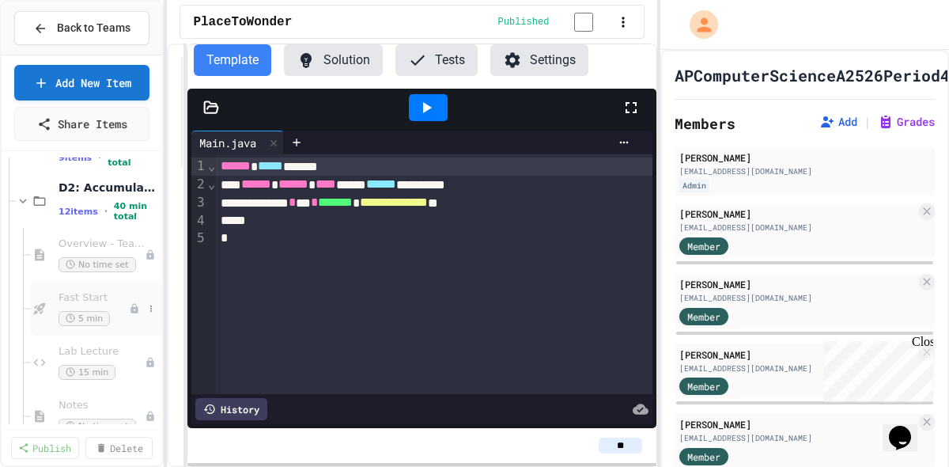
scroll to position [440, 0]
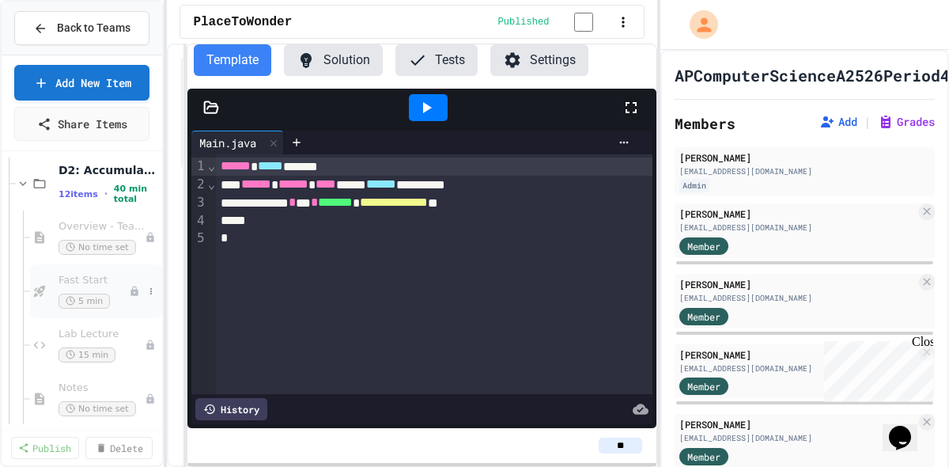
click at [95, 280] on span "Fast Start" at bounding box center [94, 280] width 70 height 13
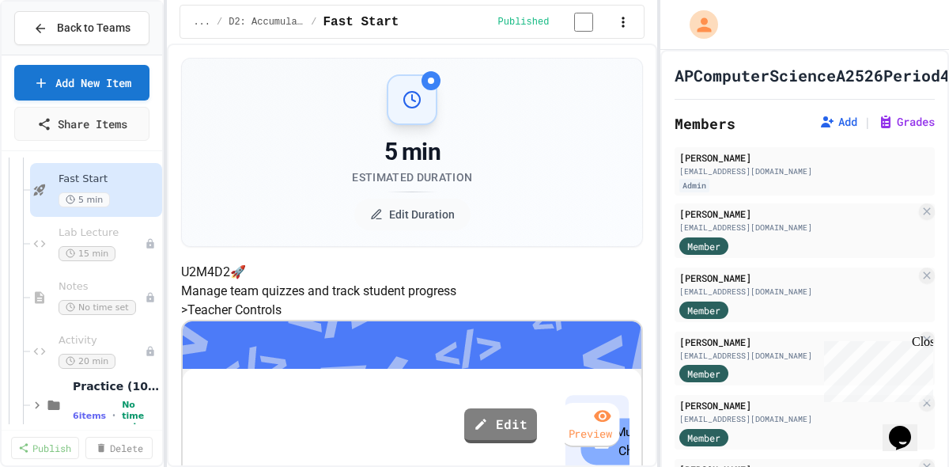
scroll to position [544, 0]
click at [97, 236] on div "Lab Lecture 15 min" at bounding box center [94, 241] width 70 height 35
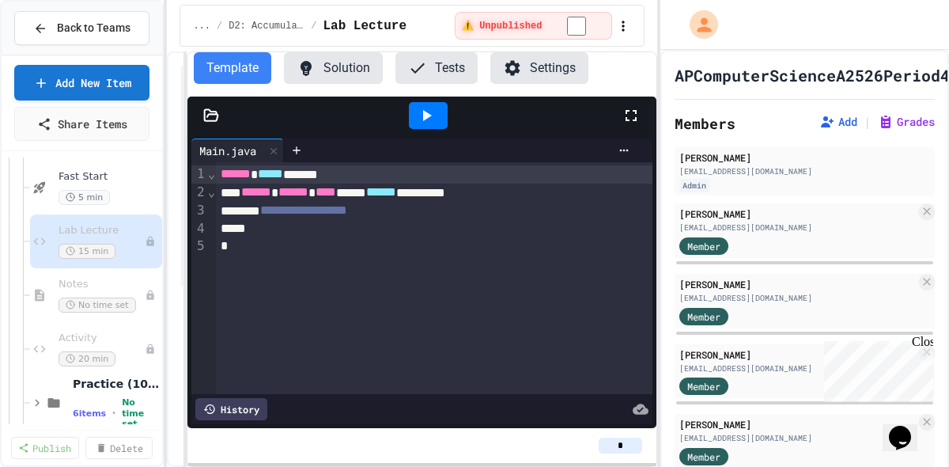
click at [292, 251] on div "*" at bounding box center [434, 245] width 437 height 17
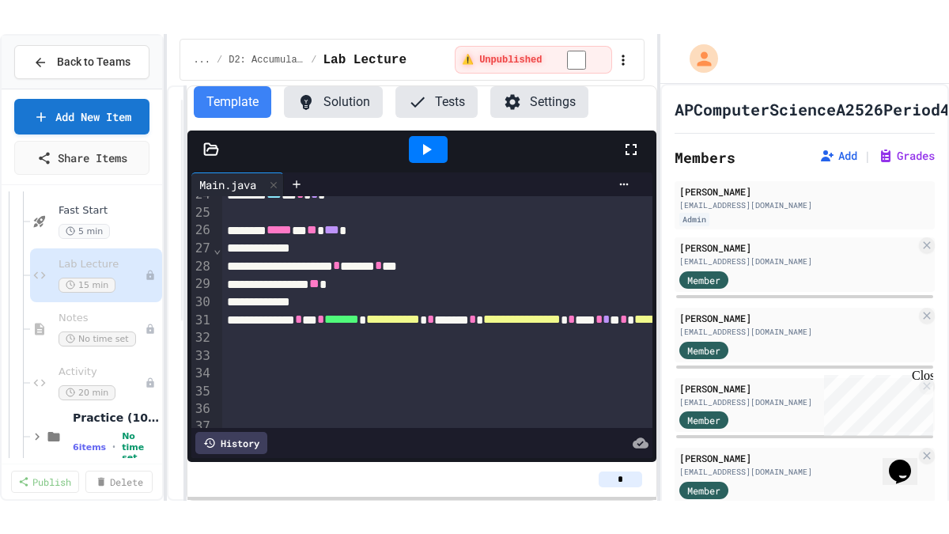
scroll to position [426, 0]
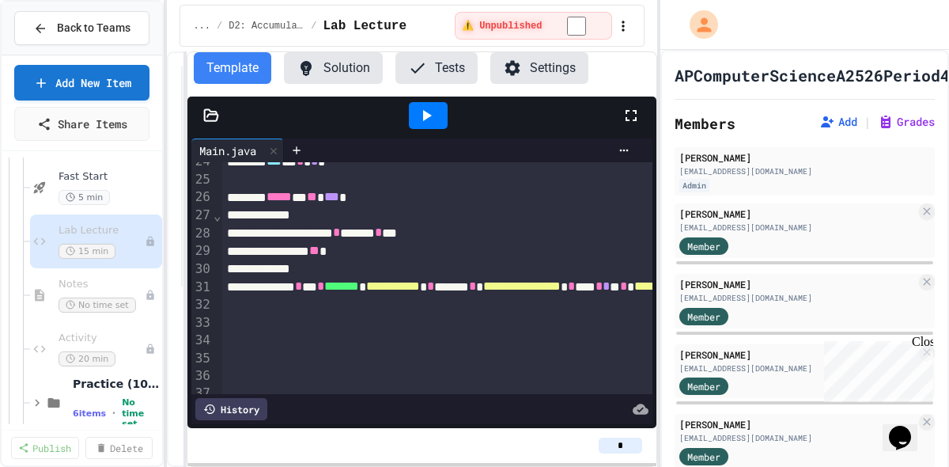
click at [634, 113] on icon at bounding box center [631, 115] width 19 height 19
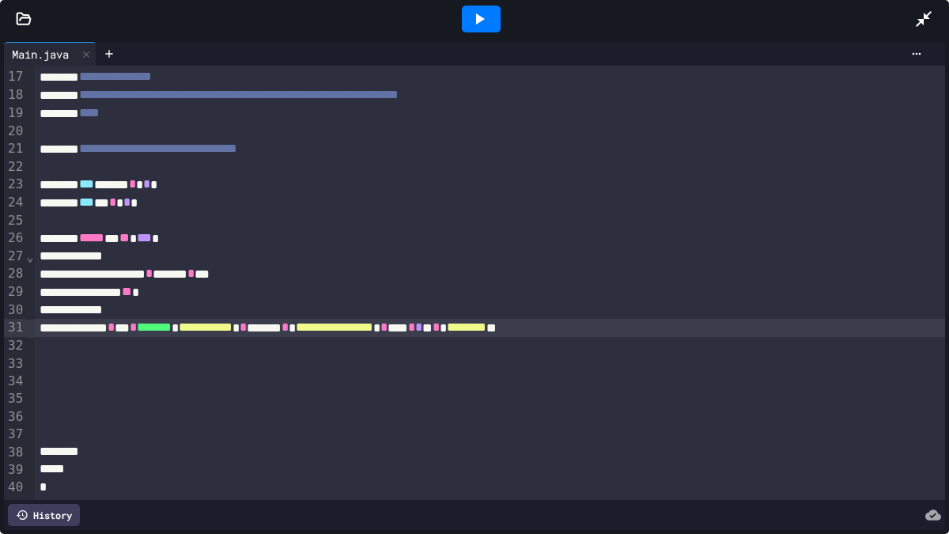
scroll to position [289, 0]
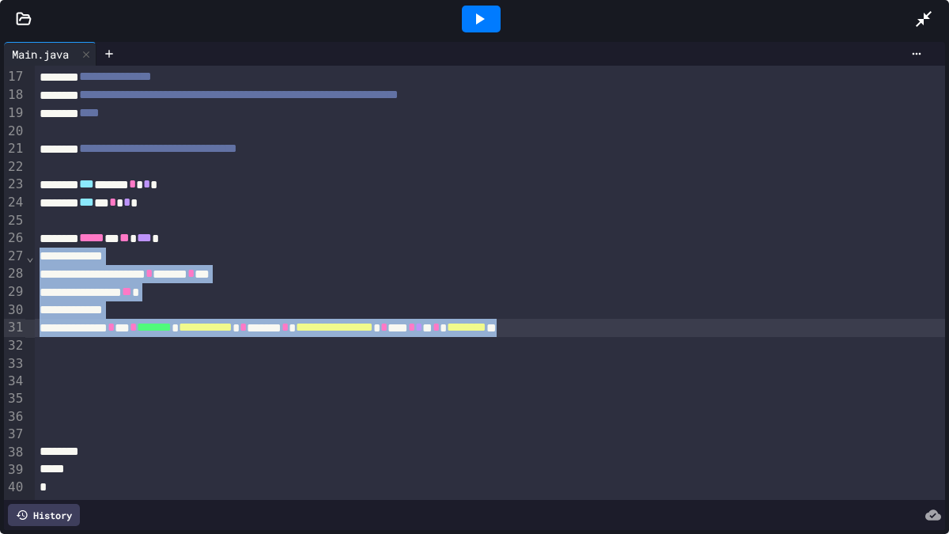
drag, startPoint x: 712, startPoint y: 323, endPoint x: 271, endPoint y: 240, distance: 449.0
click at [273, 240] on div "**********" at bounding box center [490, 138] width 910 height 722
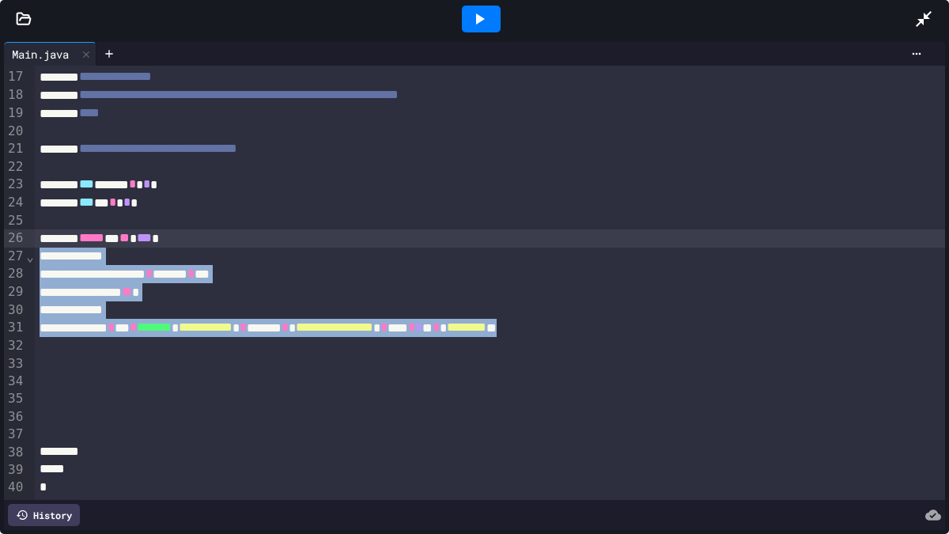
click at [694, 326] on div "**********" at bounding box center [490, 328] width 910 height 18
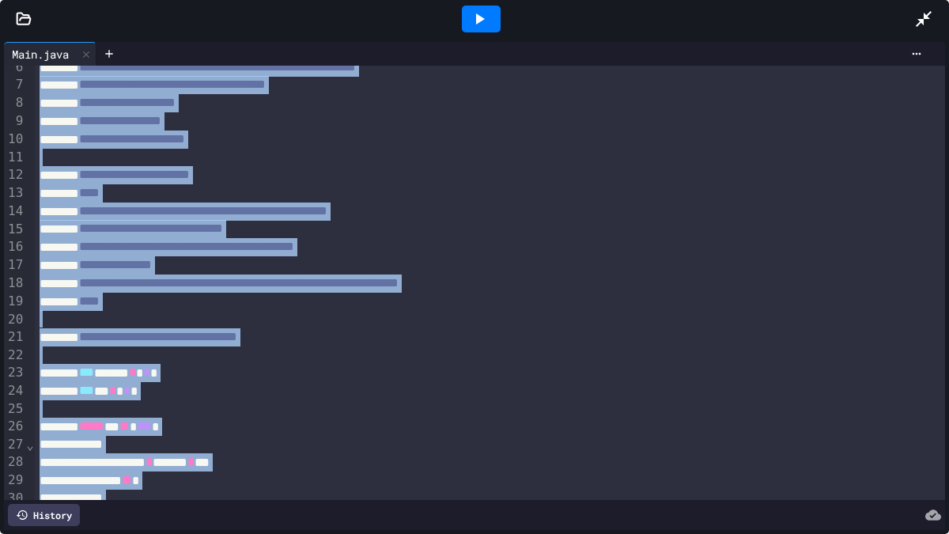
scroll to position [56, 0]
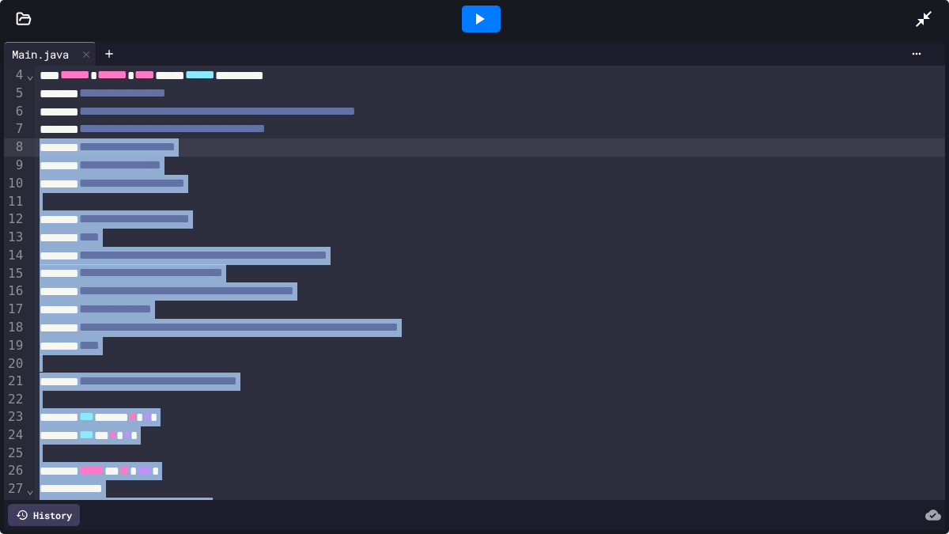
drag, startPoint x: 715, startPoint y: 327, endPoint x: 20, endPoint y: 153, distance: 716.7
click at [20, 153] on div "**********" at bounding box center [474, 283] width 941 height 434
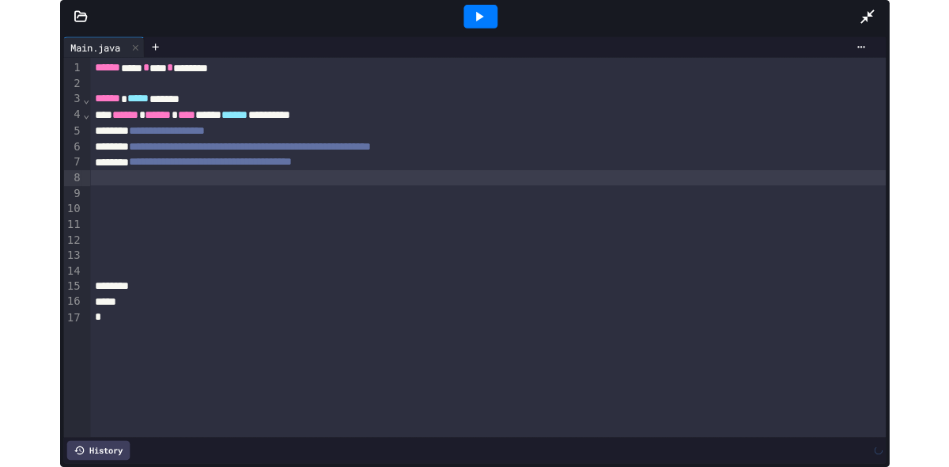
scroll to position [0, 0]
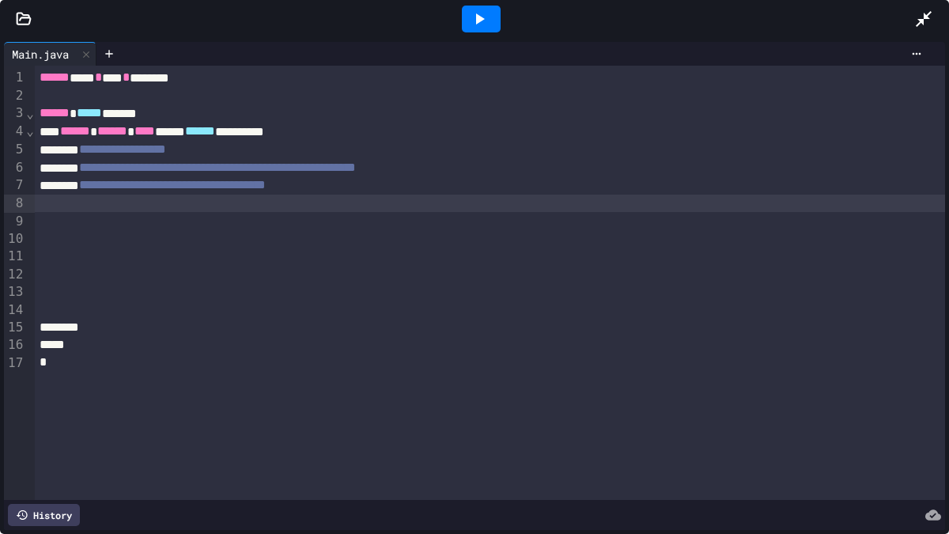
click at [123, 183] on span "**********" at bounding box center [172, 185] width 187 height 12
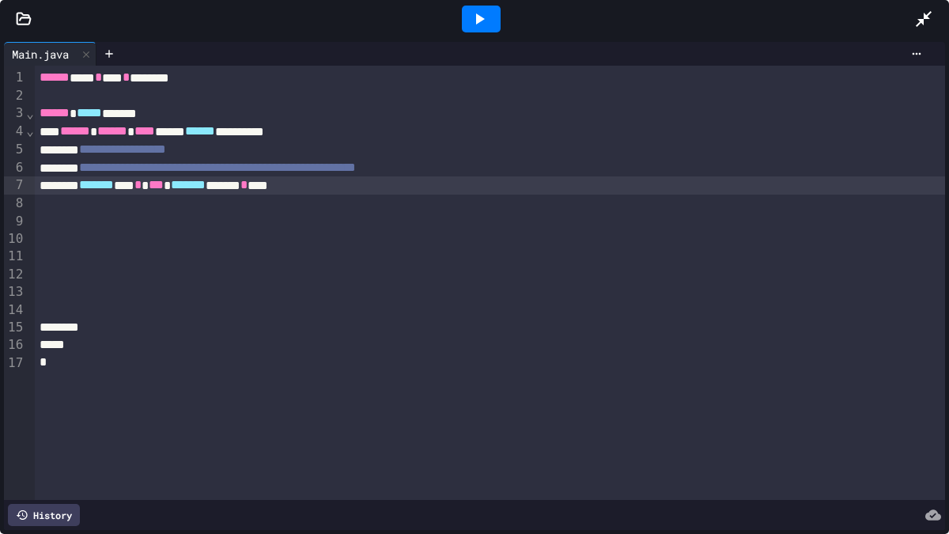
click at [102, 163] on span "**********" at bounding box center [217, 167] width 277 height 12
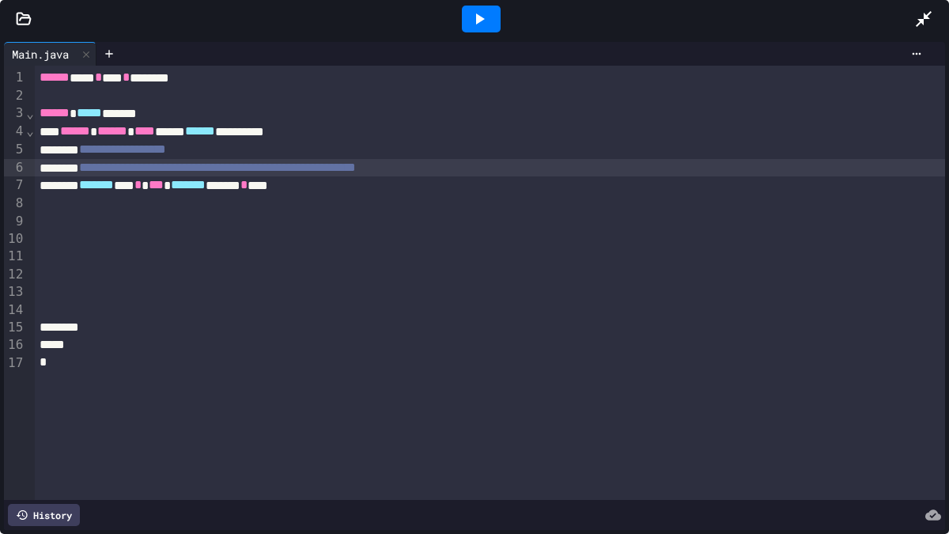
click at [115, 162] on span "**********" at bounding box center [217, 167] width 277 height 12
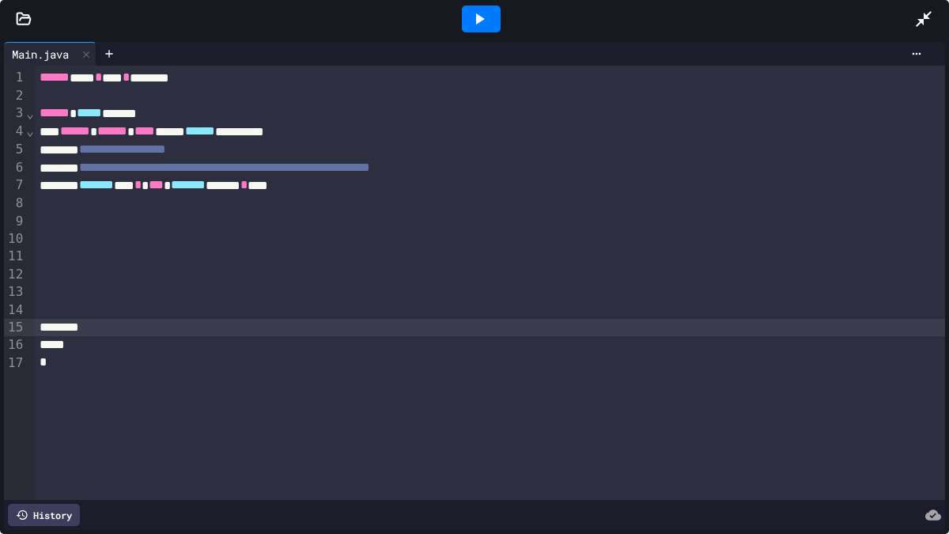
click at [127, 320] on div at bounding box center [490, 327] width 910 height 17
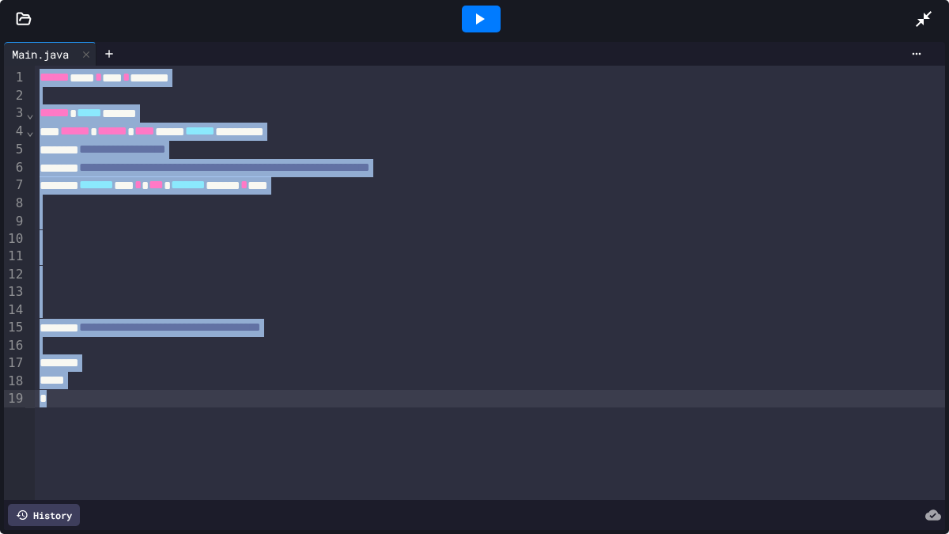
copy div "**********"
click at [920, 15] on icon at bounding box center [923, 18] width 19 height 19
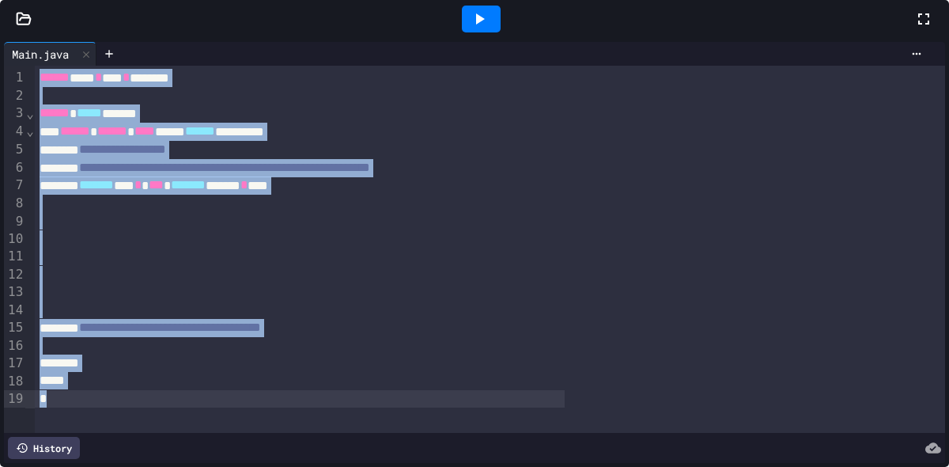
scroll to position [616, 0]
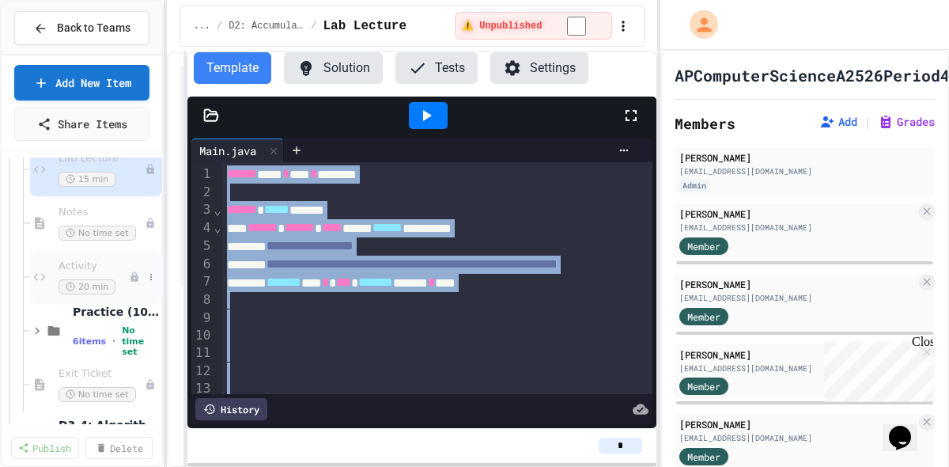
click at [85, 264] on span "Activity" at bounding box center [94, 265] width 70 height 13
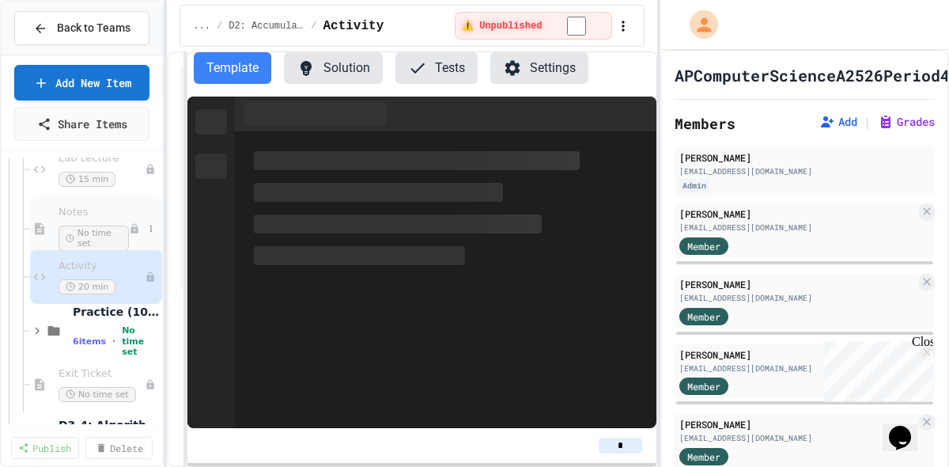
click at [59, 209] on span "Notes" at bounding box center [94, 212] width 70 height 13
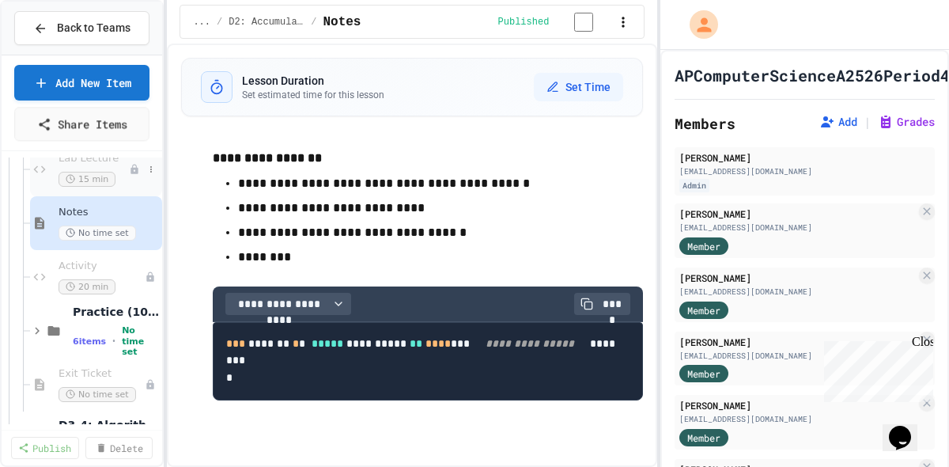
click at [77, 161] on span "Lab Lecture" at bounding box center [94, 158] width 70 height 13
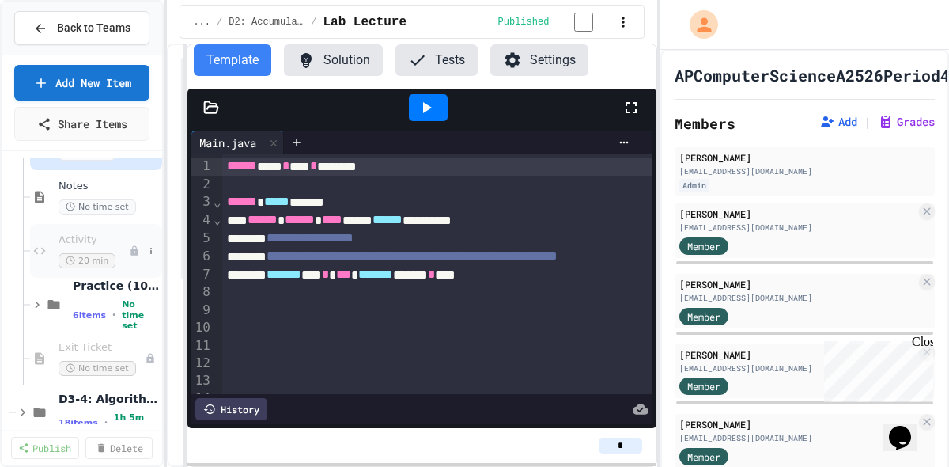
scroll to position [644, 0]
click at [82, 246] on div "Activity 20 min" at bounding box center [94, 248] width 70 height 35
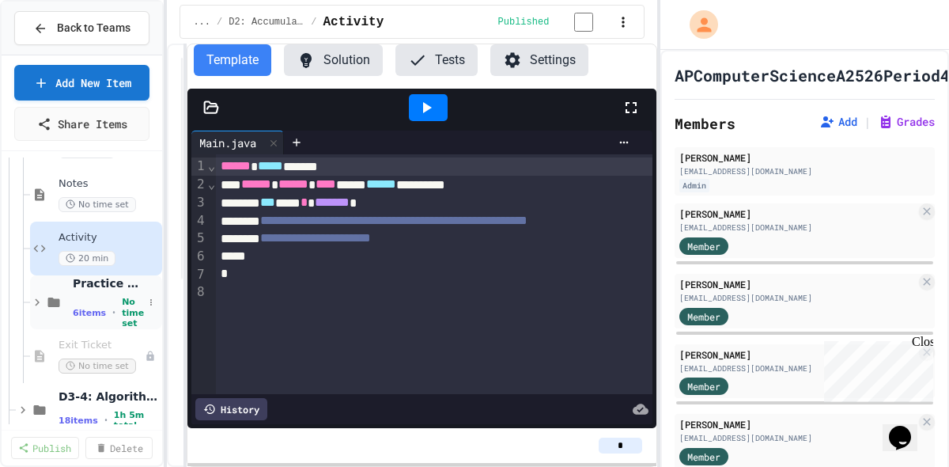
click at [31, 305] on icon at bounding box center [37, 302] width 14 height 14
click at [108, 392] on span "Problem 1" at bounding box center [101, 398] width 56 height 13
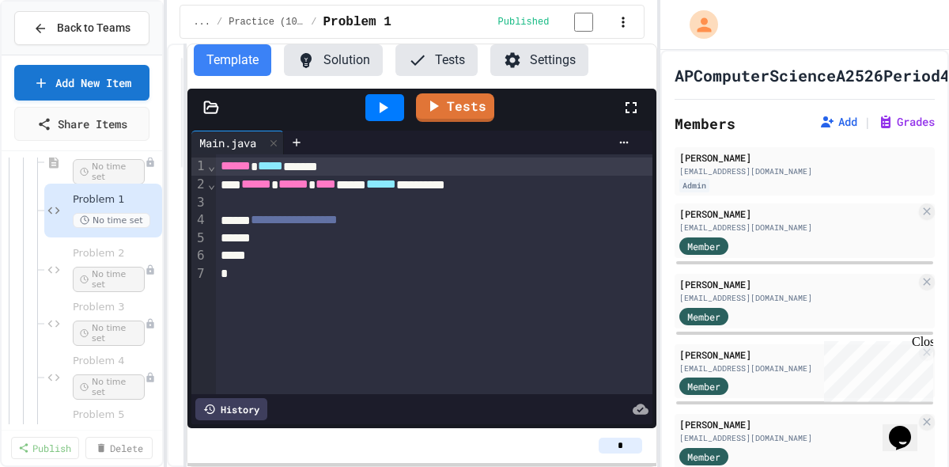
scroll to position [845, 0]
click at [95, 252] on span "Problem 2" at bounding box center [101, 251] width 56 height 13
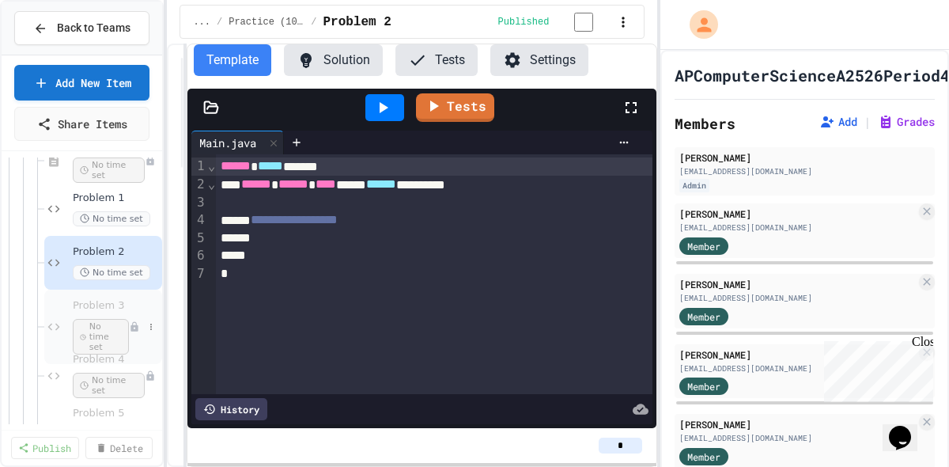
click at [90, 299] on span "Problem 3" at bounding box center [101, 305] width 56 height 13
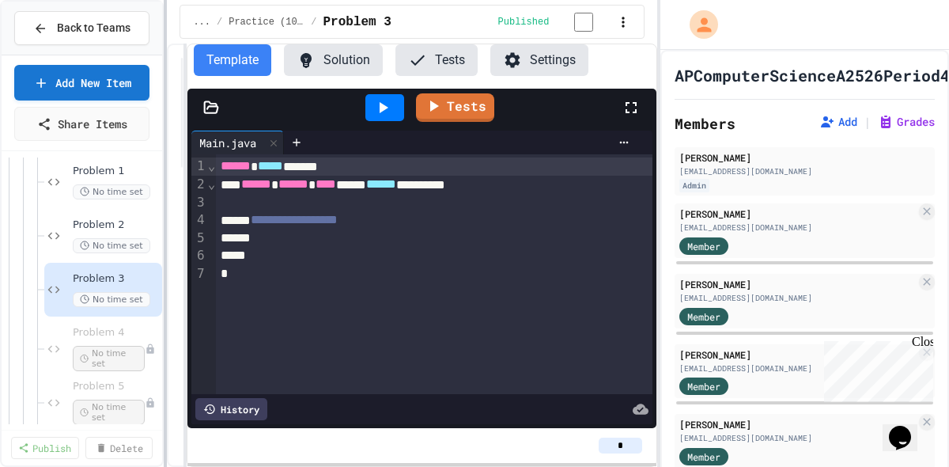
scroll to position [931, 0]
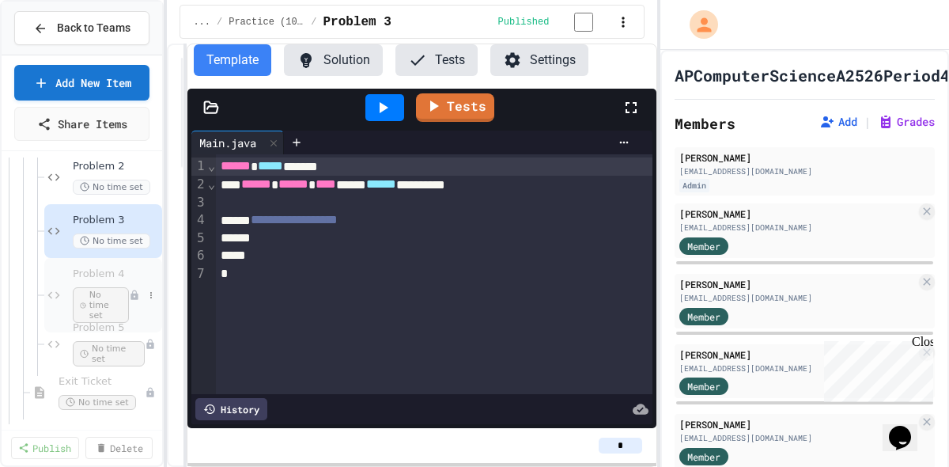
click at [100, 274] on span "Problem 4" at bounding box center [101, 273] width 56 height 13
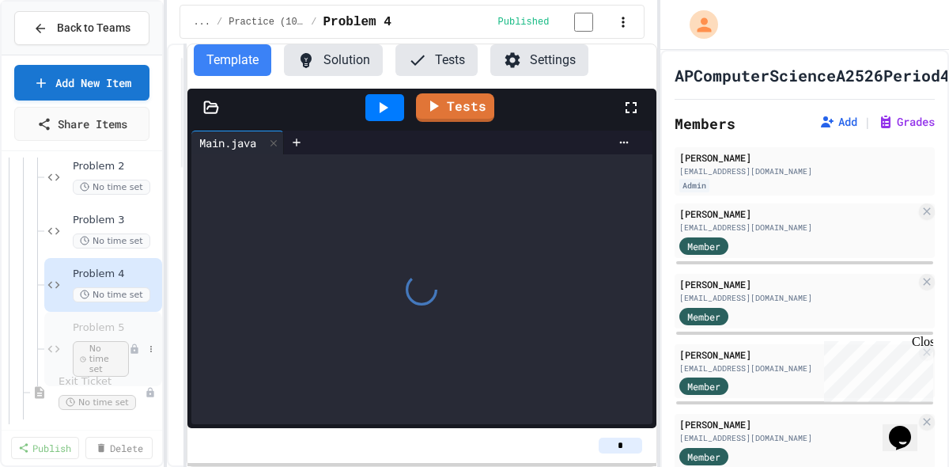
click at [96, 329] on span "Problem 5" at bounding box center [101, 327] width 56 height 13
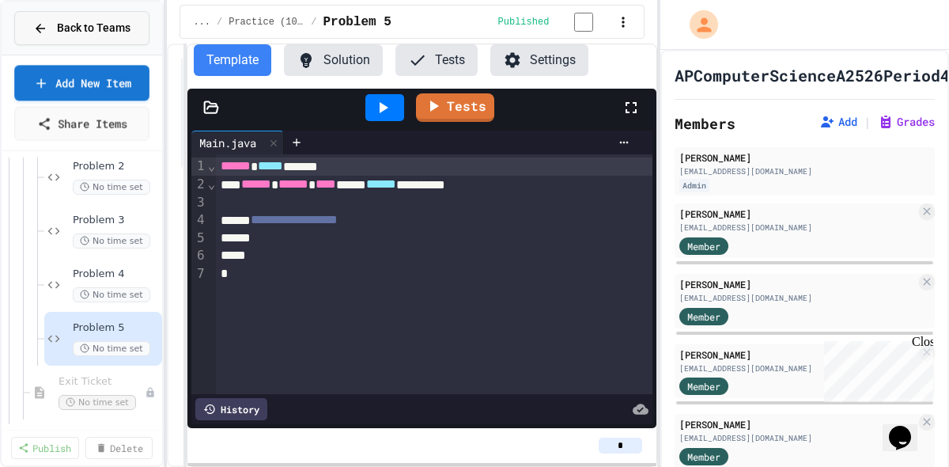
click at [78, 28] on span "Back to Teams" at bounding box center [94, 28] width 74 height 17
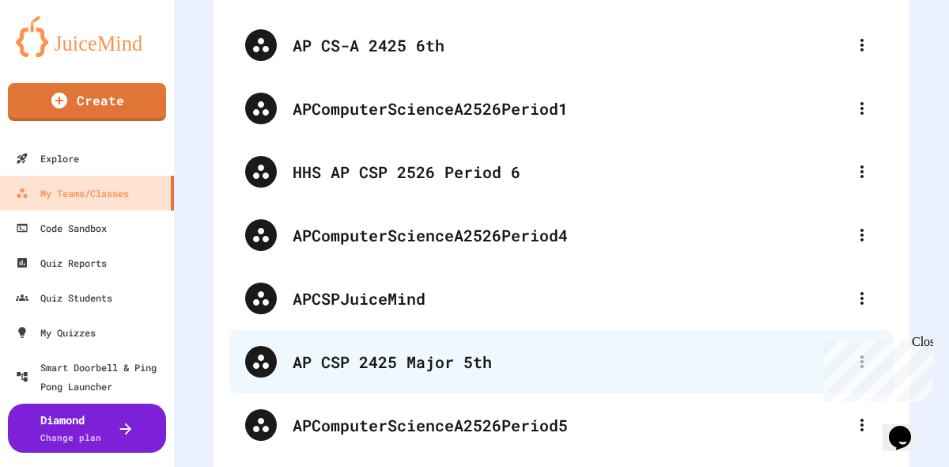
scroll to position [688, 0]
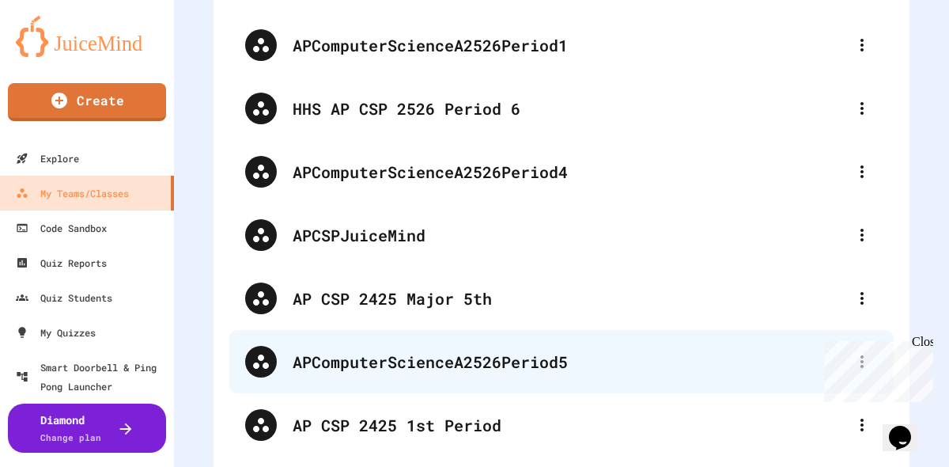
click at [421, 361] on div "APComputerScienceA2526Period5" at bounding box center [570, 362] width 554 height 24
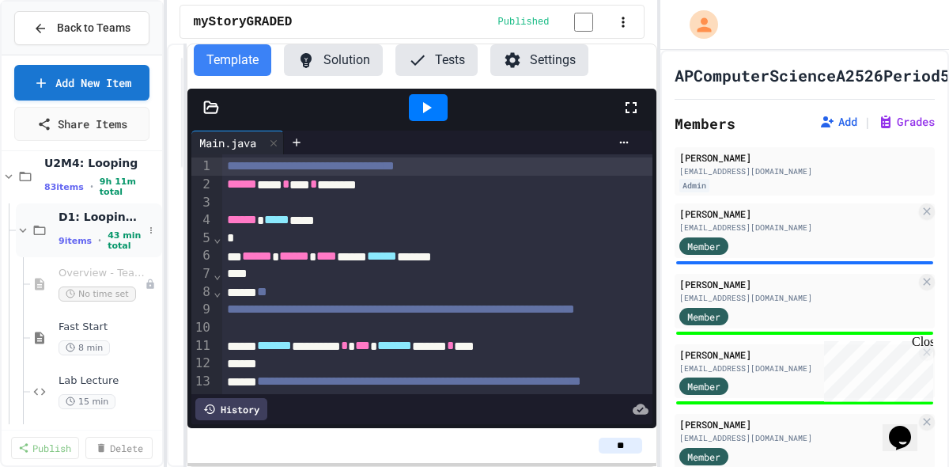
scroll to position [344, 0]
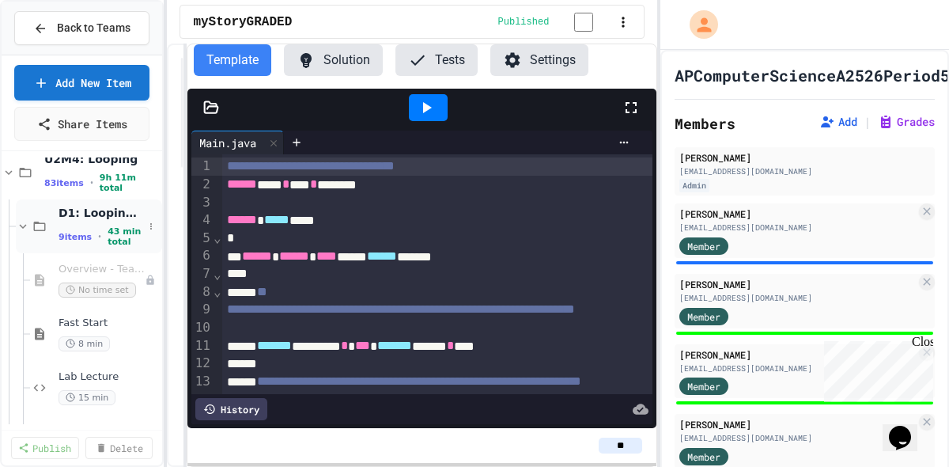
click at [32, 229] on icon at bounding box center [39, 226] width 19 height 14
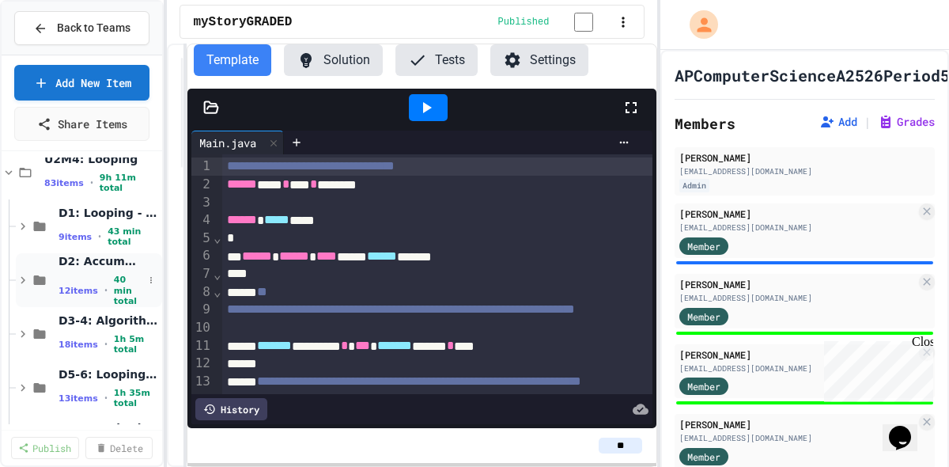
click at [24, 281] on icon at bounding box center [23, 280] width 14 height 14
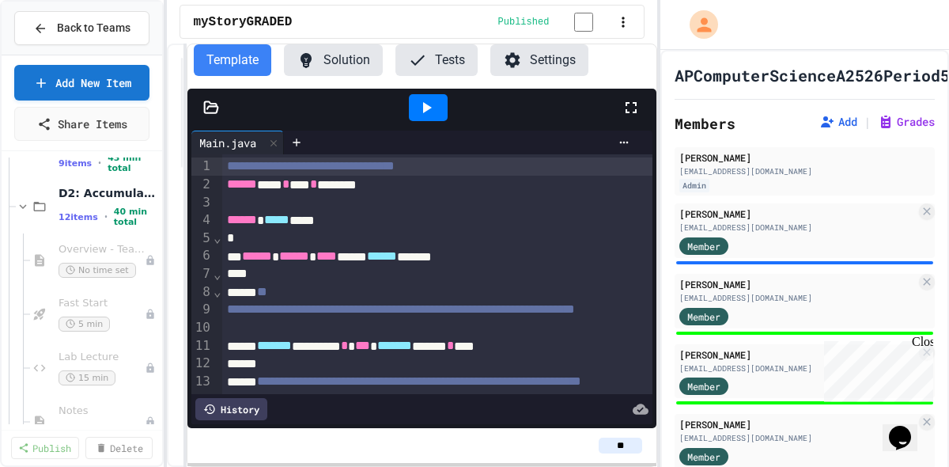
scroll to position [424, 0]
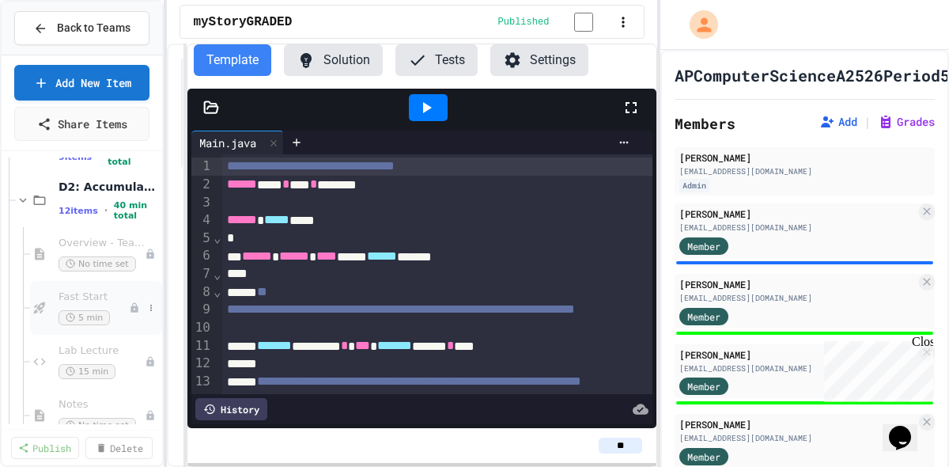
click at [90, 304] on div "Fast Start 5 min" at bounding box center [94, 307] width 70 height 35
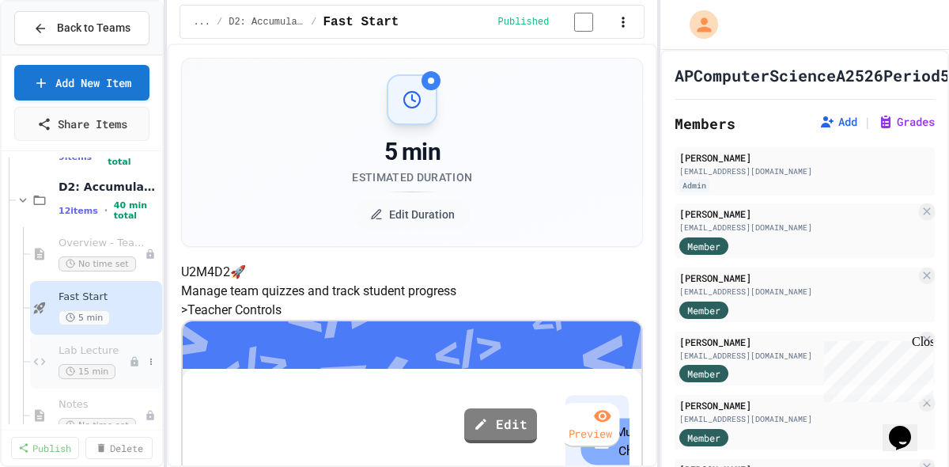
click at [90, 344] on span "Lab Lecture" at bounding box center [94, 350] width 70 height 13
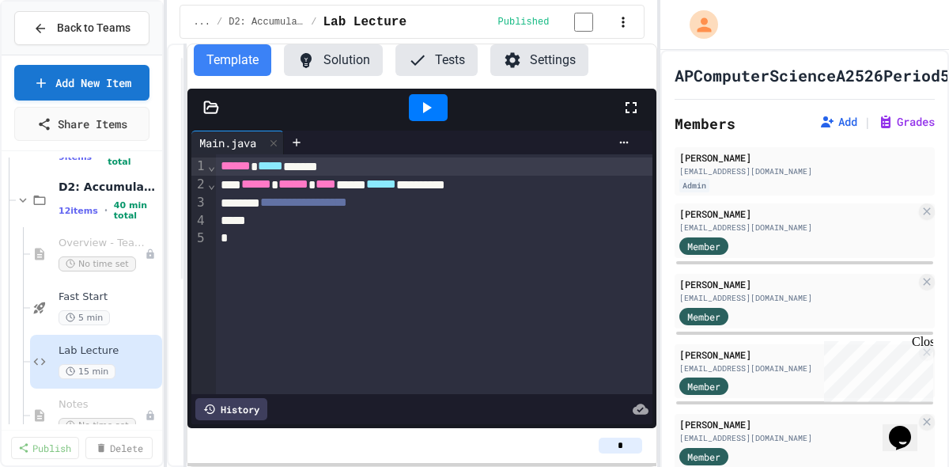
click at [334, 223] on div "*" at bounding box center [434, 220] width 437 height 17
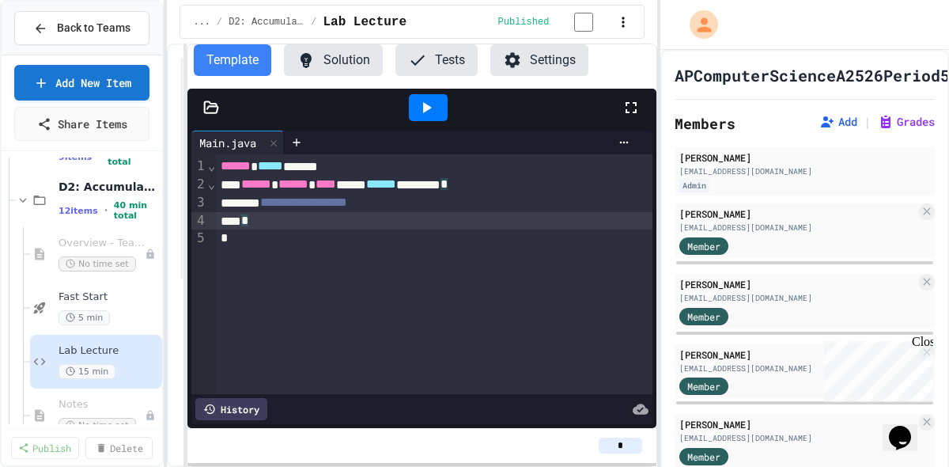
click at [334, 223] on div "*" at bounding box center [434, 221] width 437 height 18
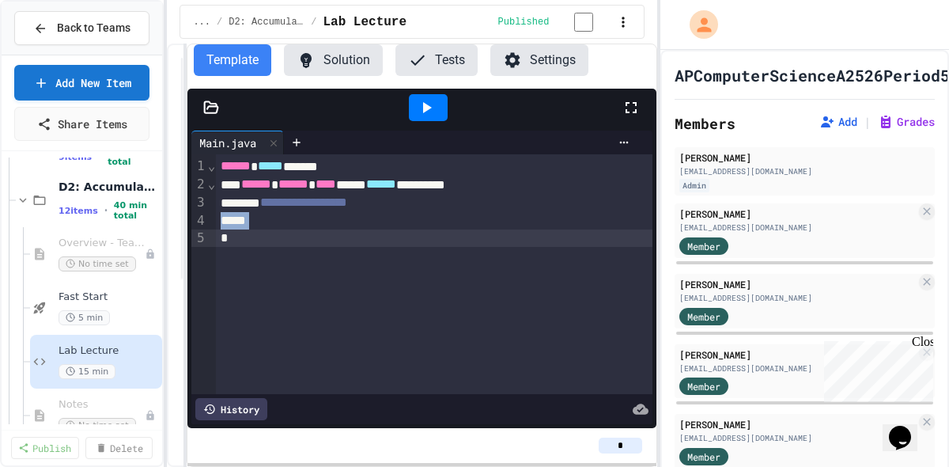
click at [334, 223] on div "*" at bounding box center [434, 220] width 437 height 17
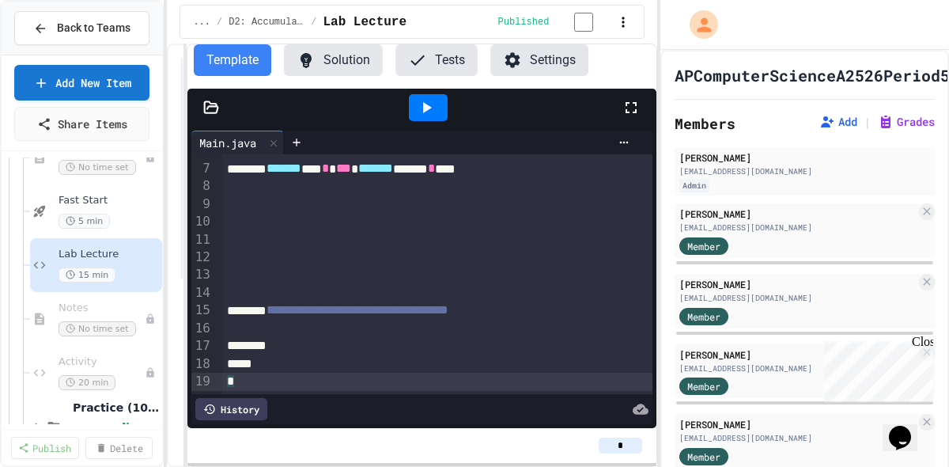
scroll to position [535, 0]
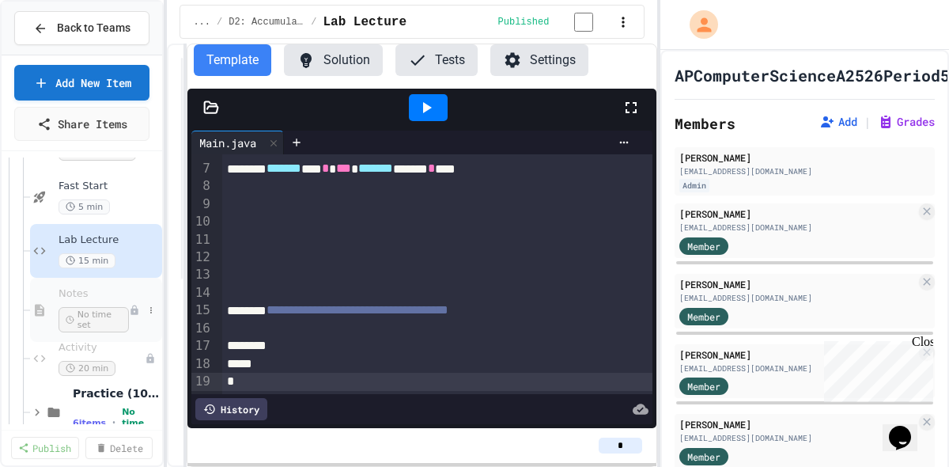
click at [83, 293] on span "Notes" at bounding box center [94, 293] width 70 height 13
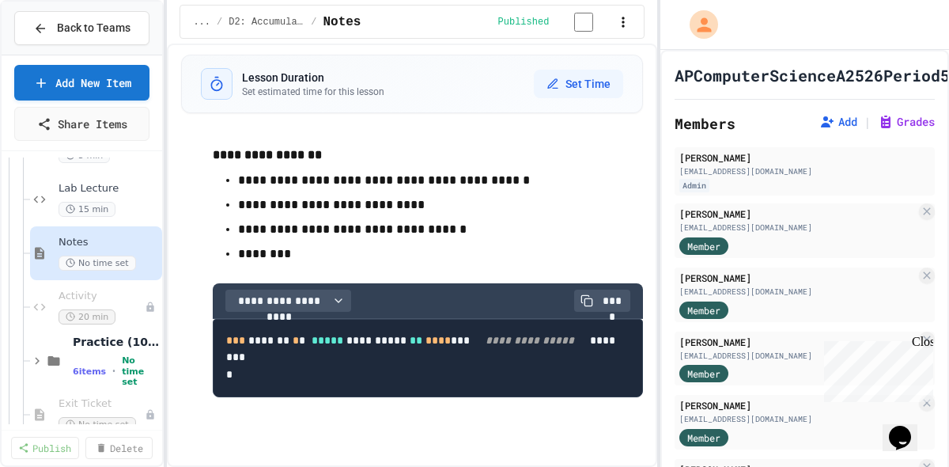
scroll to position [597, 0]
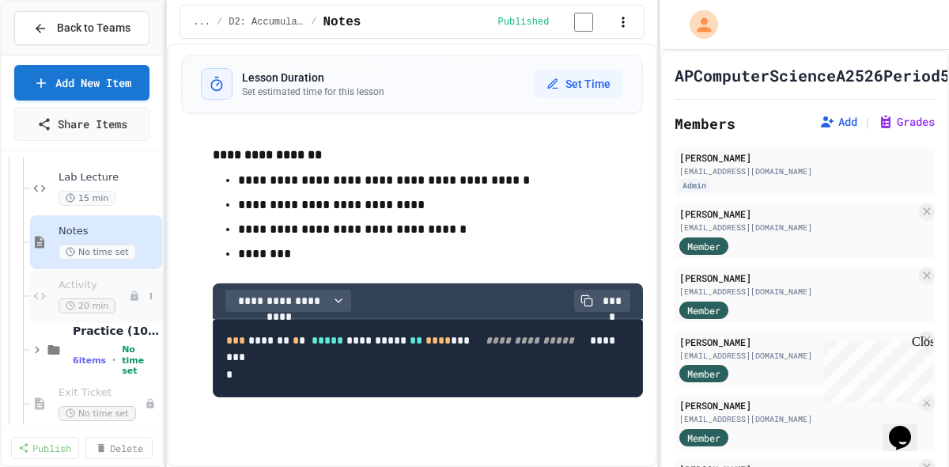
click at [76, 281] on span "Activity" at bounding box center [94, 284] width 70 height 13
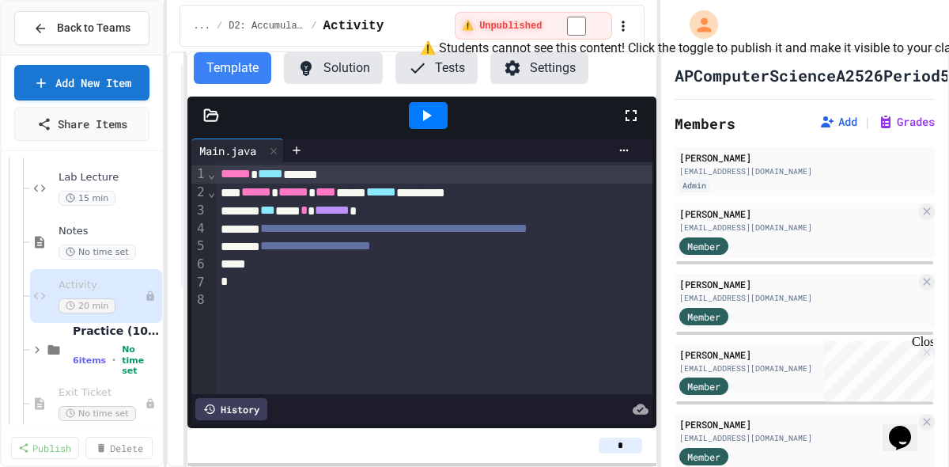
click at [566, 23] on div "⚠️ Unpublished" at bounding box center [533, 26] width 159 height 28
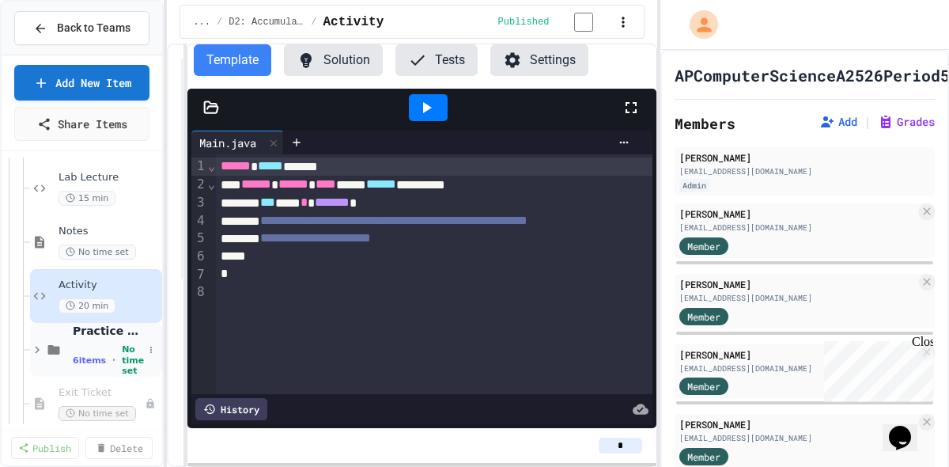
click at [33, 351] on icon at bounding box center [37, 349] width 14 height 14
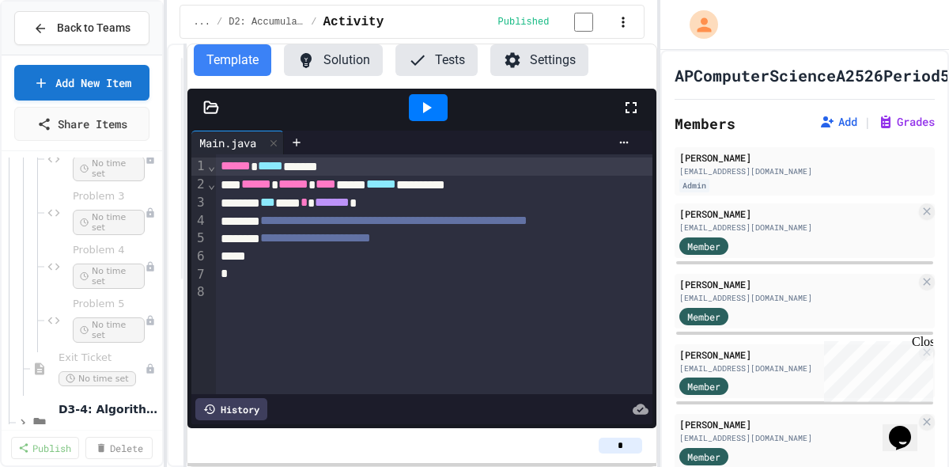
scroll to position [1004, 0]
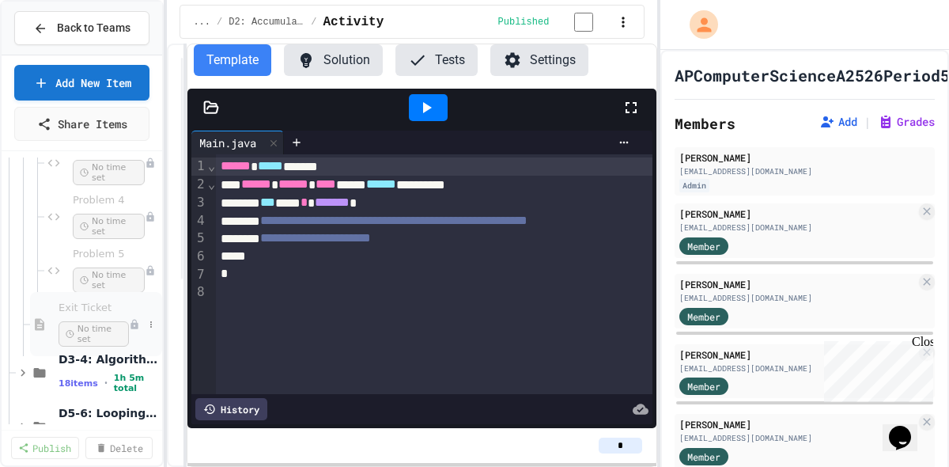
click at [81, 304] on span "Exit Ticket" at bounding box center [94, 307] width 70 height 13
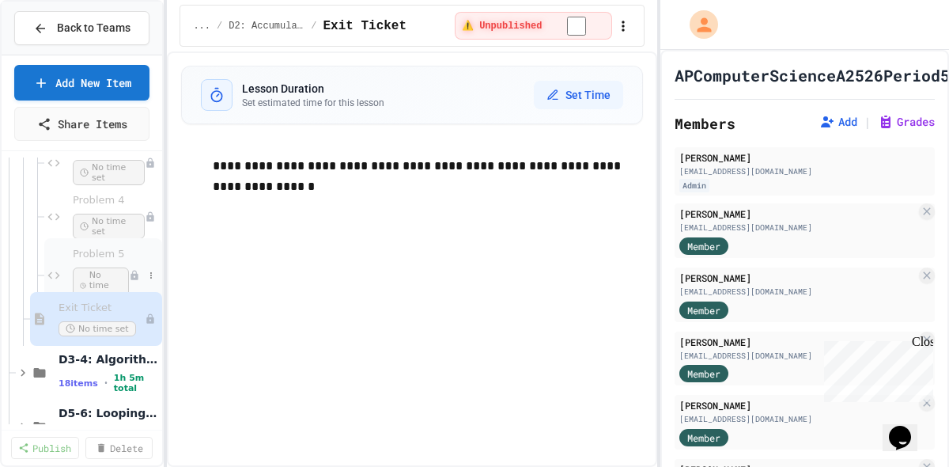
click at [90, 263] on div "Problem 5 No time set" at bounding box center [101, 275] width 56 height 55
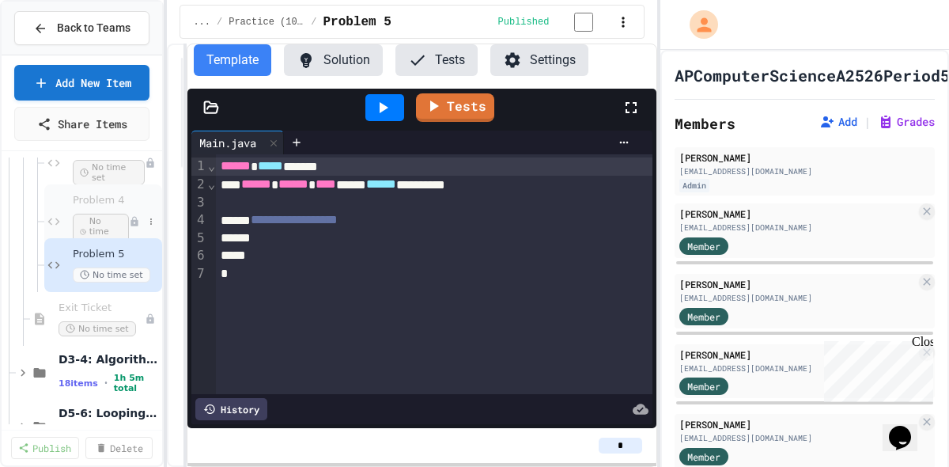
click at [104, 196] on span "Problem 4" at bounding box center [101, 200] width 56 height 13
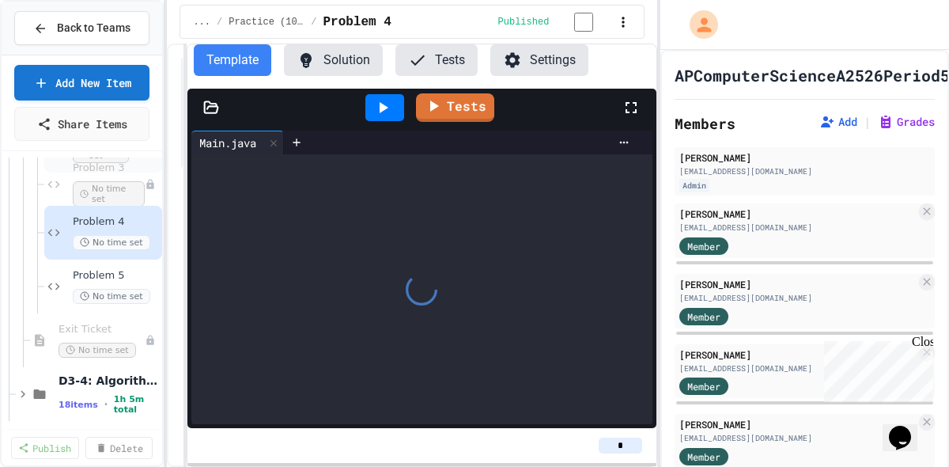
scroll to position [913, 0]
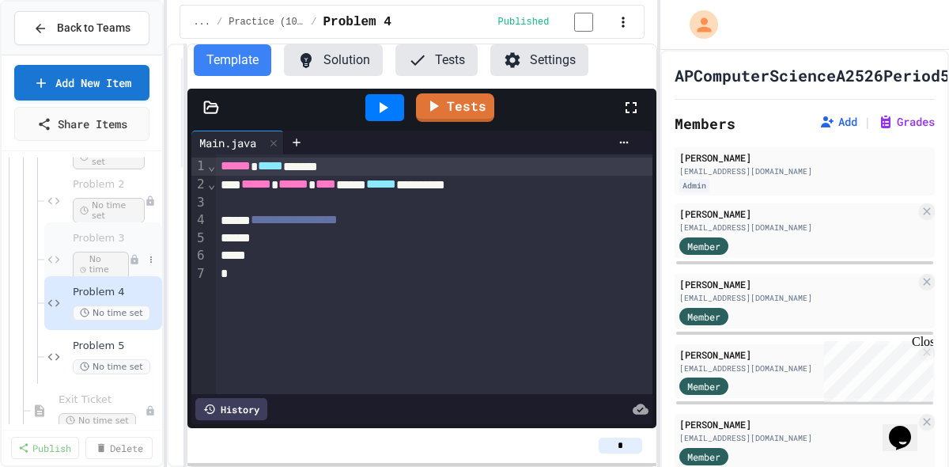
click at [85, 240] on span "Problem 3" at bounding box center [101, 238] width 56 height 13
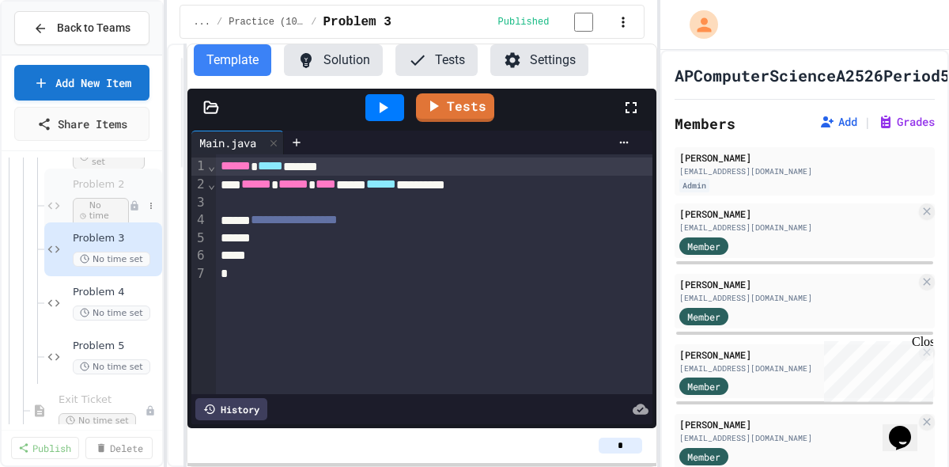
click at [110, 189] on span "Problem 2" at bounding box center [101, 184] width 56 height 13
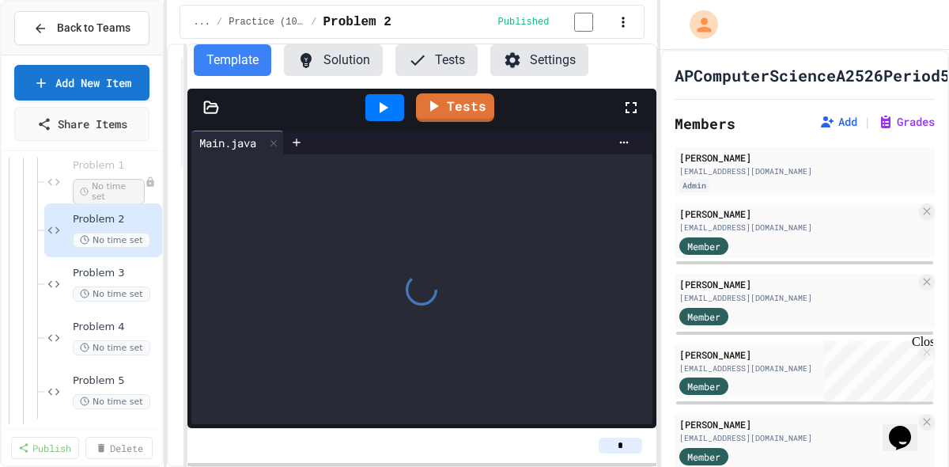
scroll to position [821, 0]
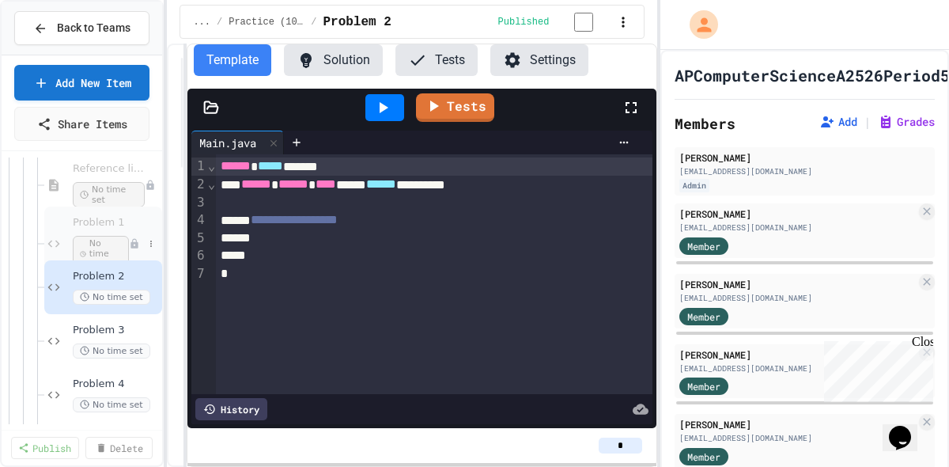
click at [93, 218] on span "Problem 1" at bounding box center [101, 222] width 56 height 13
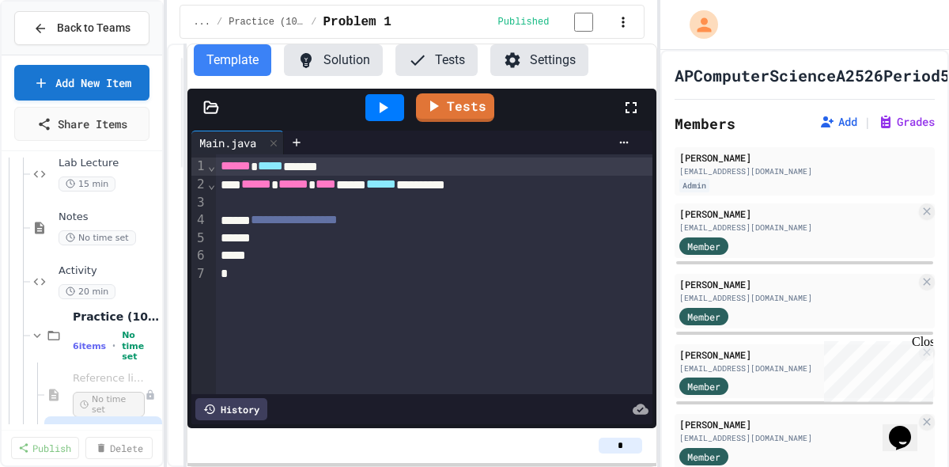
scroll to position [325, 0]
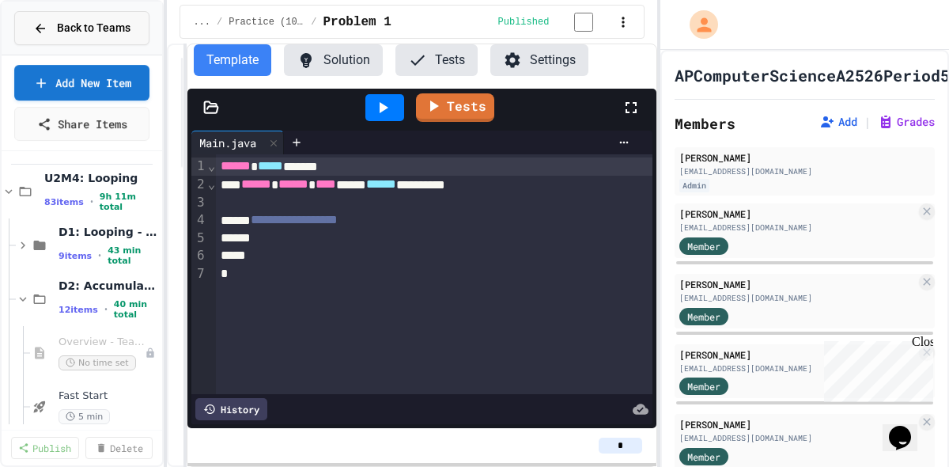
click at [112, 36] on button "Back to Teams" at bounding box center [81, 28] width 135 height 34
